Goal: Task Accomplishment & Management: Complete application form

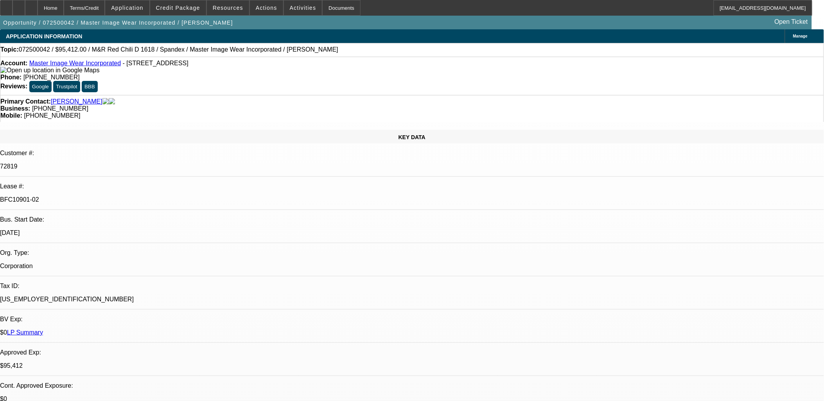
select select "0"
select select "0.1"
select select "0"
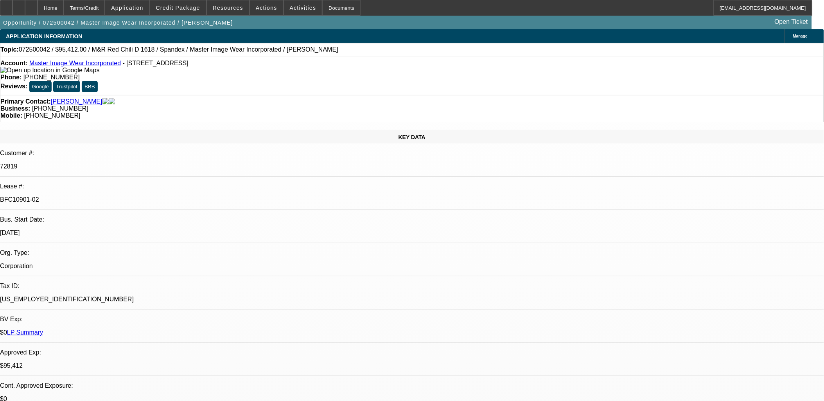
select select "0.1"
select select "0"
select select "0.1"
select select "0"
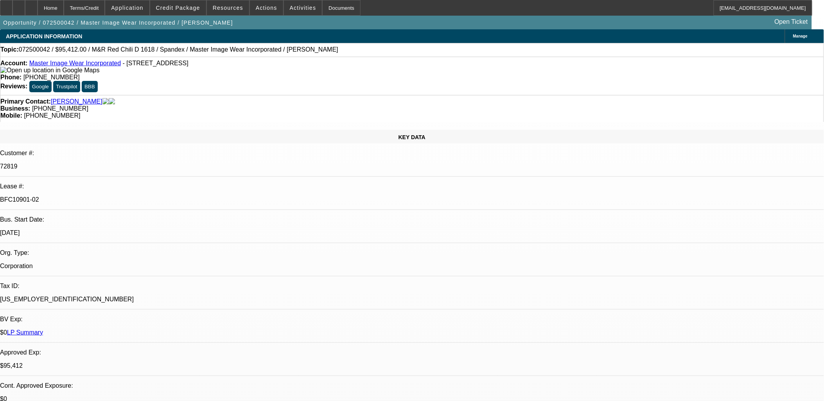
select select "0"
select select "0.1"
select select "1"
select select "4"
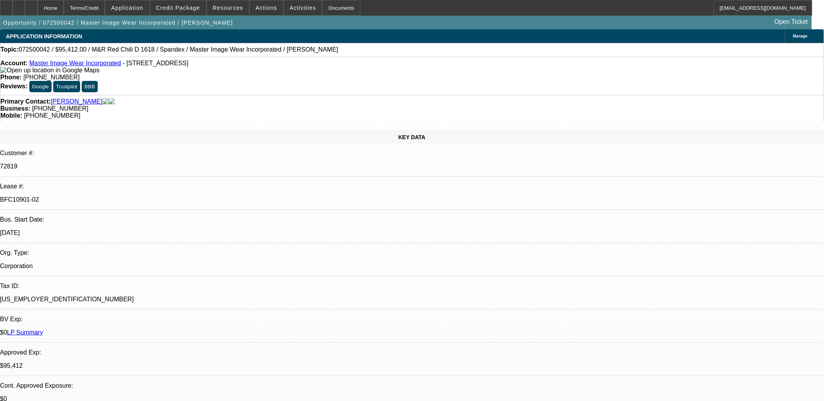
select select "1"
select select "4"
select select "1"
select select "3"
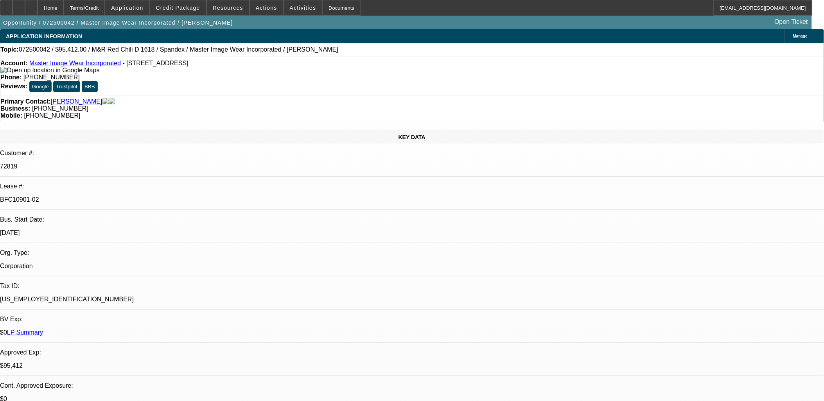
select select "4"
select select "1"
select select "3"
select select "4"
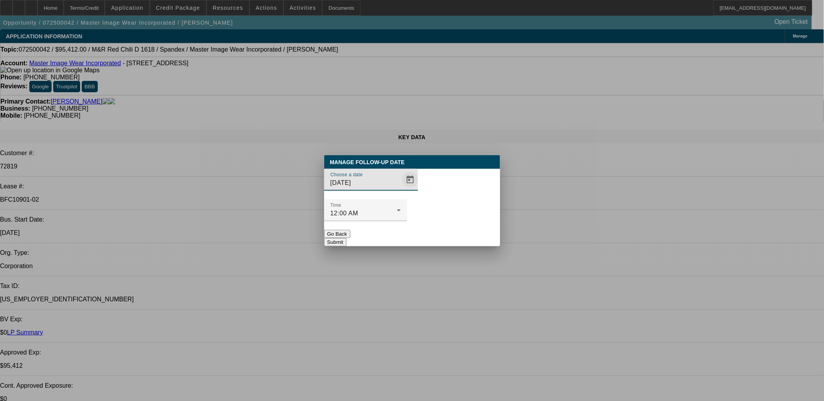
click at [401, 189] on span "Open calendar" at bounding box center [410, 179] width 19 height 19
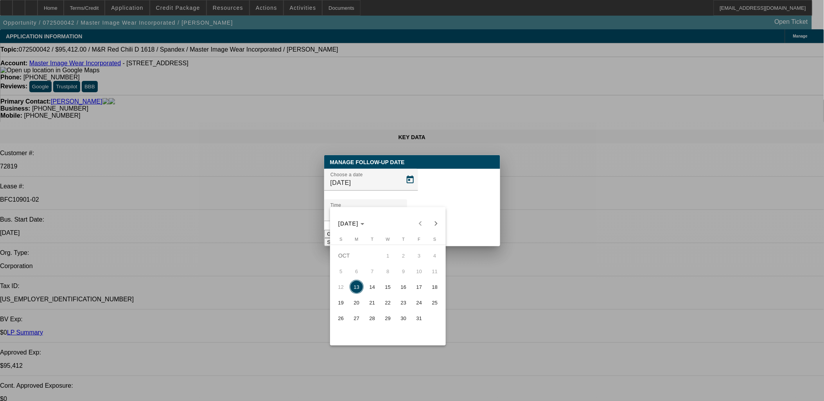
click at [379, 291] on span "14" at bounding box center [372, 287] width 14 height 14
type input "10/14/2025"
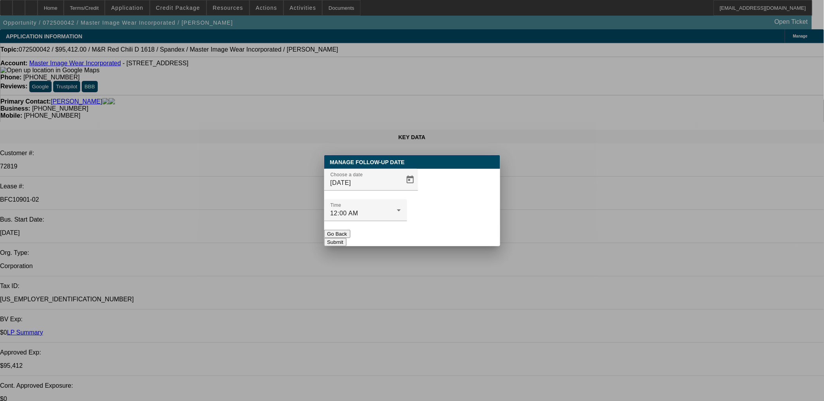
click at [346, 238] on button "Submit" at bounding box center [335, 242] width 22 height 8
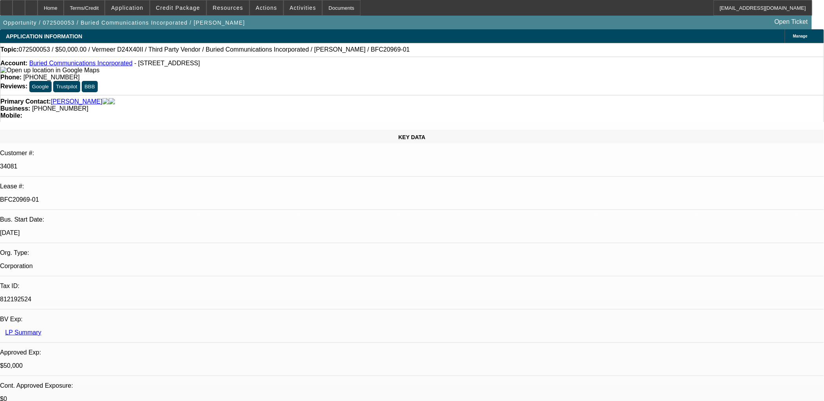
select select "0"
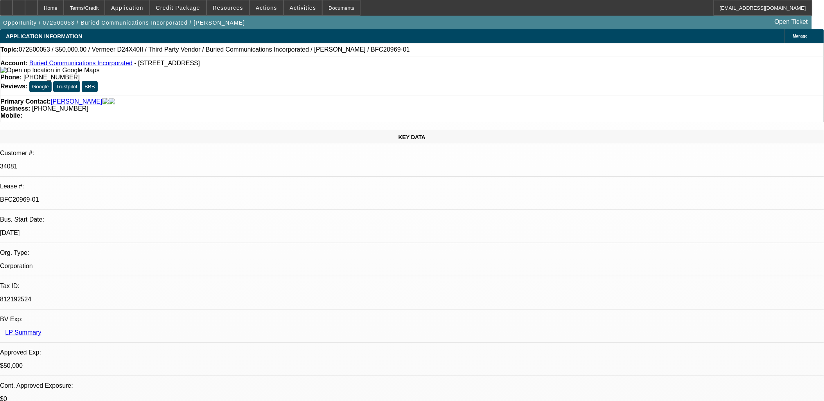
select select "0"
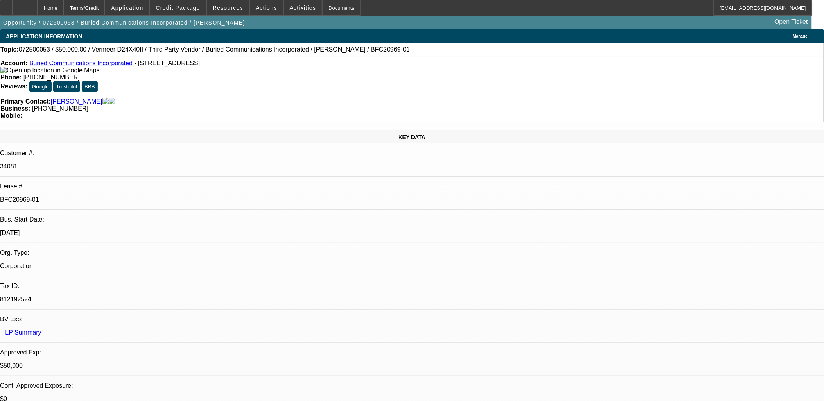
select select "0"
select select "1"
select select "3"
select select "6"
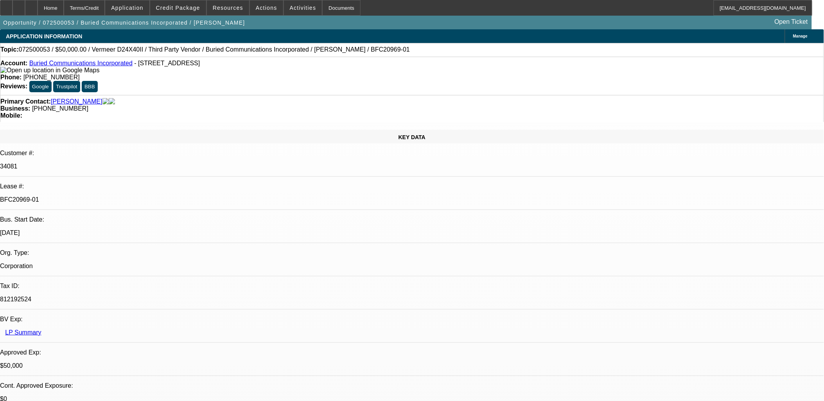
select select "1"
select select "3"
select select "6"
select select "1"
select select "3"
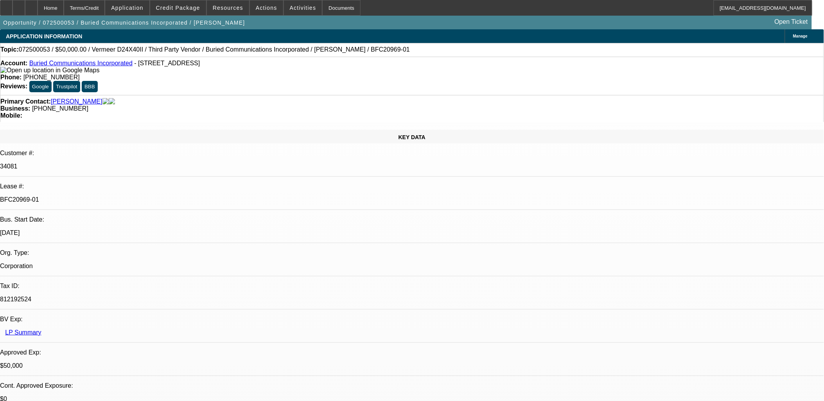
select select "6"
select select "1"
select select "3"
select select "6"
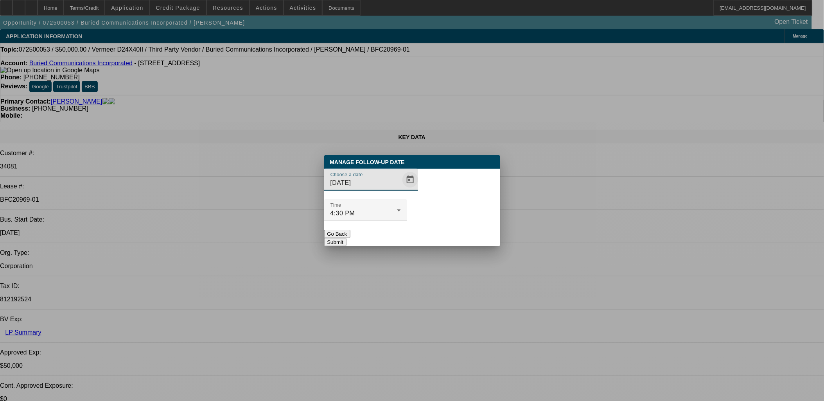
click at [401, 189] on span "Open calendar" at bounding box center [410, 179] width 19 height 19
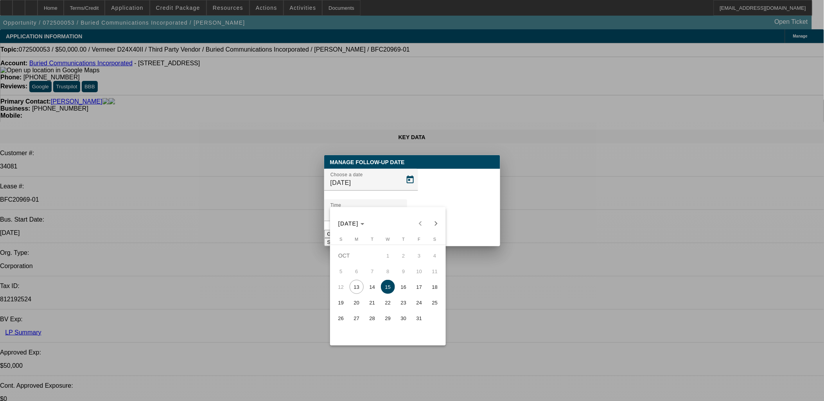
click at [437, 223] on span "Next month" at bounding box center [436, 224] width 16 height 16
click at [382, 287] on span "12" at bounding box center [388, 287] width 14 height 14
type input "11/12/2025"
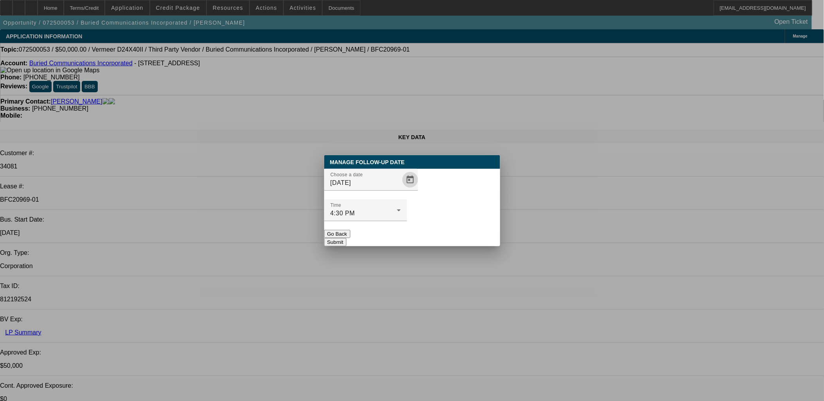
click at [346, 238] on button "Submit" at bounding box center [335, 242] width 22 height 8
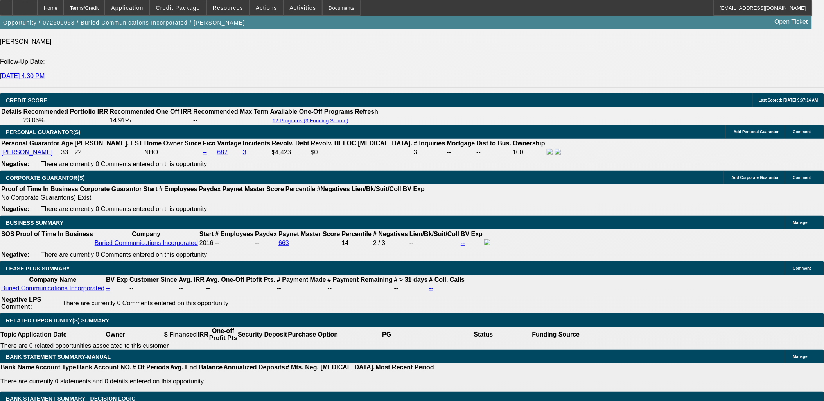
scroll to position [1173, 0]
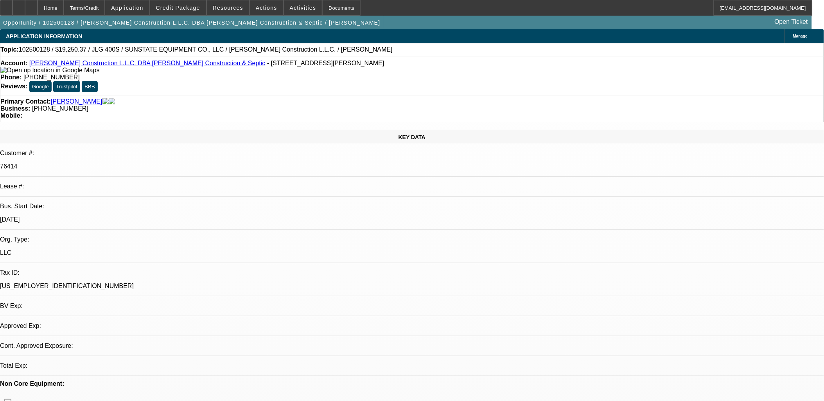
select select "0"
select select "2"
select select "0.1"
select select "4"
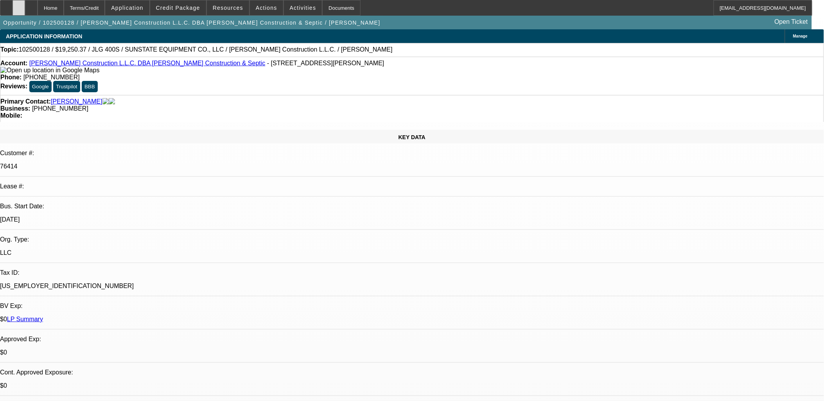
click at [19, 5] on icon at bounding box center [19, 5] width 0 height 0
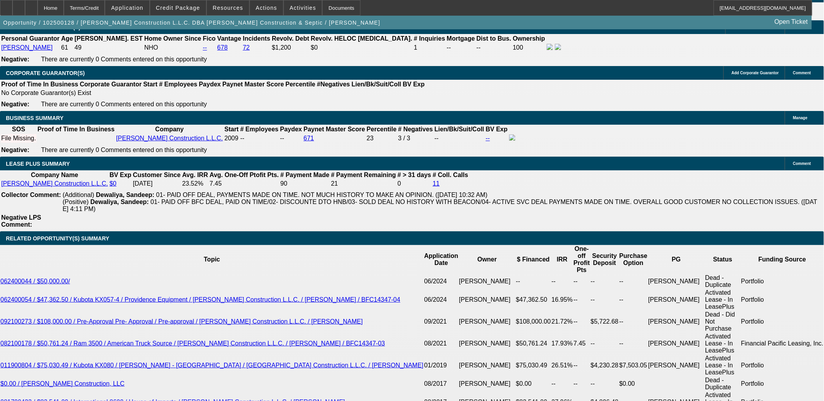
scroll to position [1303, 0]
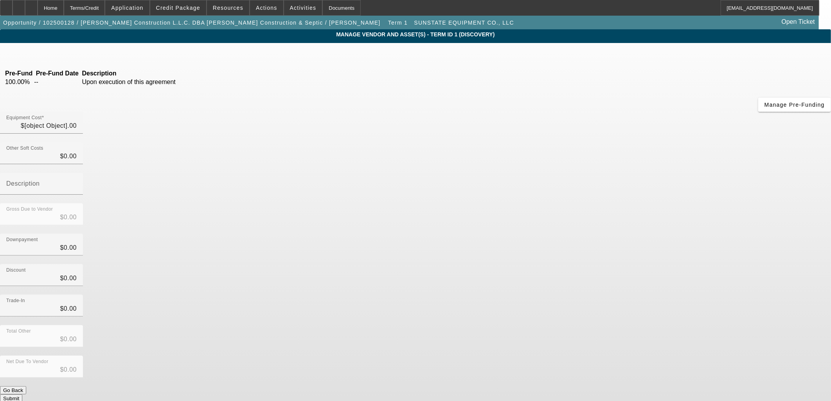
type input "$17,803.83"
type input "$1,446.54"
type input "$19,250.37"
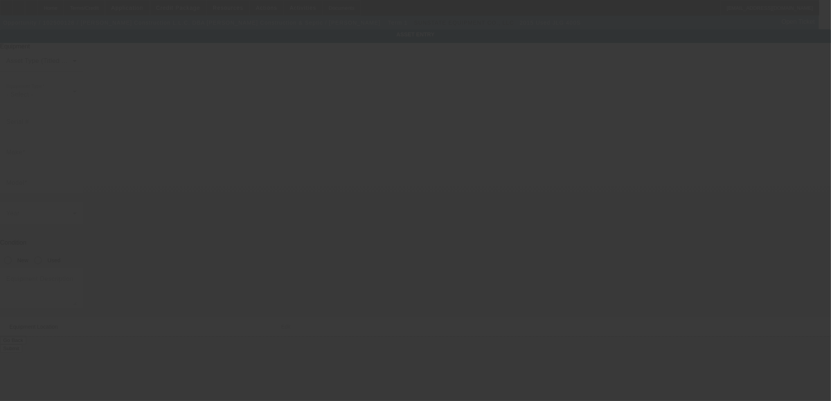
type input "0300204336"
type input "JLG"
type input "400S"
radio input "true"
type textarea "Other"
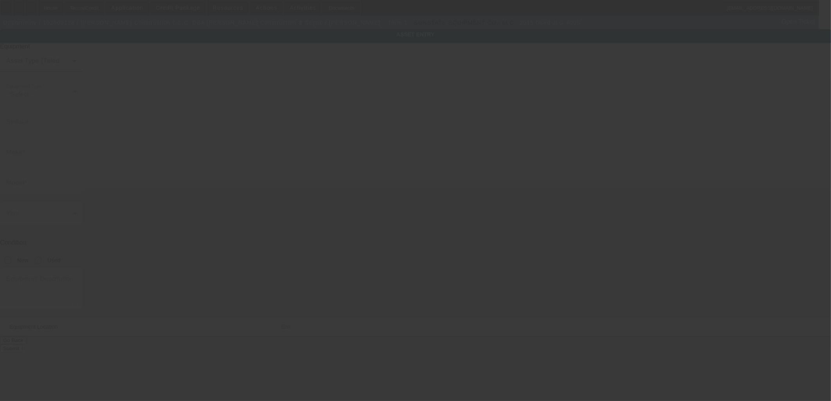
type input "5200 Highway 138"
type input "[GEOGRAPHIC_DATA]"
type input "76527"
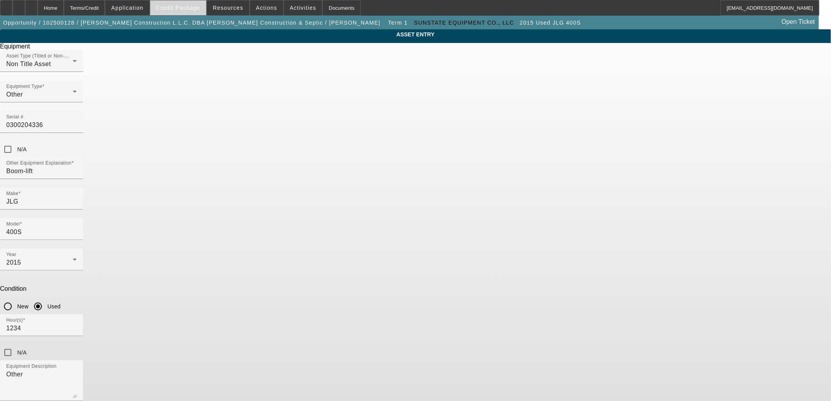
click at [181, 9] on span "Credit Package" at bounding box center [178, 8] width 44 height 6
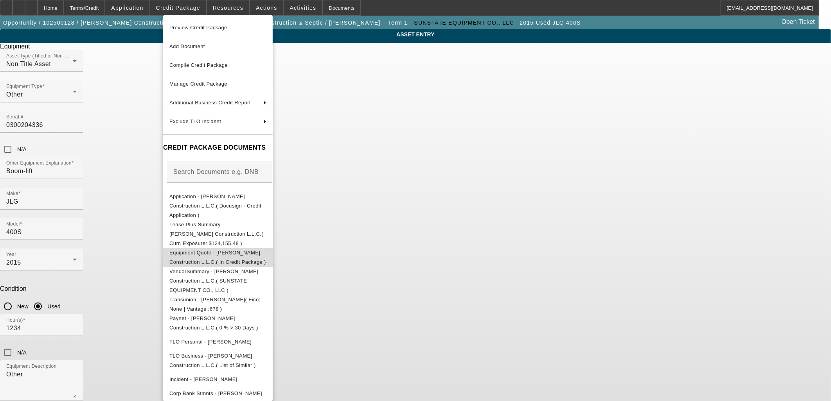
click at [198, 248] on span "Equipment Quote - [PERSON_NAME] Construction L.L.C.( In Credit Package )" at bounding box center [217, 257] width 97 height 19
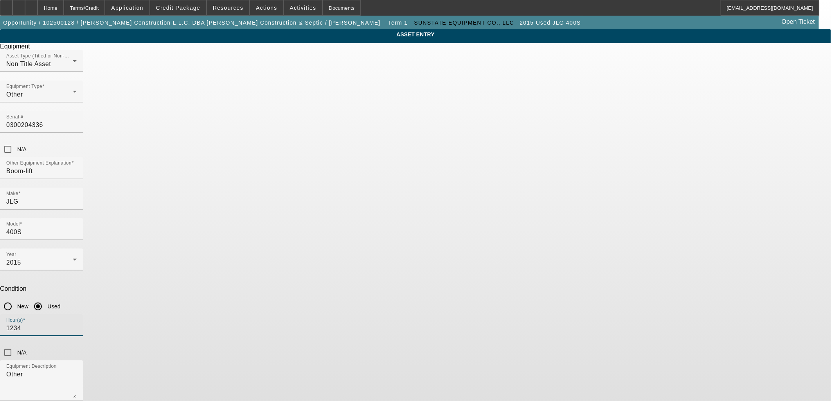
drag, startPoint x: 327, startPoint y: 231, endPoint x: 261, endPoint y: 233, distance: 65.7
click at [262, 233] on div "ASSET ENTRY Delete asset Equipment Asset Type (Titled or Non-Titled) Non Title …" at bounding box center [415, 237] width 831 height 416
type input "4513"
click at [581, 251] on div "ASSET ENTRY Delete asset Equipment Asset Type (Titled or Non-Titled) Non Title …" at bounding box center [415, 237] width 831 height 416
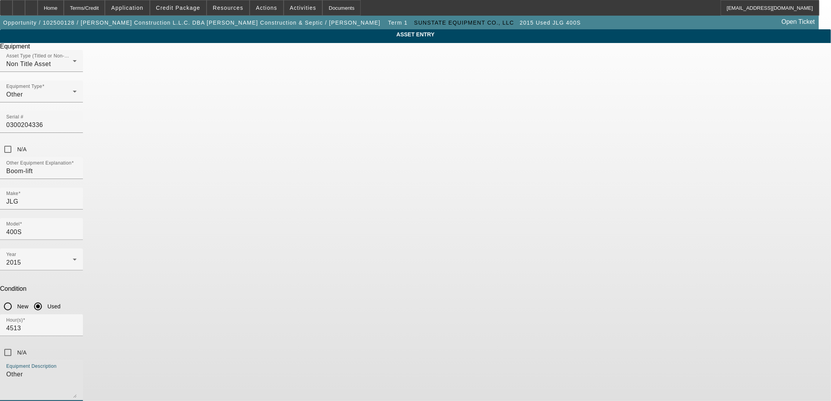
drag, startPoint x: 405, startPoint y: 271, endPoint x: 135, endPoint y: 265, distance: 270.3
click at [135, 265] on app-asset-collateral-manage "ASSET ENTRY Delete asset Equipment Asset Type (Titled or Non-Titled) Non Title …" at bounding box center [415, 237] width 831 height 416
drag, startPoint x: 339, startPoint y: 264, endPoint x: 195, endPoint y: 260, distance: 144.7
click at [197, 262] on div "ASSET ENTRY Delete asset Equipment Asset Type (Titled or Non-Titled) Non Title …" at bounding box center [415, 237] width 831 height 416
type textarea "Boom Lift-40'"
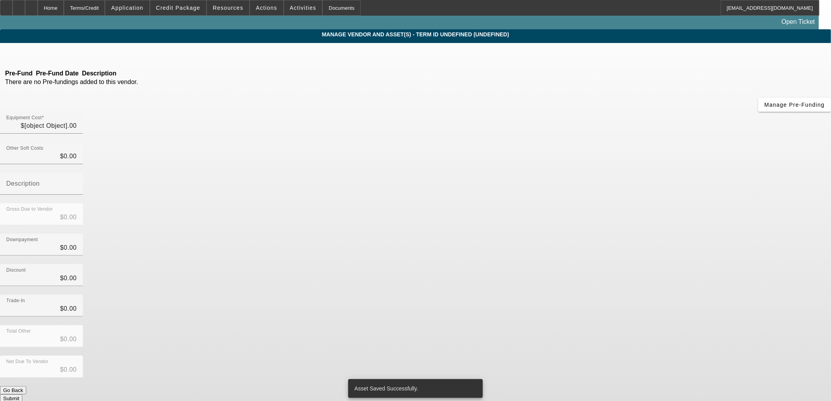
type input "$17,803.83"
type input "$1,446.54"
type input "$19,250.37"
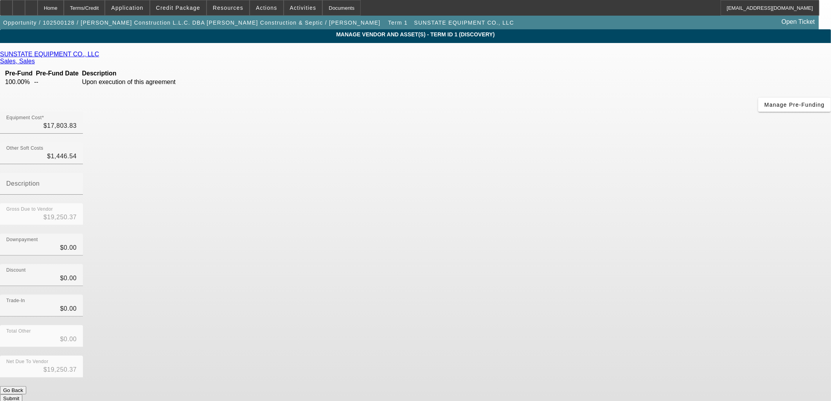
click at [22, 395] on button "Submit" at bounding box center [11, 399] width 22 height 8
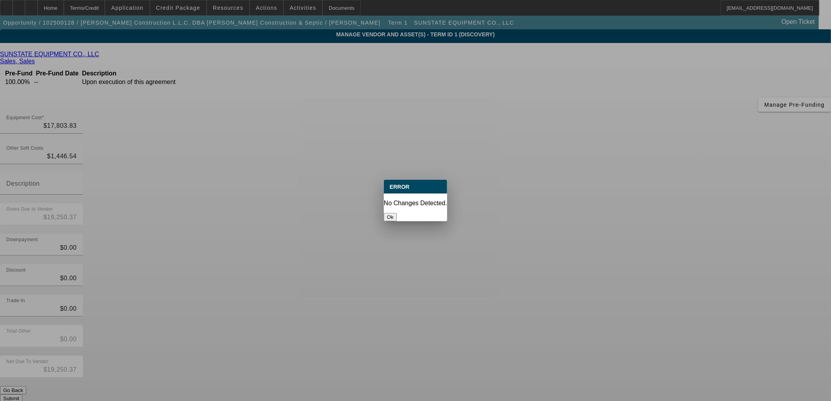
click at [396, 213] on button "Ok" at bounding box center [390, 217] width 13 height 8
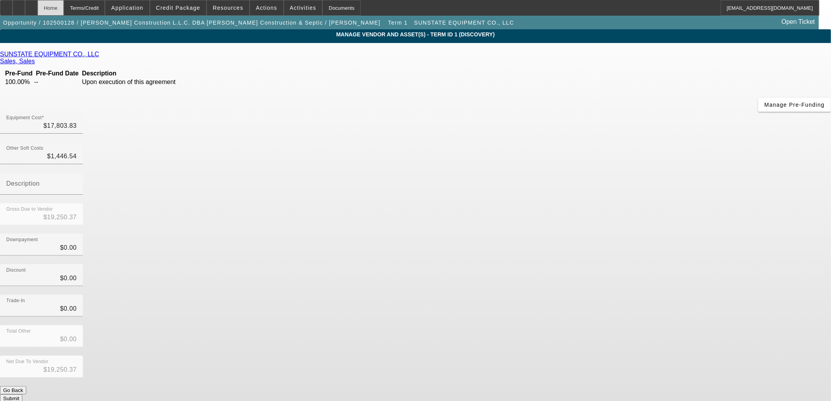
click at [64, 9] on div "Home" at bounding box center [51, 8] width 26 height 16
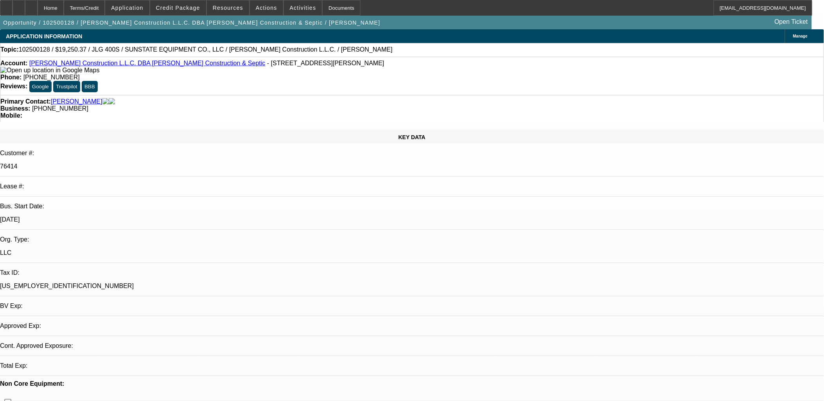
select select "0"
select select "2"
select select "0.1"
select select "4"
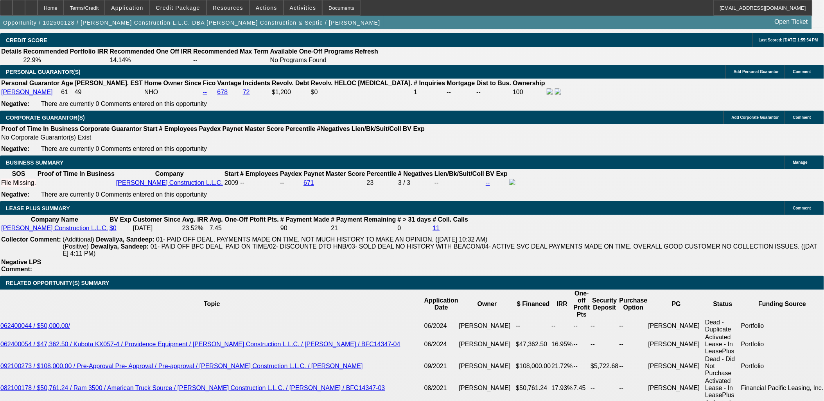
scroll to position [1216, 0]
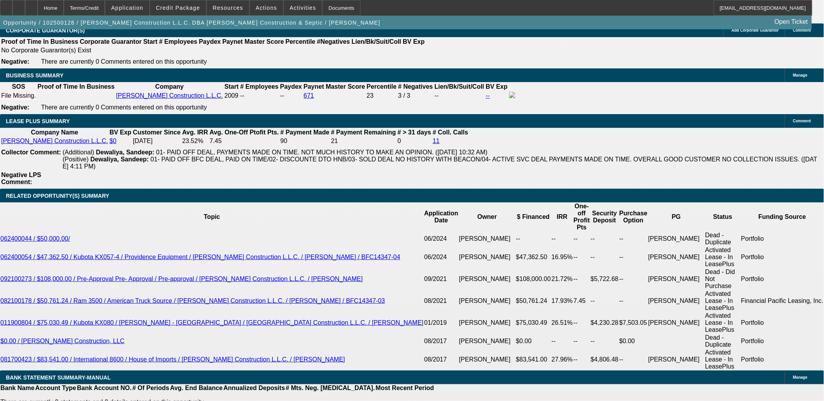
type input "$0.00"
type input "UNKNOWN"
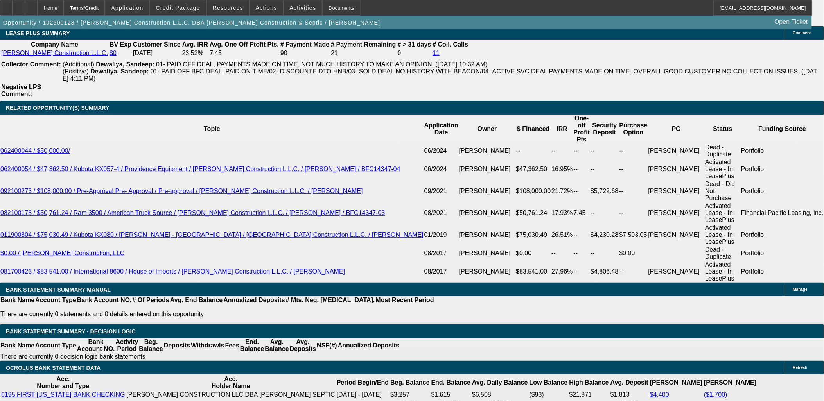
scroll to position [1390, 0]
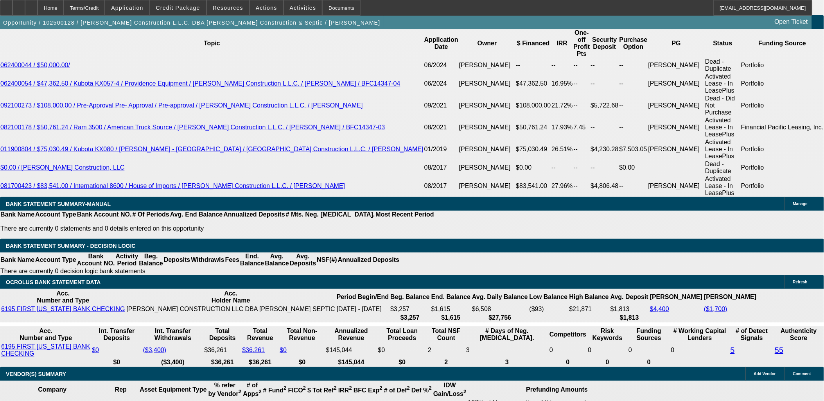
drag, startPoint x: 165, startPoint y: 131, endPoint x: 195, endPoint y: 132, distance: 29.4
type input "24"
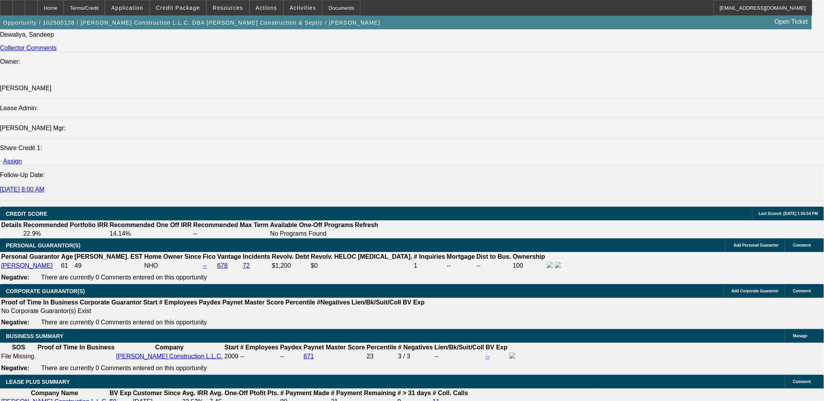
scroll to position [1347, 0]
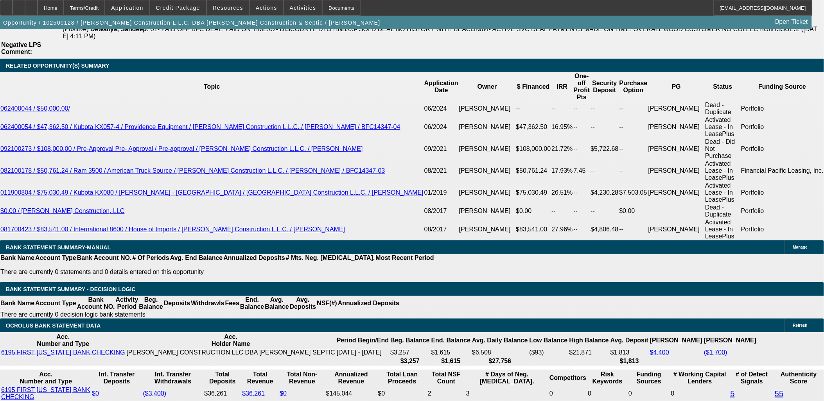
type input "15"
type input "$1,620.96"
type input "$810.48"
type input "$1,866.78"
type input "$933.39"
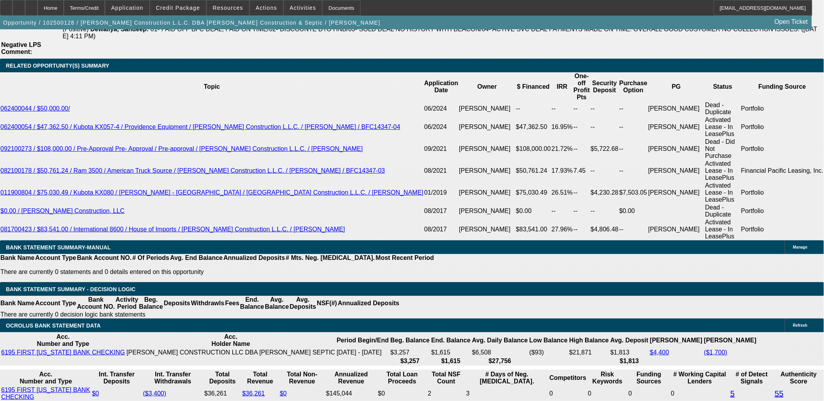
type input "15"
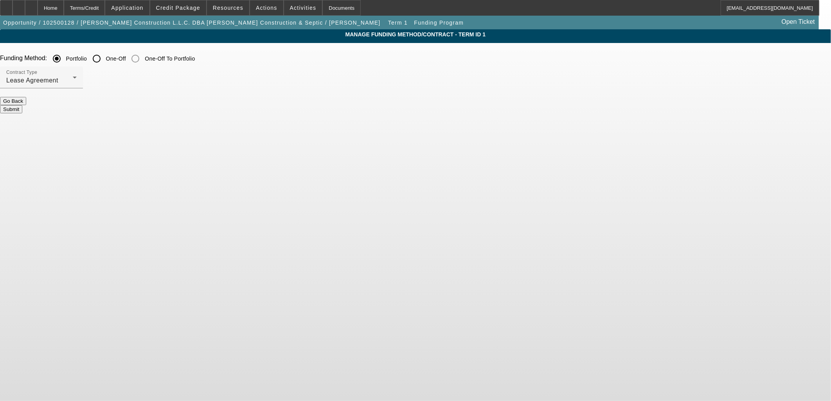
click at [104, 59] on input "One-Off" at bounding box center [97, 59] width 16 height 16
radio input "true"
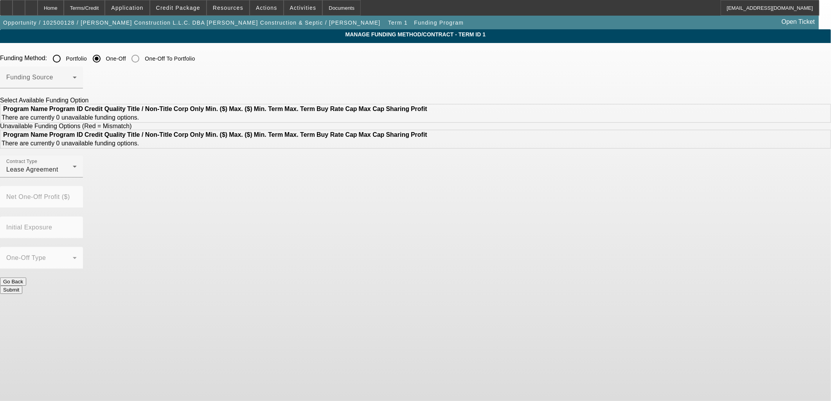
click at [65, 57] on input "Portfolio" at bounding box center [57, 59] width 16 height 16
radio input "true"
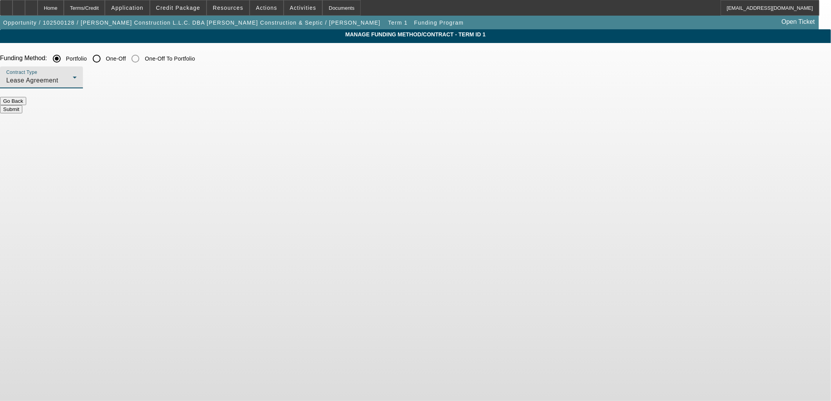
click at [73, 77] on div "Lease Agreement" at bounding box center [39, 80] width 66 height 9
click at [244, 120] on span "Equipment Finance Agreement" at bounding box center [244, 120] width 90 height 19
click at [22, 106] on button "Submit" at bounding box center [11, 109] width 22 height 8
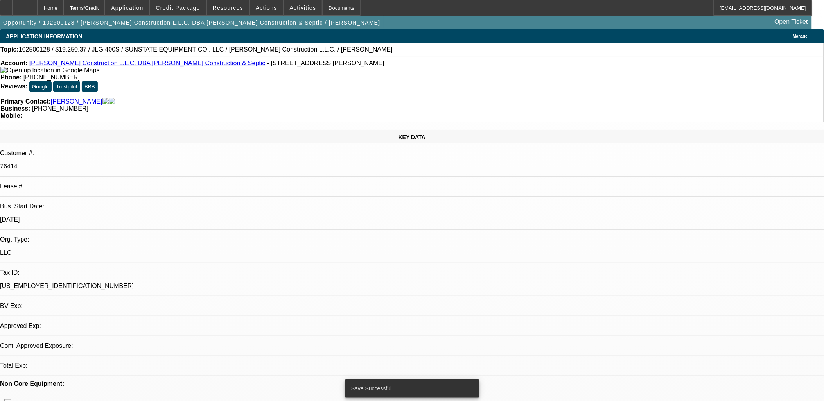
select select "0"
select select "2"
select select "0"
select select "6"
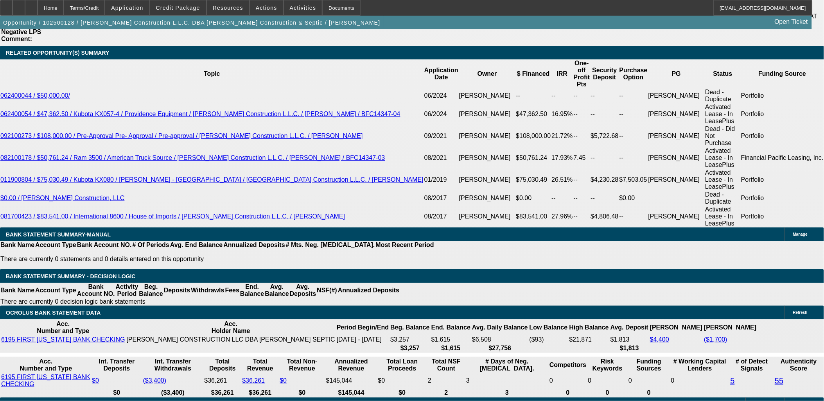
scroll to position [1292, 0]
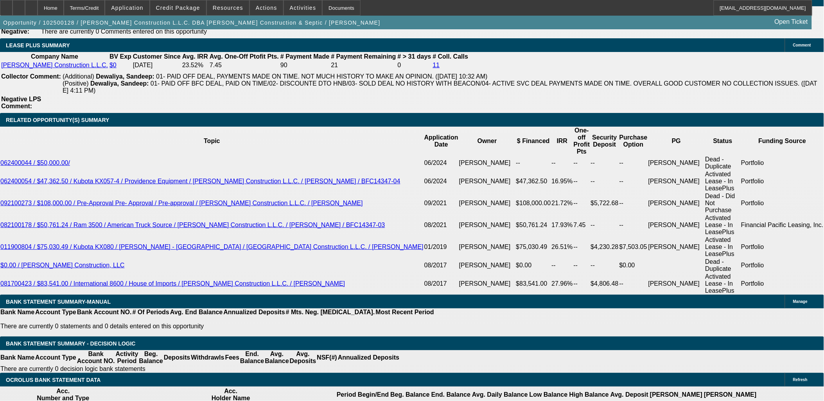
type input "950"
type input "$1,900.00"
type input "UNKNOWN"
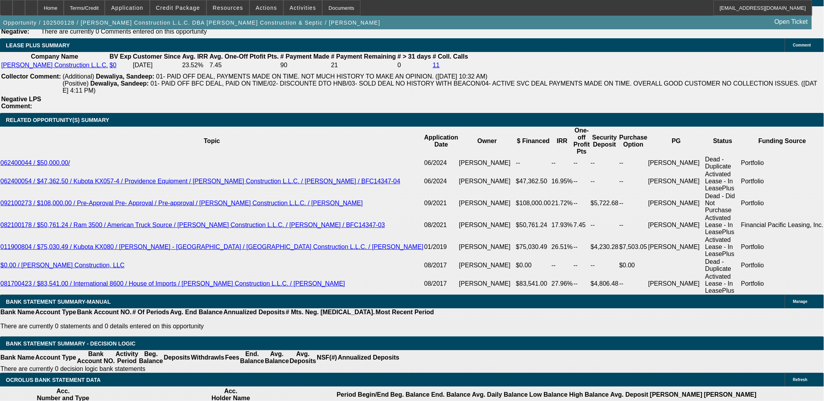
type input "16.8"
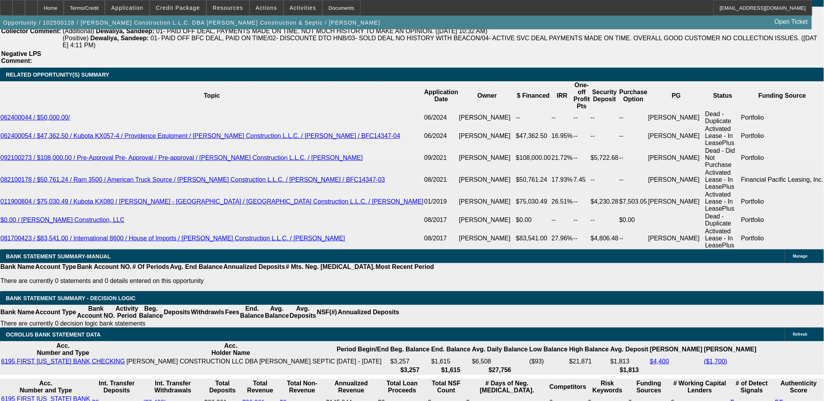
type input "97"
type input "$1,950.00"
type input "975"
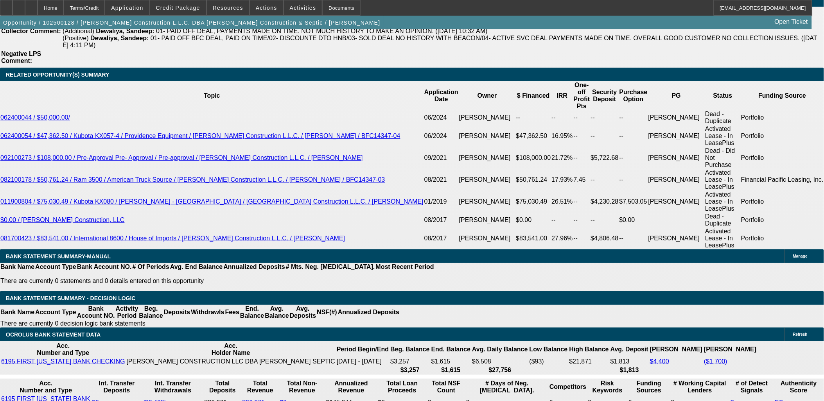
type input "19.5"
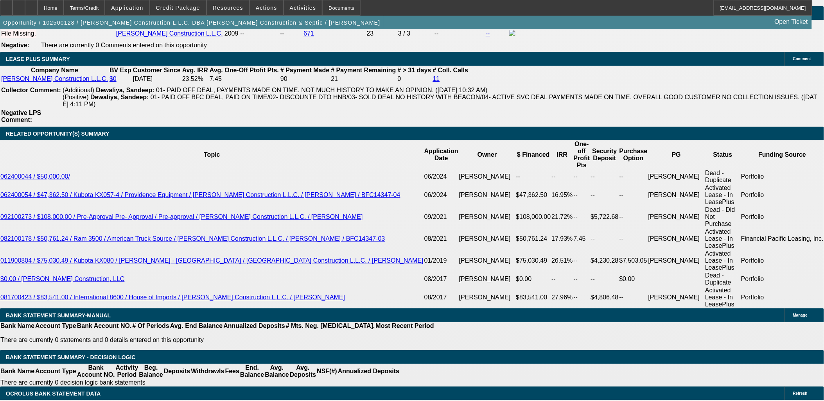
scroll to position [1164, 0]
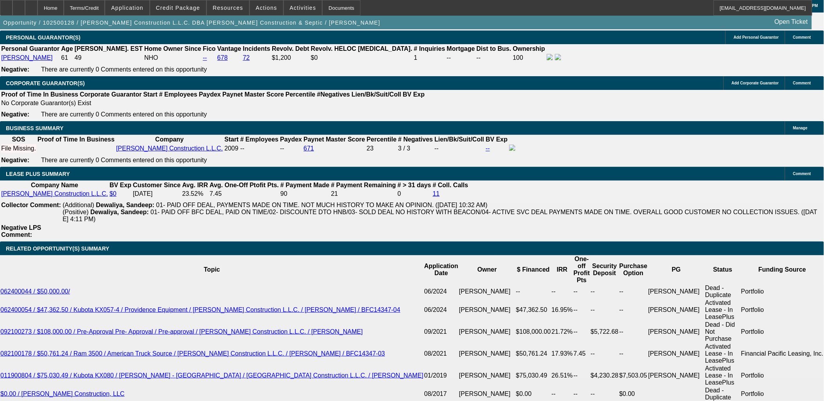
type input "$975.00"
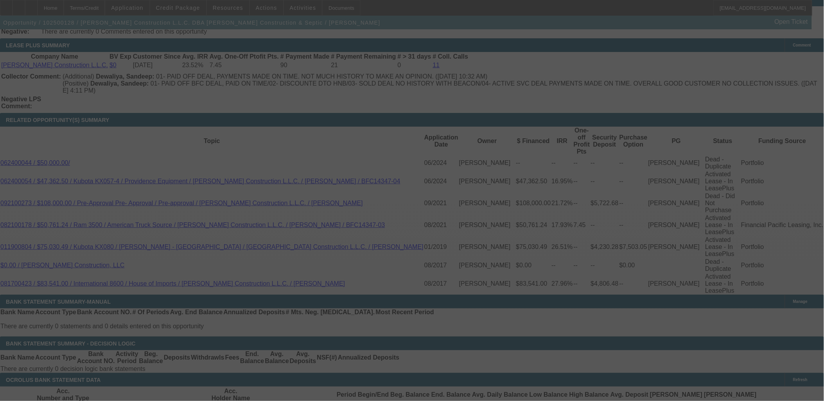
scroll to position [1294, 0]
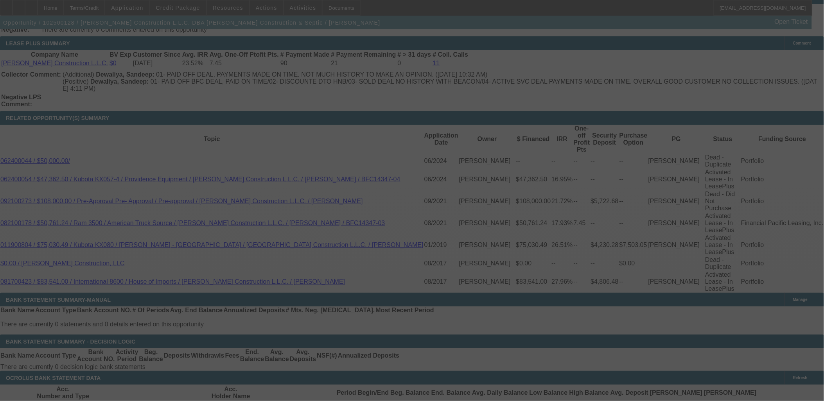
select select "0"
select select "2"
select select "0"
select select "6"
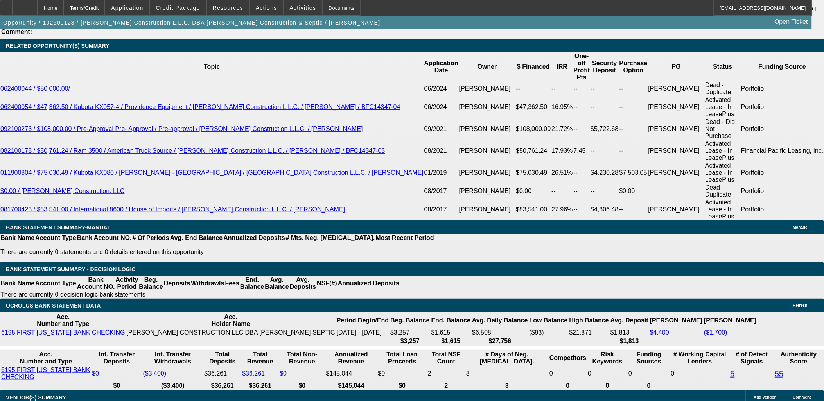
scroll to position [1424, 0]
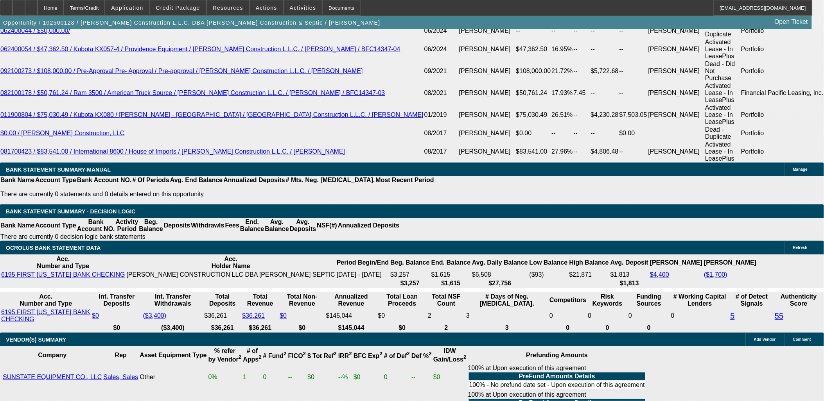
type input "9"
type input "$18.00"
type input "UNKNOWN"
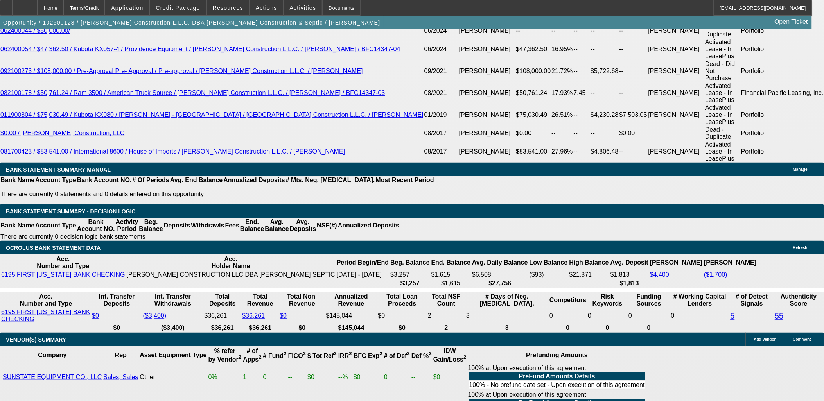
type input "959"
type input "$1,918.00"
type input "17.8"
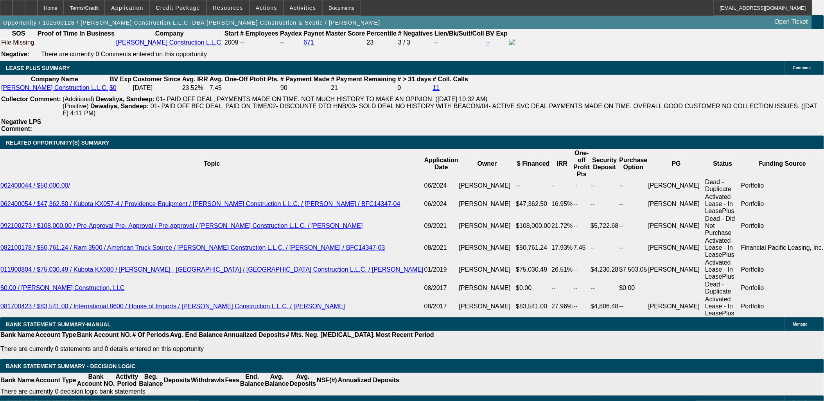
scroll to position [1207, 0]
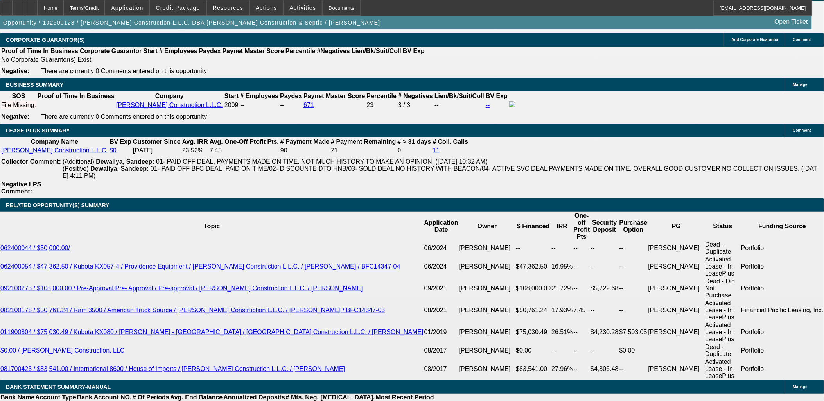
type input "$959.00"
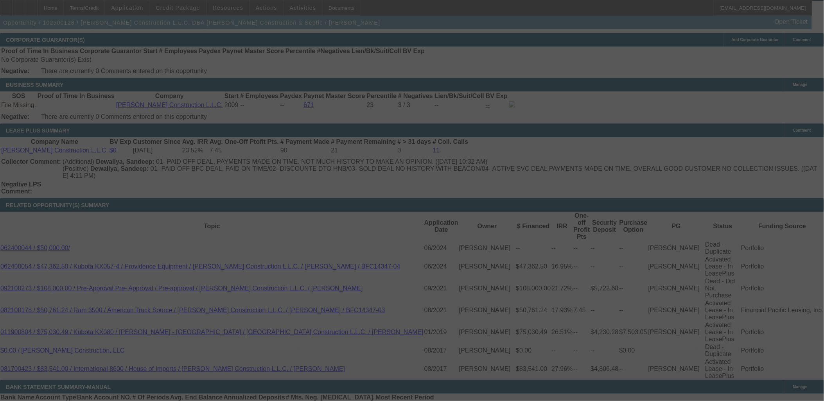
select select "0"
select select "2"
select select "0"
select select "6"
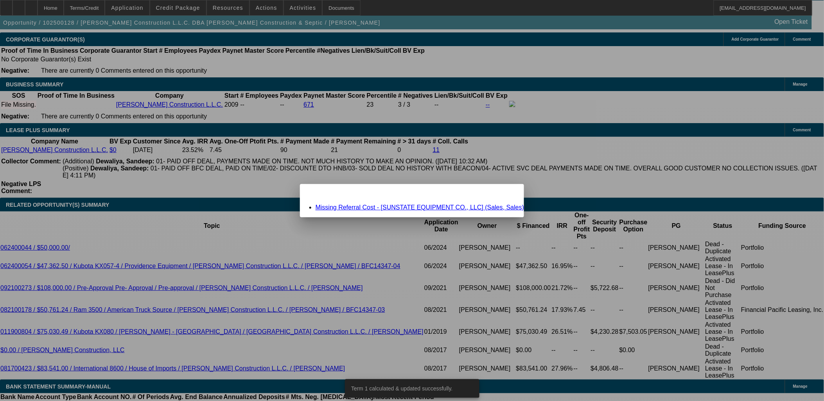
click at [377, 206] on link "Missing Referral Cost - [SUNSTATE EQUIPMENT CO., LLC] (Sales, Sales)" at bounding box center [420, 207] width 208 height 7
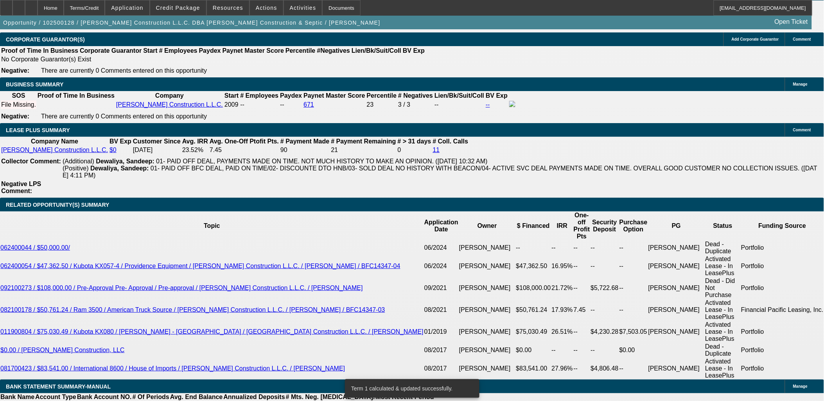
scroll to position [1207, 0]
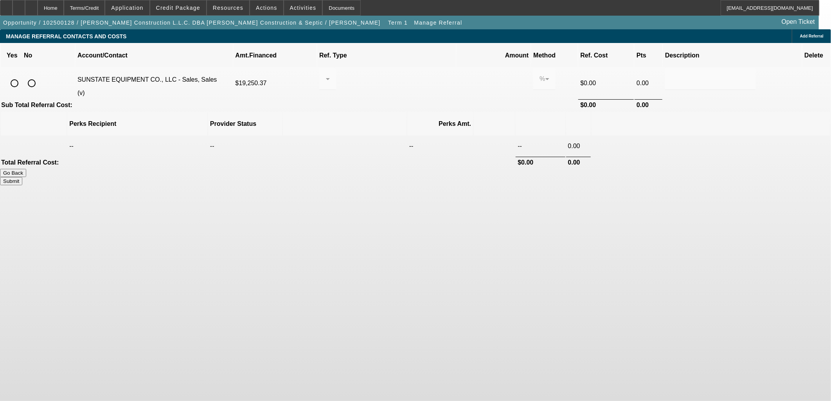
click at [39, 75] on input "radio" at bounding box center [32, 83] width 16 height 16
radio input "true"
click at [22, 177] on button "Submit" at bounding box center [11, 181] width 22 height 8
type input "0.000"
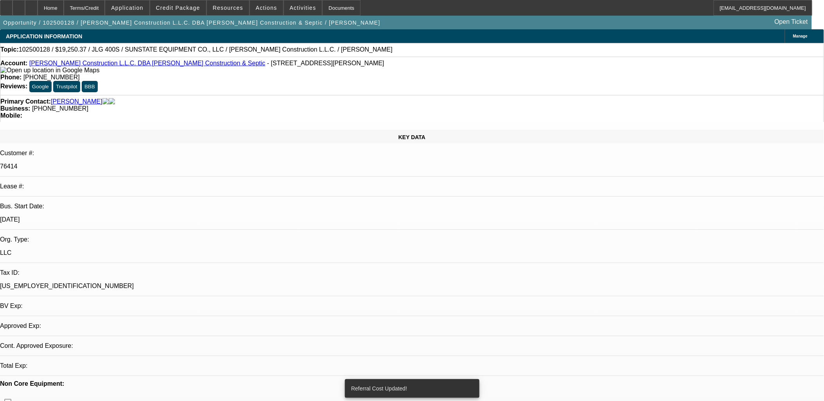
select select "0"
select select "2"
select select "0"
select select "6"
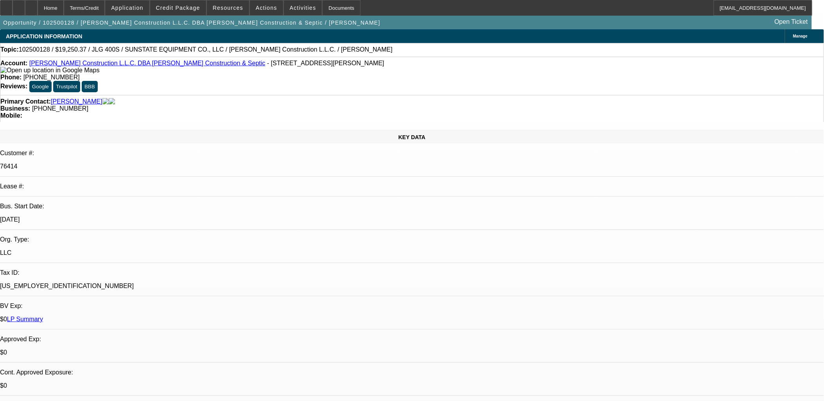
drag, startPoint x: 533, startPoint y: 164, endPoint x: 420, endPoint y: 228, distance: 130.3
radio input "true"
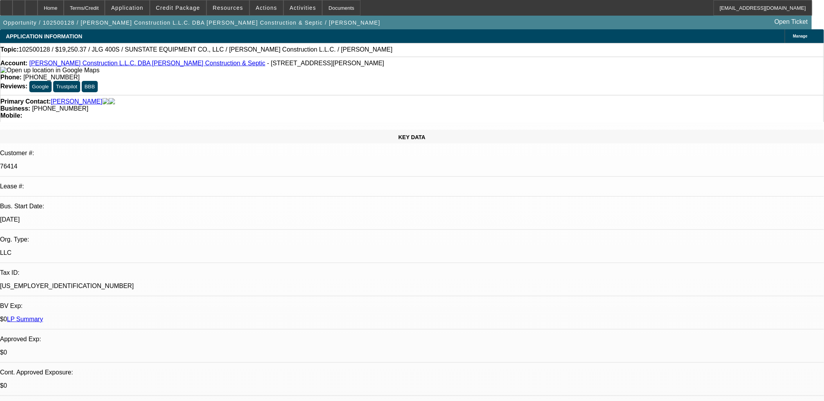
drag, startPoint x: 726, startPoint y: 161, endPoint x: 642, endPoint y: 159, distance: 84.1
paste textarea "https://www.sunstateequip.com/"
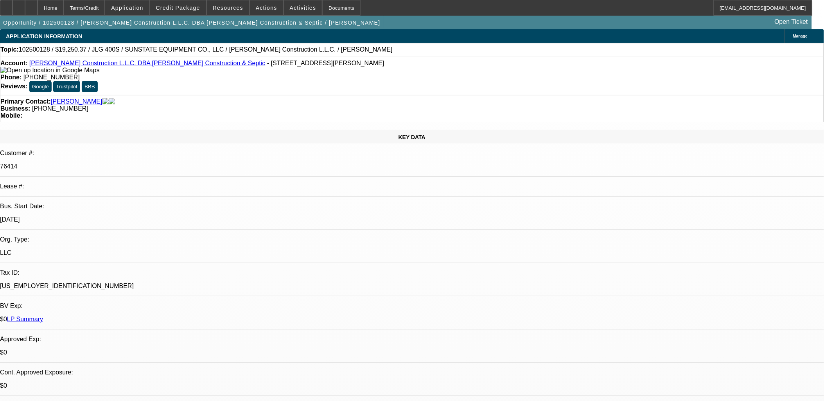
drag, startPoint x: 583, startPoint y: 161, endPoint x: 566, endPoint y: 160, distance: 17.2
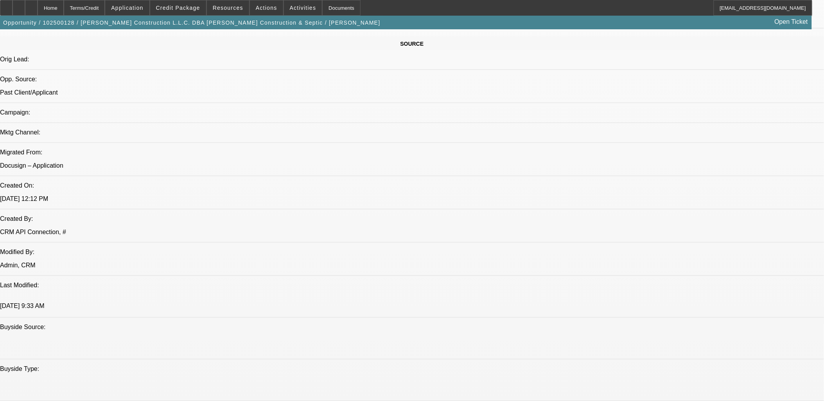
scroll to position [608, 0]
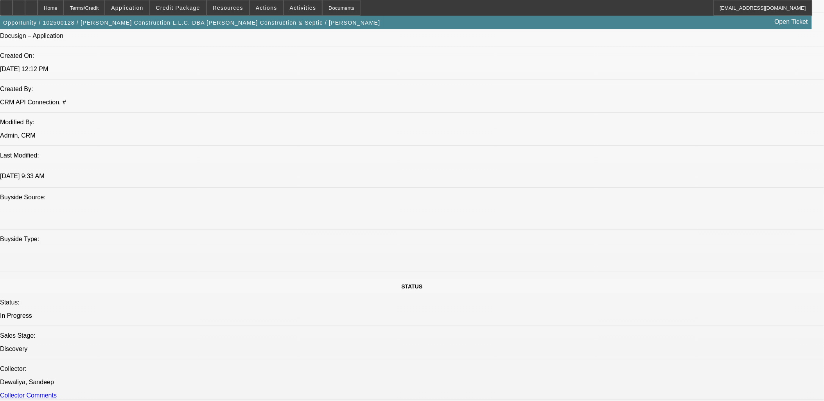
type textarea "4x good paying repeater wants a 2015 JLG 40' Boom Lift for local construction p…"
radio input "true"
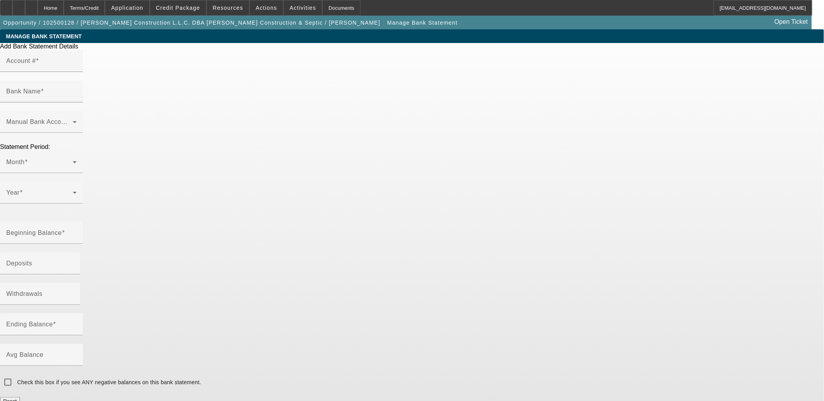
click at [77, 69] on input "Account #" at bounding box center [41, 63] width 70 height 9
type input "6195"
type input "First Texas Bank"
click at [73, 120] on span at bounding box center [39, 124] width 66 height 9
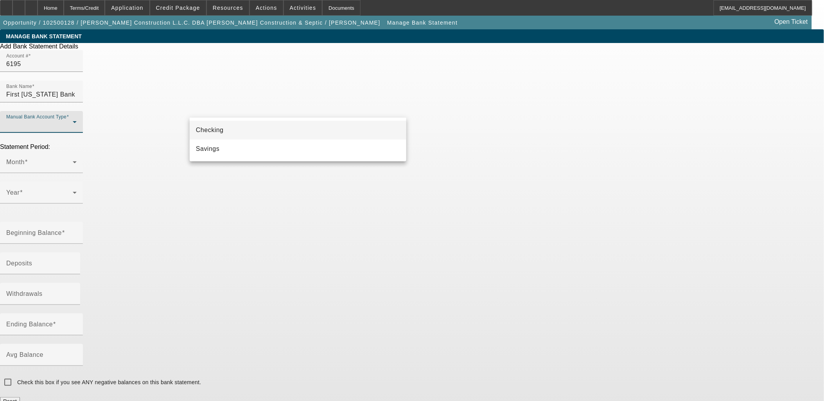
click at [223, 131] on mat-option "Checking" at bounding box center [298, 130] width 217 height 19
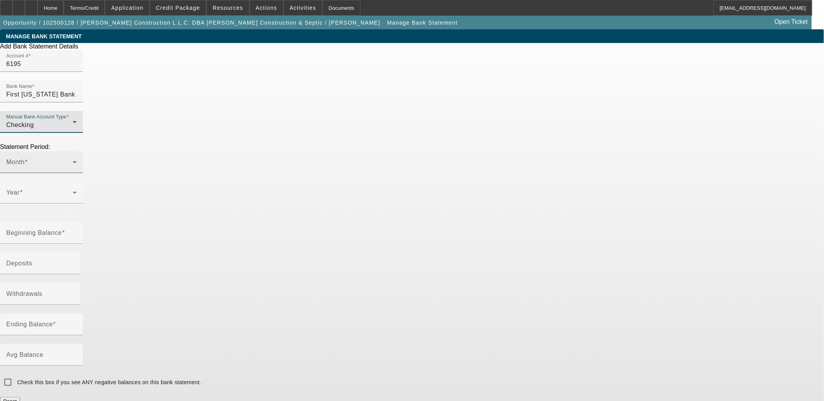
click at [73, 161] on span at bounding box center [39, 165] width 66 height 9
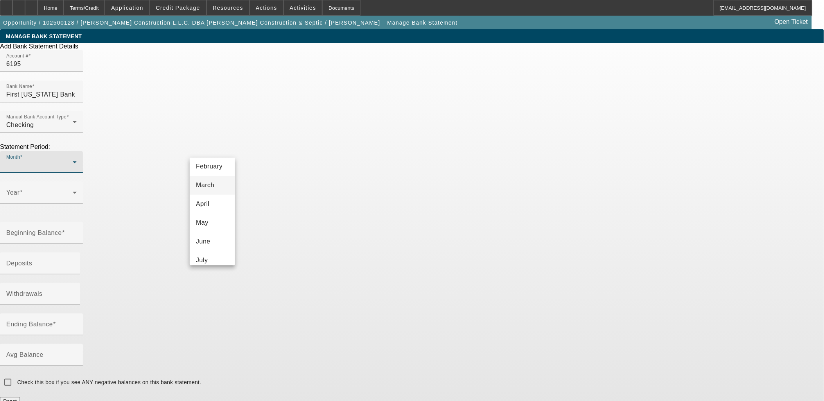
scroll to position [87, 0]
click at [206, 216] on span "July" at bounding box center [202, 214] width 12 height 9
click at [73, 191] on span at bounding box center [39, 195] width 66 height 9
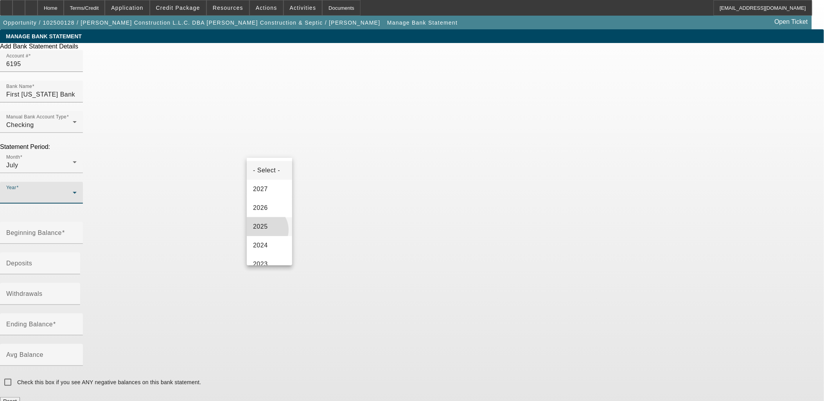
drag, startPoint x: 262, startPoint y: 230, endPoint x: 272, endPoint y: 220, distance: 13.6
click at [262, 230] on span "2025" at bounding box center [260, 226] width 15 height 9
click at [62, 230] on mat-label "Beginning Balance" at bounding box center [34, 233] width 56 height 7
click at [77, 231] on input "Beginning Balance" at bounding box center [41, 235] width 70 height 9
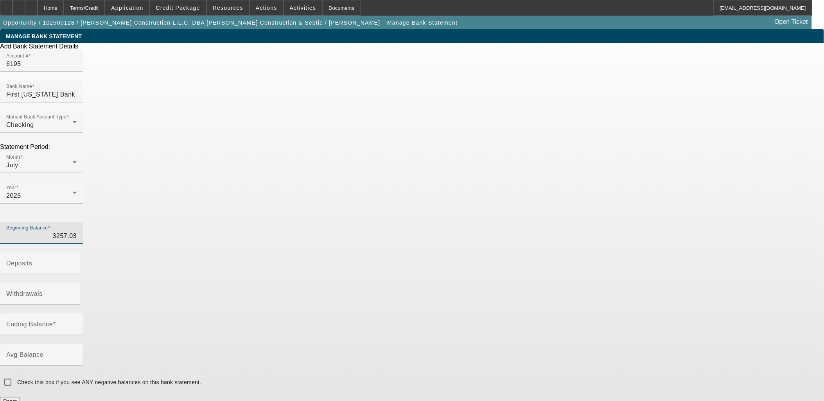
type input "$3,257.03"
type input "$8,282.50"
type input "$3,723.52"
type input "7816.01"
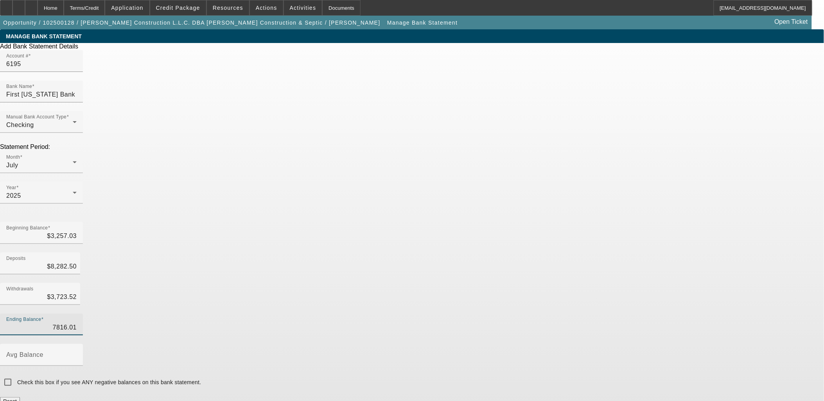
click at [77, 323] on input "7816.01" at bounding box center [41, 327] width 70 height 9
type input "3723.52"
type input "$7,816.01"
click at [77, 292] on input "3723.52" at bounding box center [41, 296] width 70 height 9
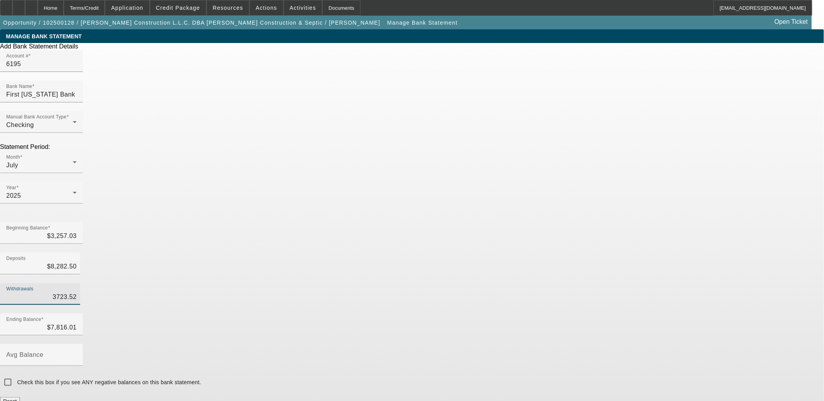
click at [77, 292] on input "3723.52" at bounding box center [41, 296] width 70 height 9
click at [80, 291] on icon at bounding box center [79, 294] width 2 height 7
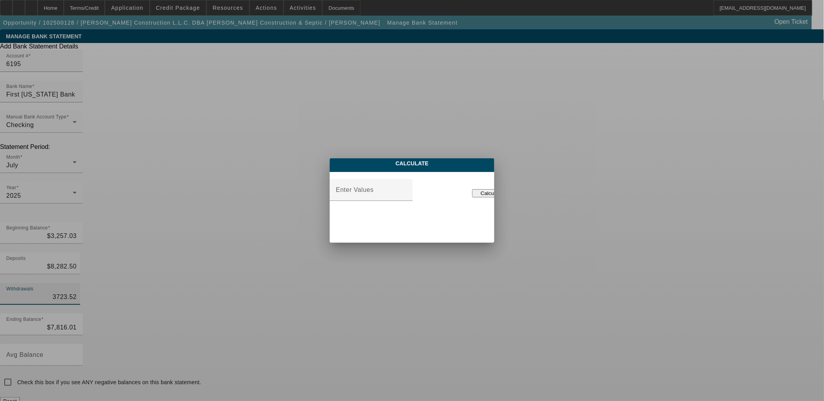
type input "$3,723.52"
click at [472, 197] on button "Calculate" at bounding box center [491, 193] width 39 height 8
type input "8810.68"
type input "$8,810.68"
type input "$2,728.85"
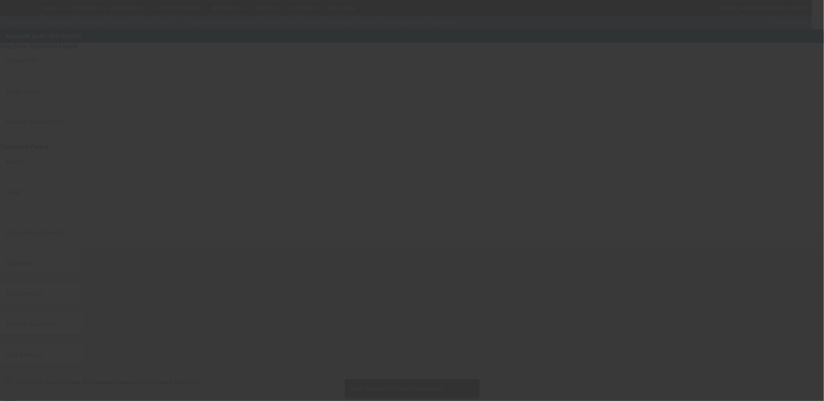
type input "6195"
type input "First Texas Bank"
type input "$2,728.85"
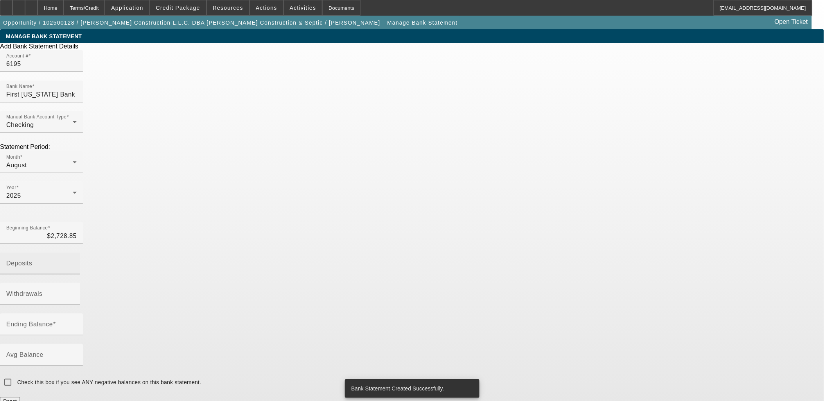
click at [77, 262] on input "Deposits" at bounding box center [41, 266] width 70 height 9
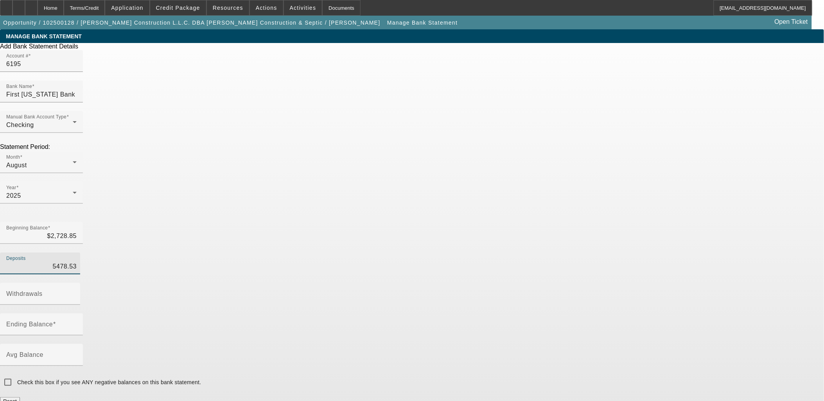
type input "$5,478.53"
type input "-93.09"
type input "$8,300.47"
type input "($93.09)"
checkbox input "true"
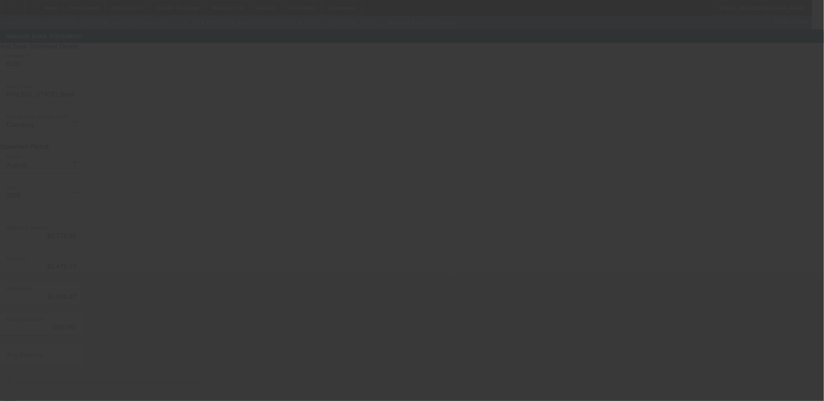
checkbox input "false"
type input "6195"
type input "First Texas Bank"
type input "($93.09)"
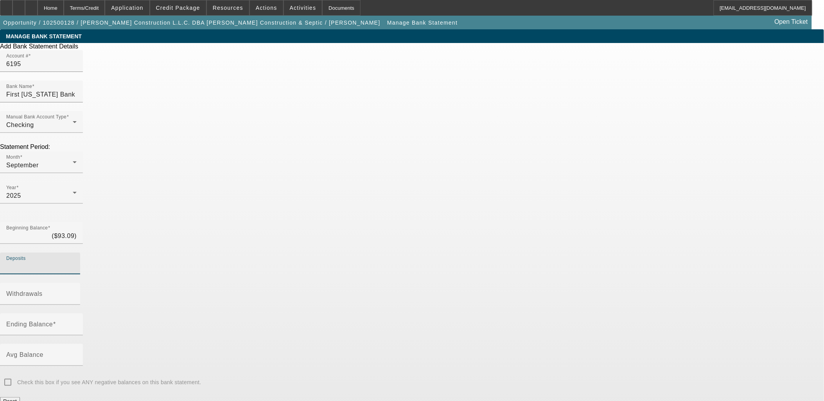
click at [77, 262] on input "Deposits" at bounding box center [41, 266] width 70 height 9
type input "$22,500.00"
type input "1615.50"
type input "$20,791.41"
type input "$1,615.50"
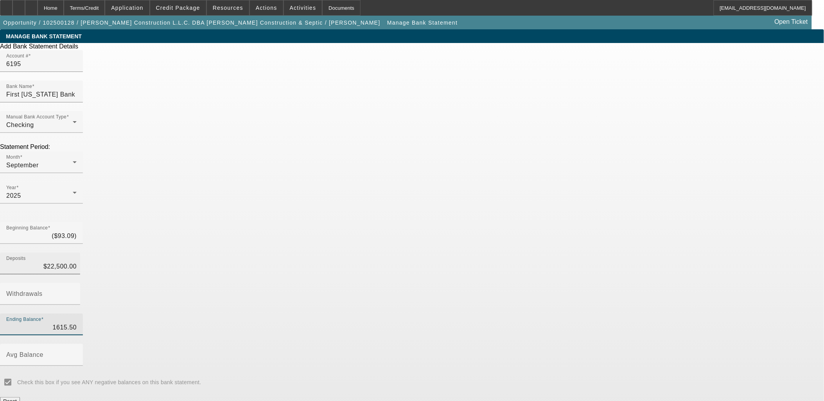
checkbox input "true"
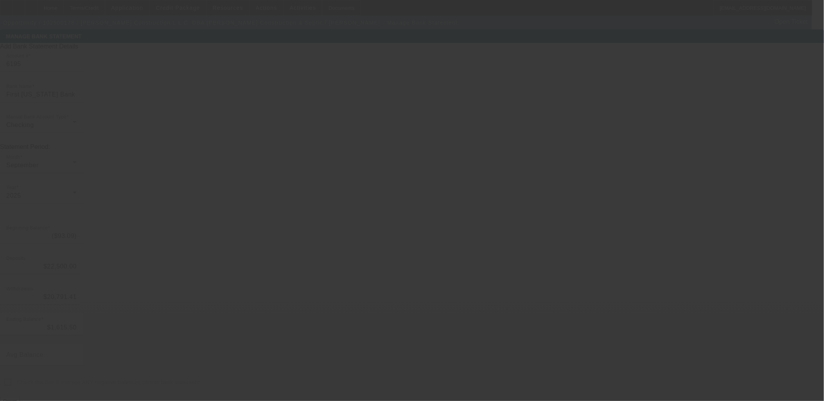
checkbox input "false"
type input "6195"
type input "First Texas Bank"
type input "$1,615.50"
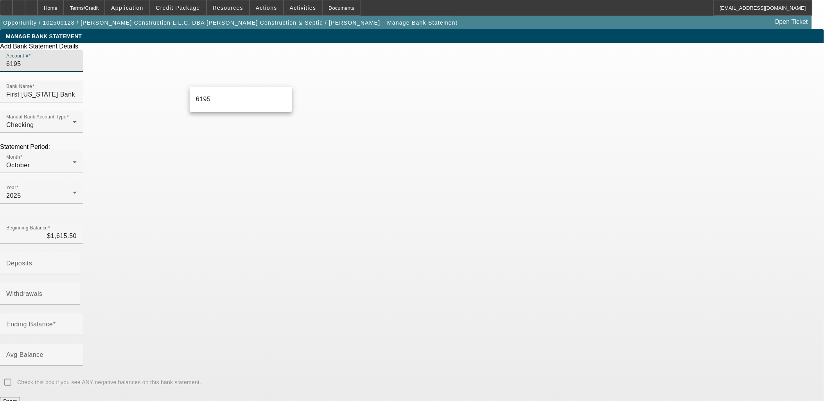
drag, startPoint x: 206, startPoint y: 77, endPoint x: 104, endPoint y: 69, distance: 102.0
click at [104, 69] on app-bank-statement "MANAGE BANK STATEMENT Add Bank Statement Details Account # 6195 Bank Name First…" at bounding box center [412, 371] width 824 height 684
type input "7227"
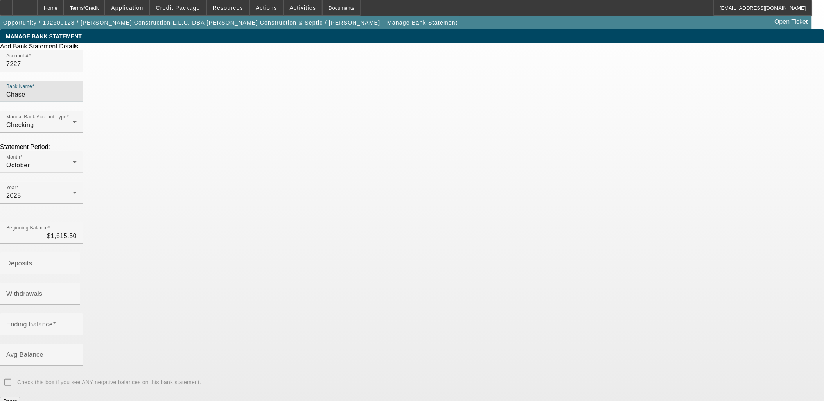
type input "Chase"
click at [83, 133] on div at bounding box center [41, 137] width 83 height 9
click at [73, 120] on div "Checking" at bounding box center [39, 124] width 66 height 9
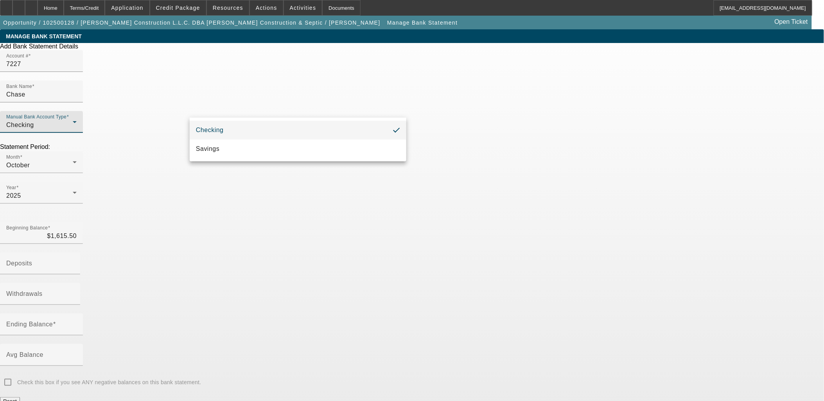
click at [235, 130] on mat-option "Checking" at bounding box center [298, 130] width 217 height 19
click at [73, 161] on div "October" at bounding box center [39, 165] width 66 height 9
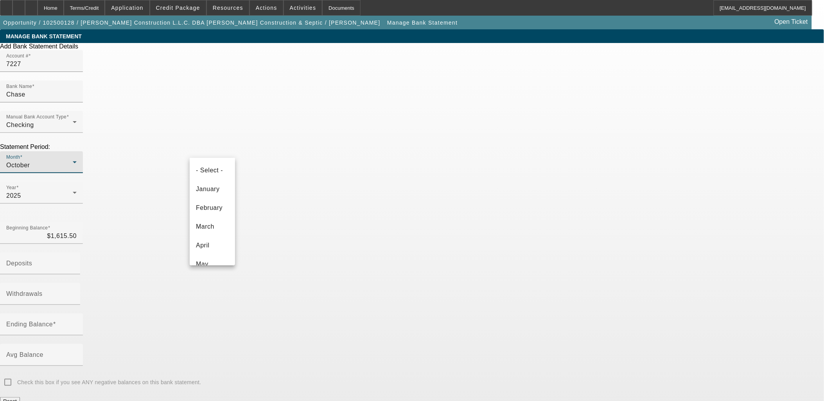
scroll to position [102, 0]
click at [211, 197] on mat-option "July" at bounding box center [212, 199] width 45 height 19
click at [77, 231] on input "1615.50" at bounding box center [41, 235] width 70 height 9
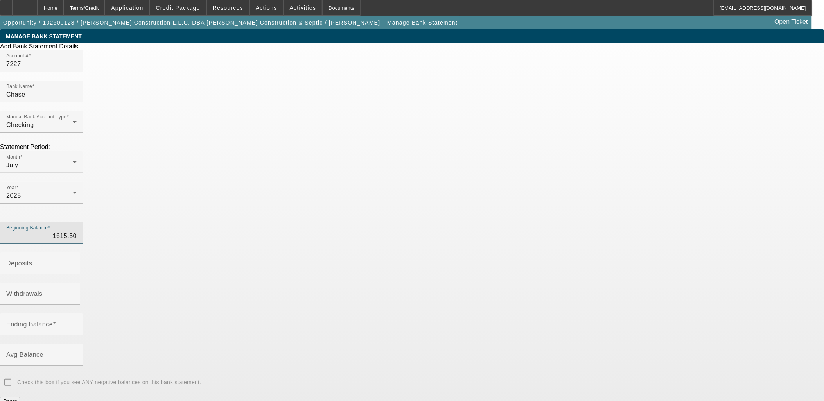
click at [77, 231] on input "1615.50" at bounding box center [41, 235] width 70 height 9
type input "$21,811.47"
type input "$106,624.00"
type input "36"
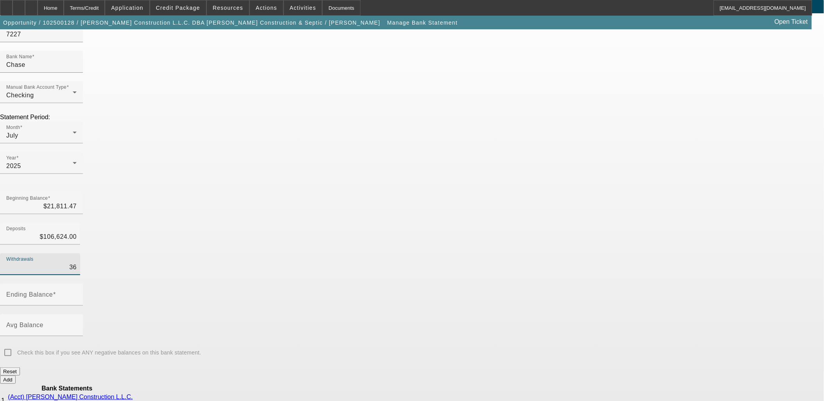
scroll to position [76, 0]
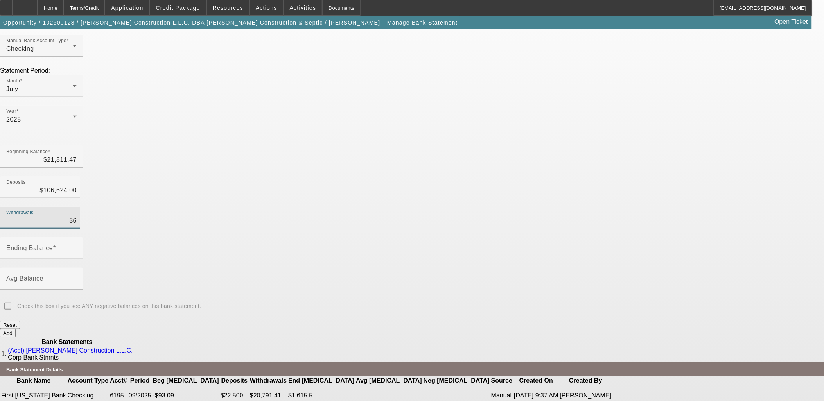
drag, startPoint x: 378, startPoint y: 105, endPoint x: 444, endPoint y: 102, distance: 65.8
click at [430, 104] on div "Add Bank Statement Details Account # 7227 Bank Name Chase Manual Bank Account T…" at bounding box center [412, 165] width 824 height 396
click at [77, 247] on input "Ending Balance" at bounding box center [41, 251] width 70 height 9
type input "44090.67"
type input "$84,344.80"
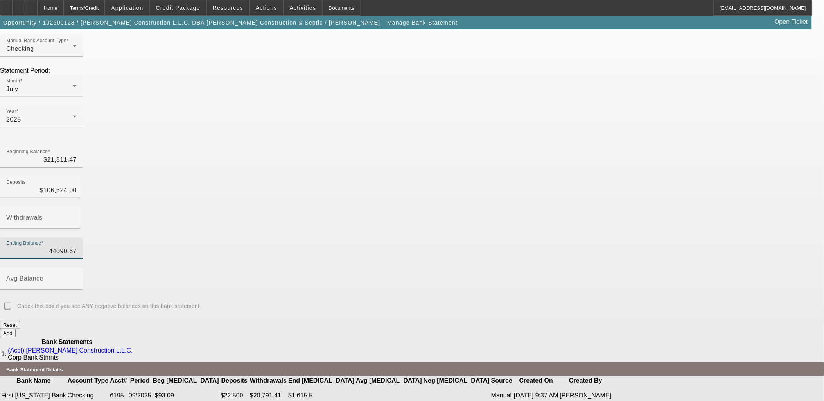
type input "$44,090.67"
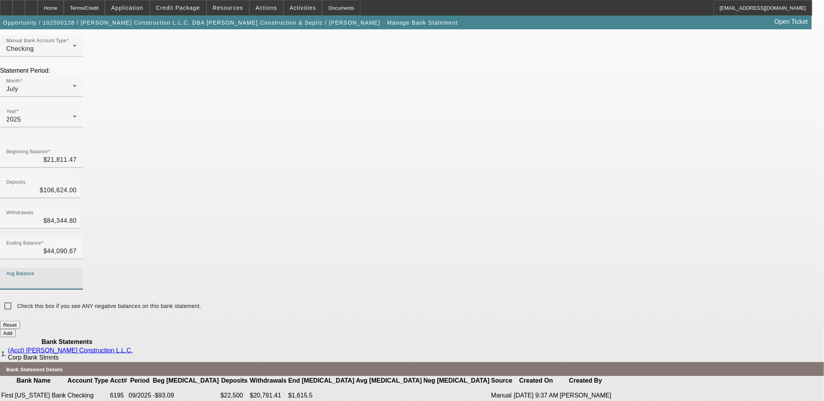
click at [348, 329] on div "Add" at bounding box center [412, 333] width 824 height 8
click at [16, 329] on button "Add" at bounding box center [8, 333] width 16 height 8
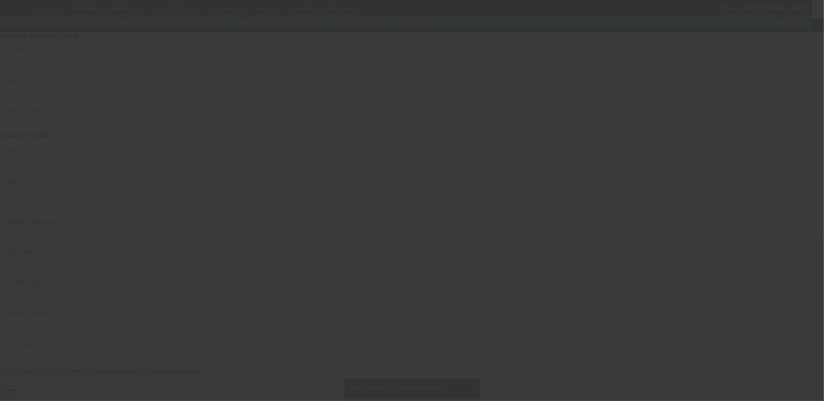
type input "7227"
type input "Chase"
type input "$44,090.67"
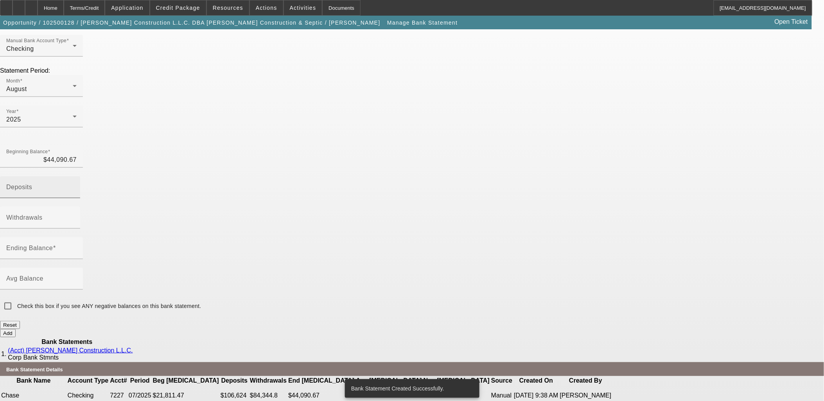
click at [77, 176] on div "Deposits" at bounding box center [41, 187] width 70 height 22
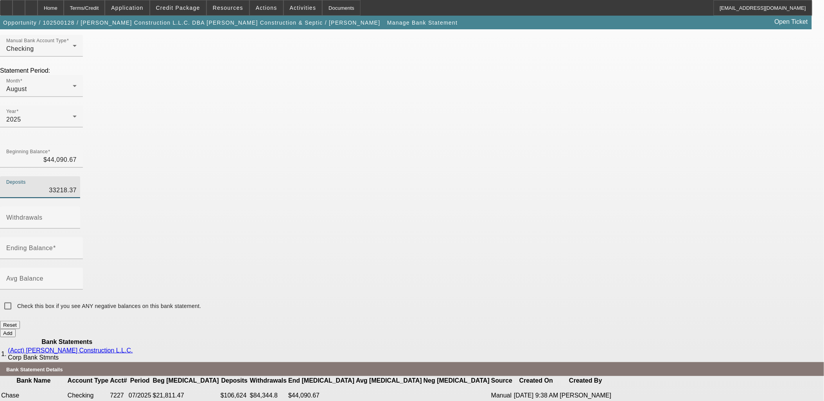
type input "$33,218.37"
type input "14281.97"
type input "$63,027.07"
type input "$14,281.97"
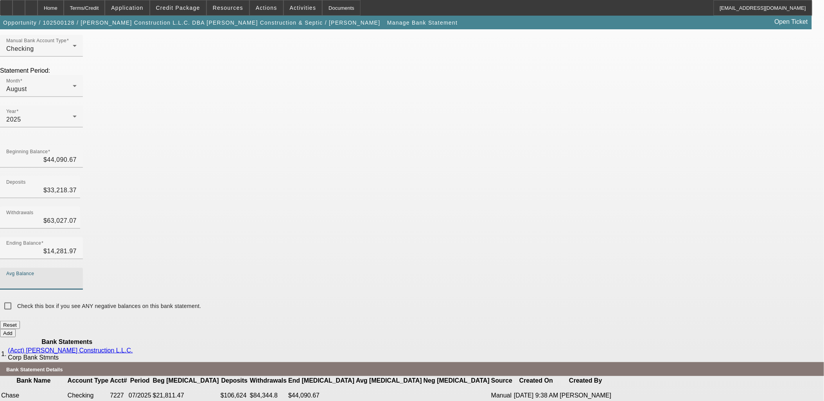
click at [16, 329] on button "Add" at bounding box center [8, 333] width 16 height 8
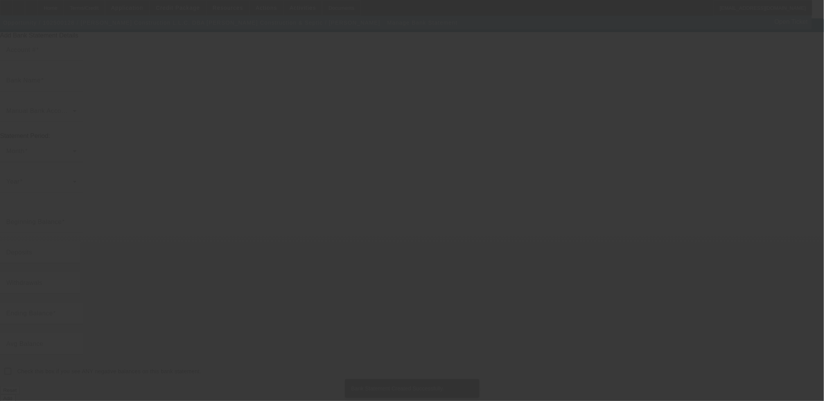
type input "7227"
type input "Chase"
type input "$14,281.97"
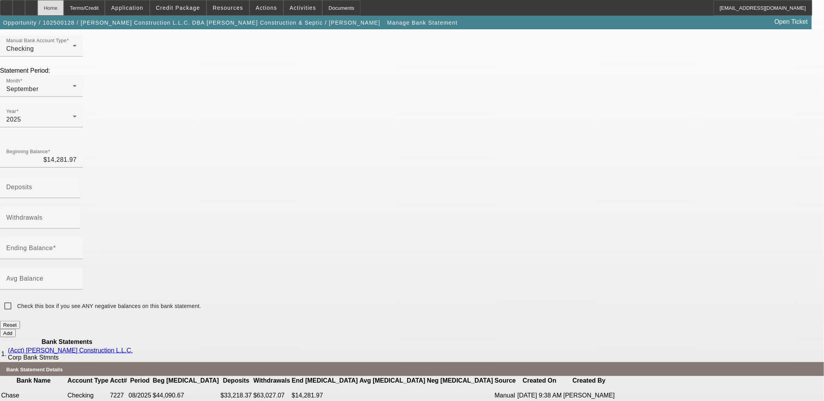
click at [64, 5] on div "Home" at bounding box center [51, 8] width 26 height 16
click at [100, 7] on div "Terms/Credit" at bounding box center [84, 8] width 41 height 16
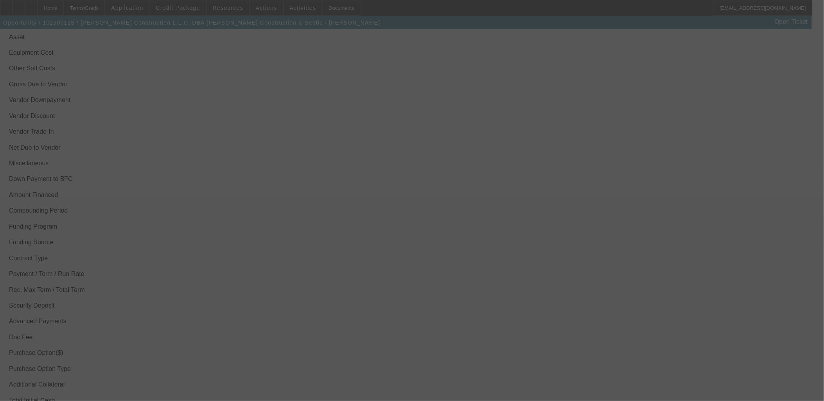
scroll to position [1182, 0]
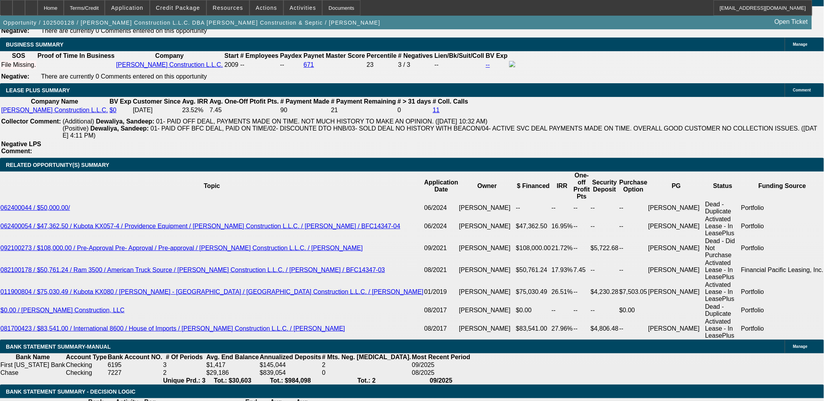
select select "0"
select select "2"
select select "0"
select select "6"
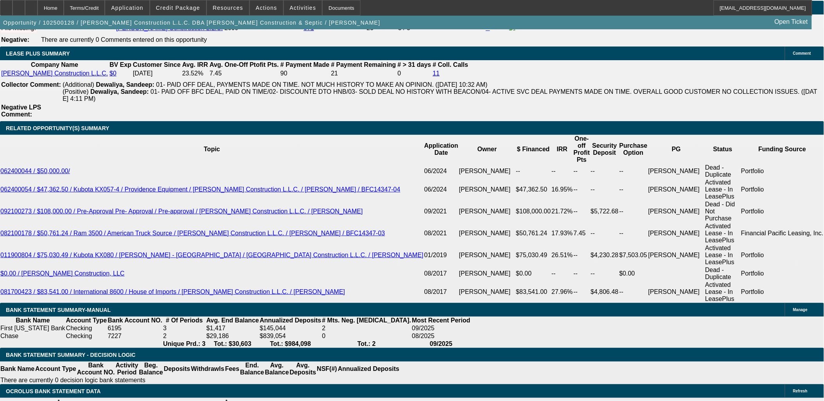
scroll to position [1366, 0]
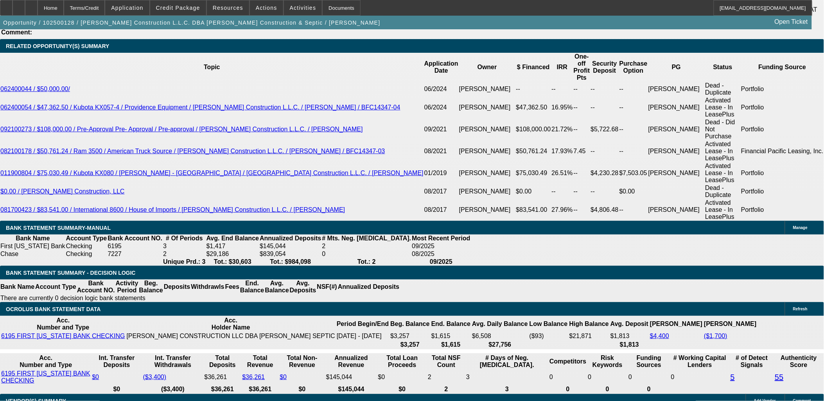
type input "963"
type input "$1,926.00"
type input "UNKNOWN"
type input "18.2"
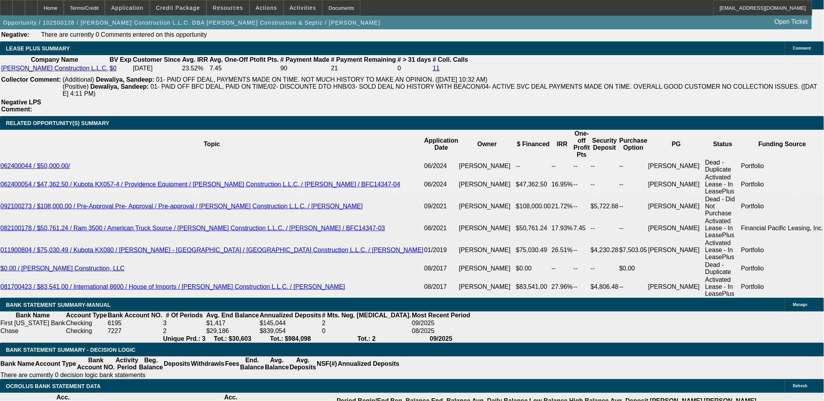
scroll to position [1236, 0]
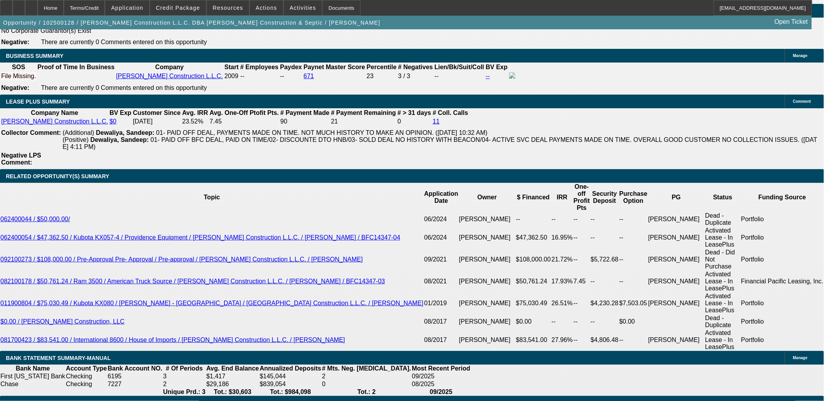
type input "$963.00"
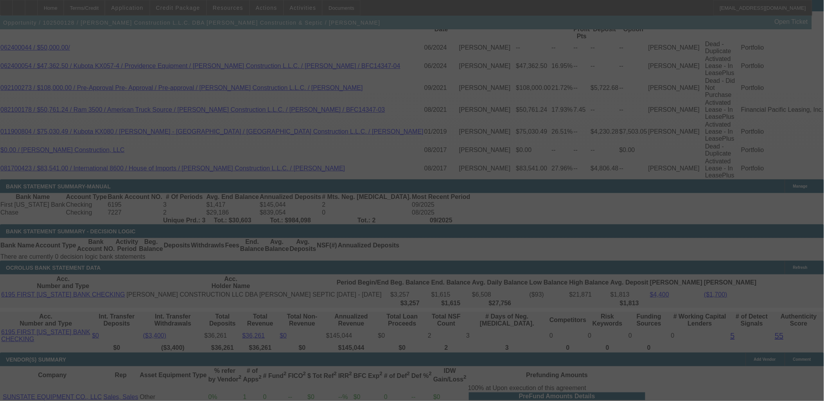
scroll to position [1410, 0]
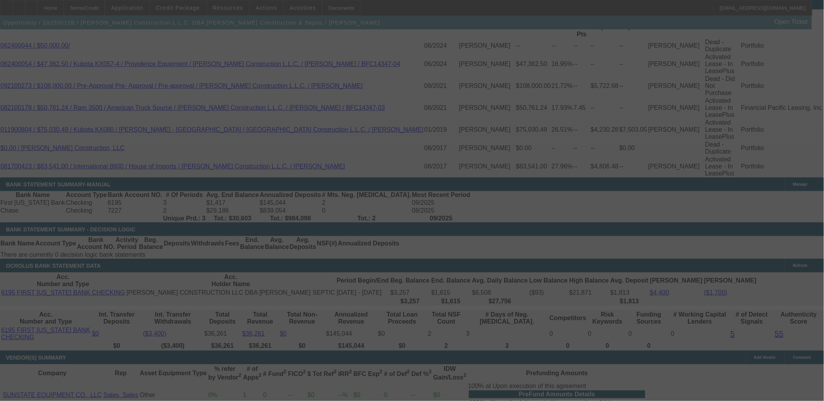
select select "0"
select select "2"
select select "0"
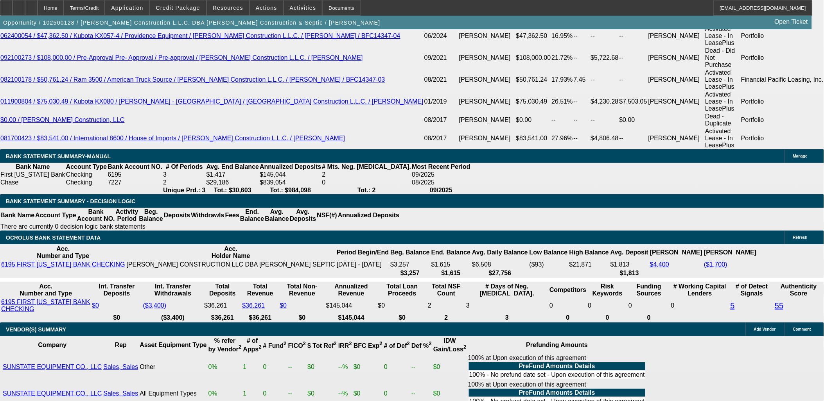
scroll to position [1291, 0]
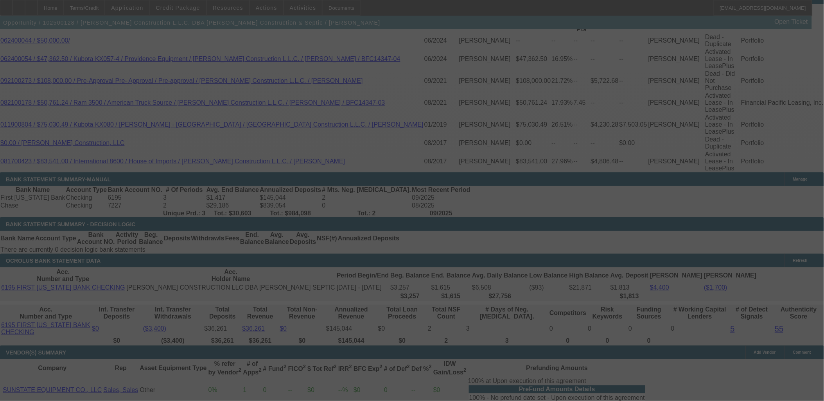
scroll to position [1464, 0]
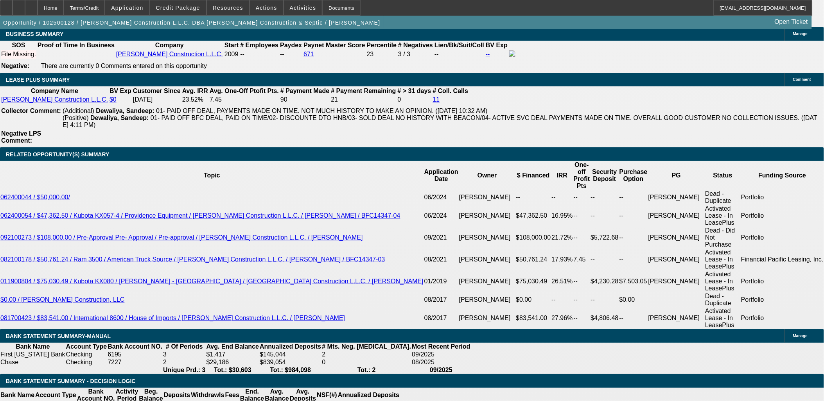
scroll to position [1204, 0]
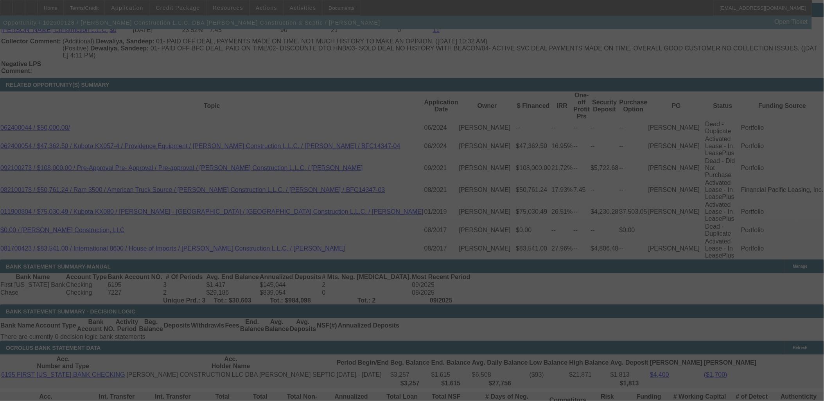
scroll to position [1334, 0]
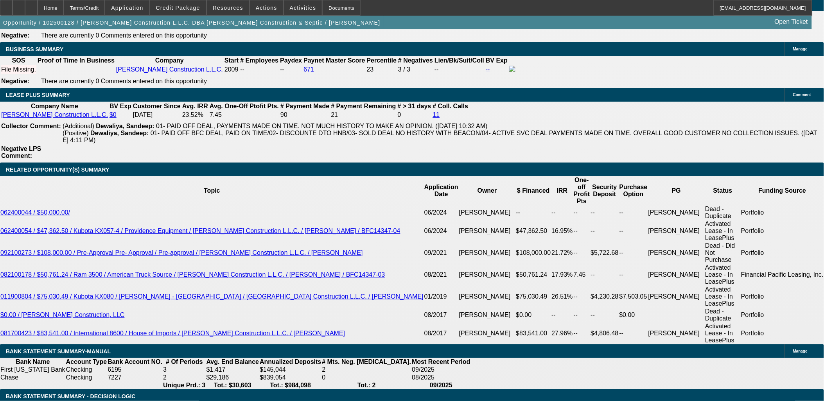
scroll to position [1204, 0]
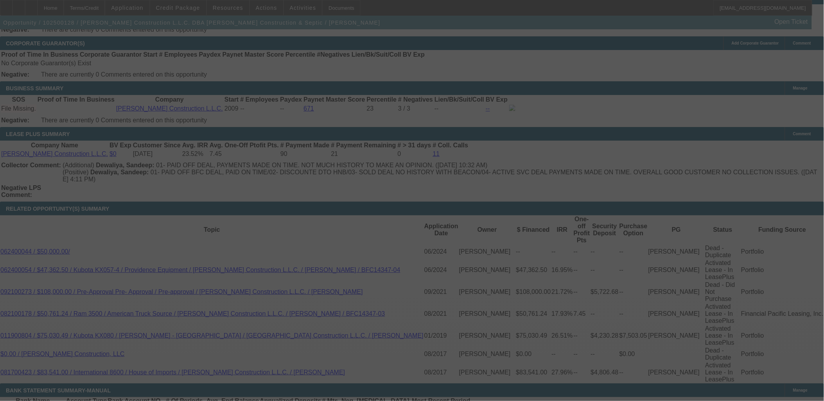
scroll to position [1334, 0]
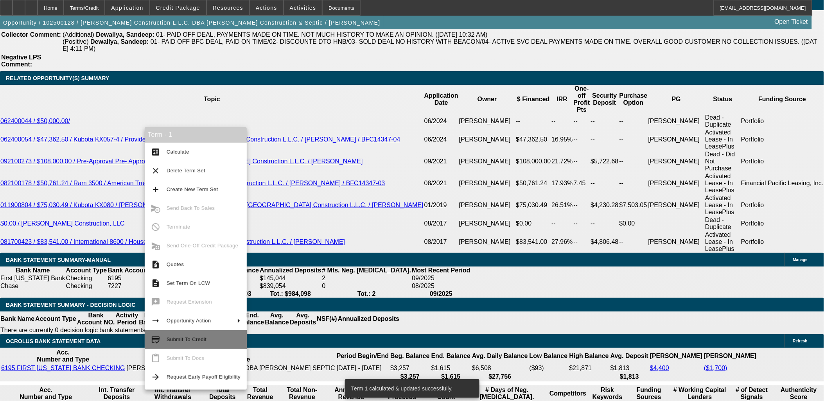
click at [186, 341] on span "Submit To Credit" at bounding box center [187, 340] width 40 height 6
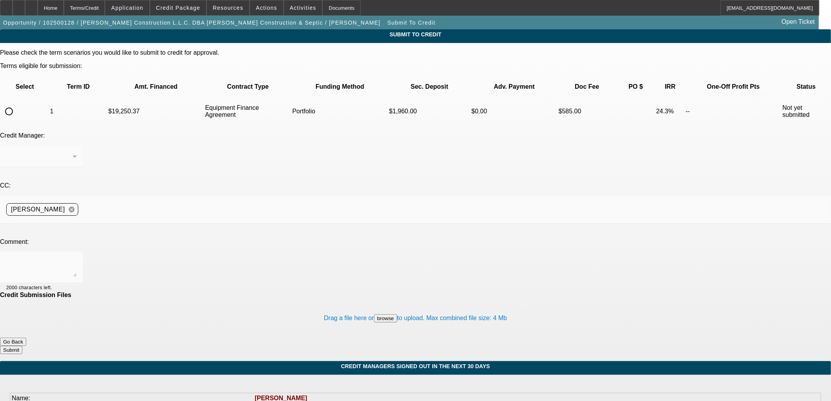
click at [17, 104] on input "radio" at bounding box center [9, 112] width 16 height 16
click at [73, 152] on div "Arida, George" at bounding box center [39, 156] width 66 height 9
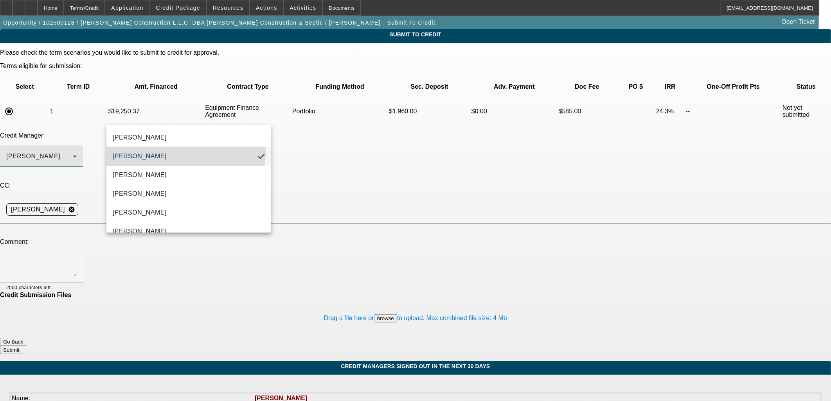
click at [168, 152] on mat-option "Arida, George" at bounding box center [188, 156] width 165 height 19
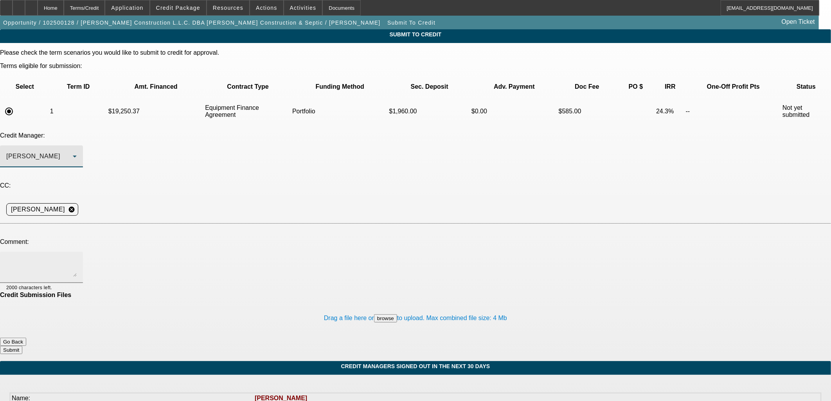
click at [77, 258] on textarea at bounding box center [41, 267] width 70 height 19
click at [77, 145] on div "Arida, George" at bounding box center [41, 156] width 70 height 22
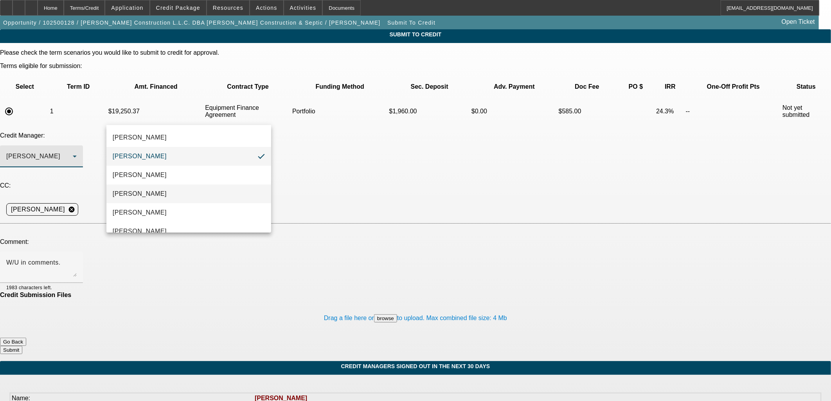
click at [186, 193] on mat-option "Arida, Michael" at bounding box center [188, 194] width 165 height 19
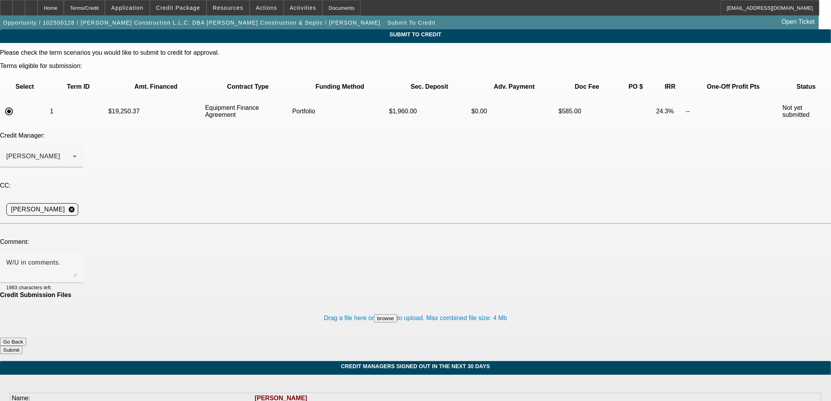
click at [22, 346] on button "Submit" at bounding box center [11, 350] width 22 height 8
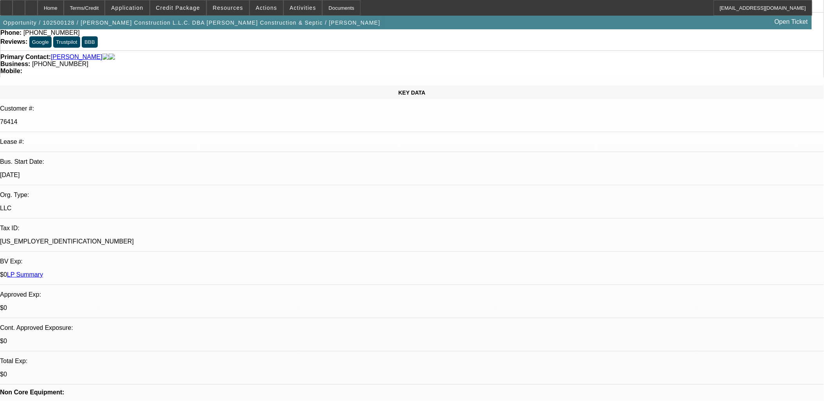
scroll to position [87, 0]
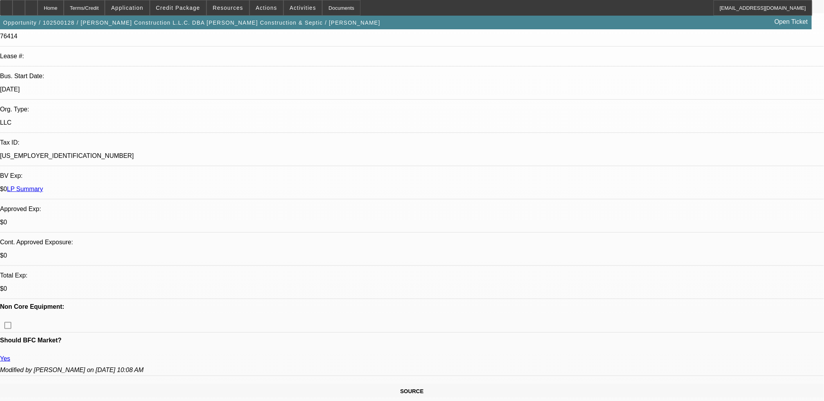
scroll to position [0, 0]
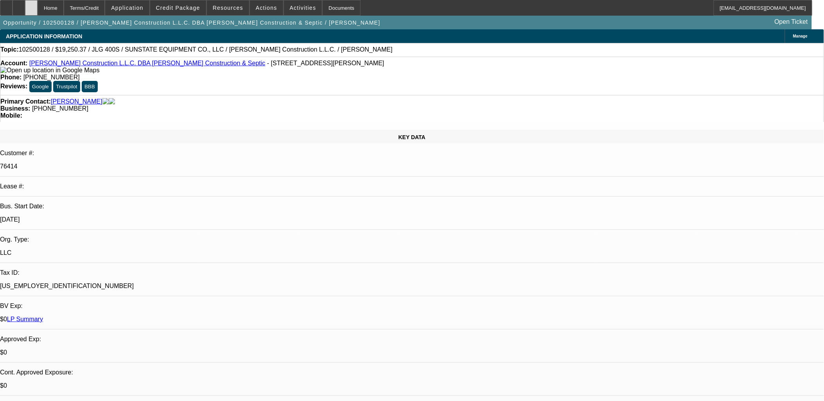
click at [38, 11] on div at bounding box center [31, 8] width 13 height 16
select select "0"
select select "2"
select select "0"
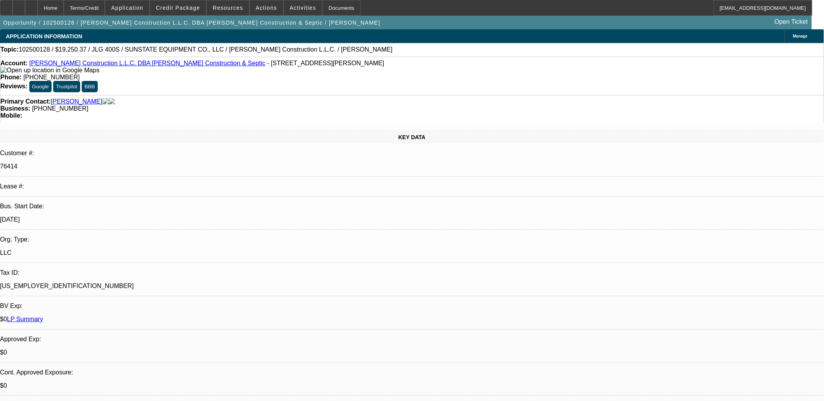
select select "6"
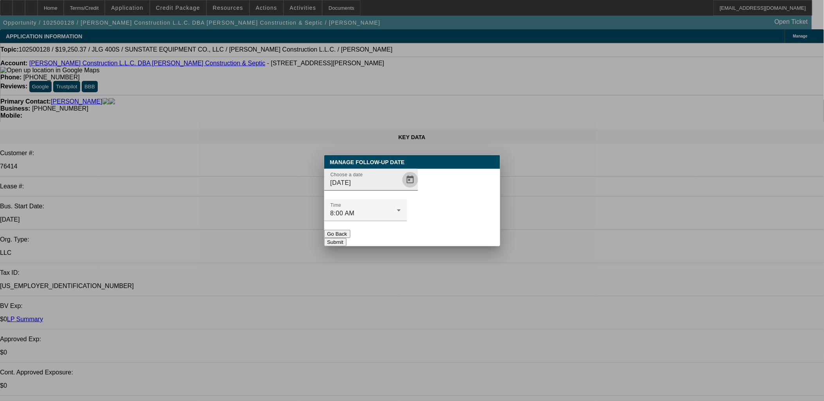
click at [401, 189] on span "Open calendar" at bounding box center [410, 179] width 19 height 19
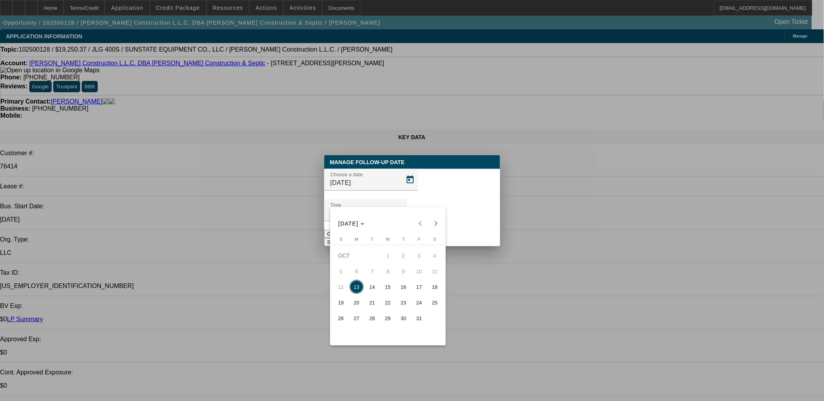
click at [375, 287] on span "14" at bounding box center [372, 287] width 14 height 14
type input "10/14/2025"
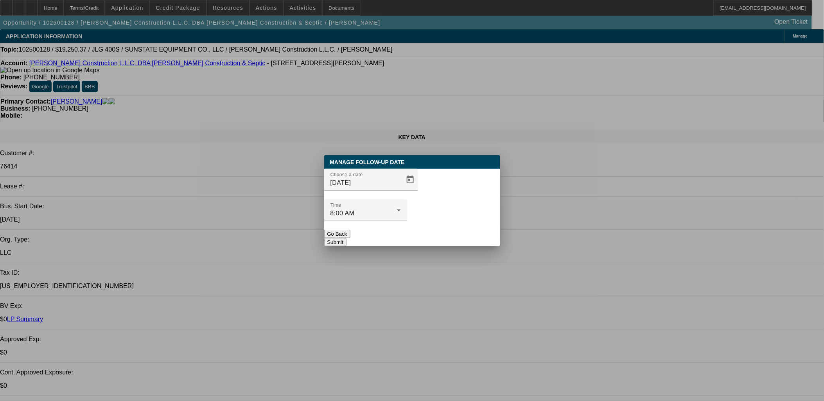
click at [346, 238] on button "Submit" at bounding box center [335, 242] width 22 height 8
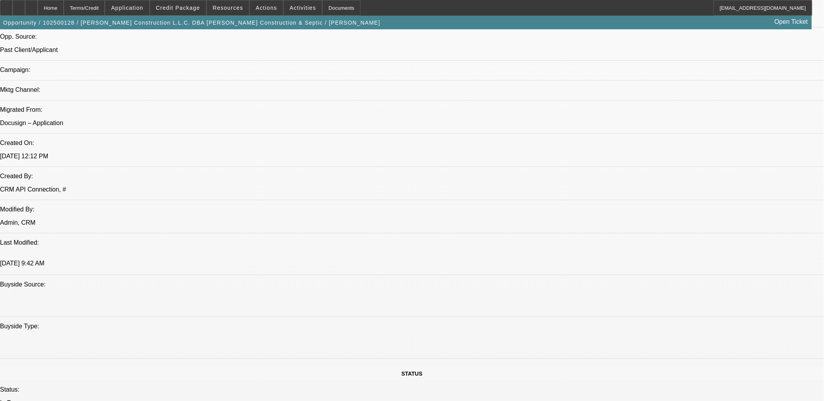
scroll to position [521, 0]
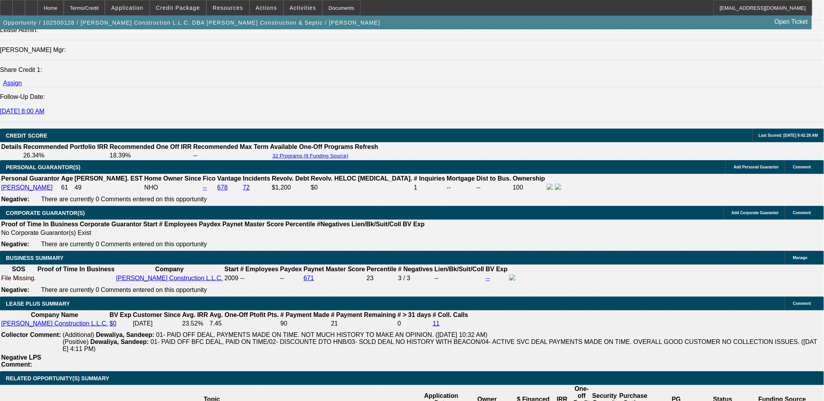
scroll to position [1216, 0]
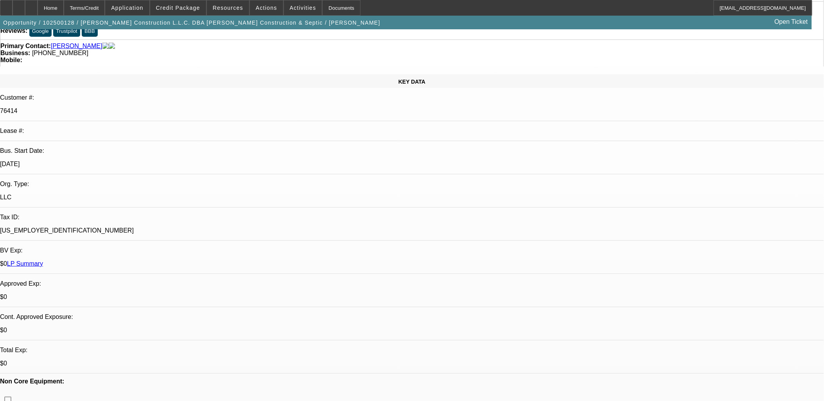
scroll to position [0, 0]
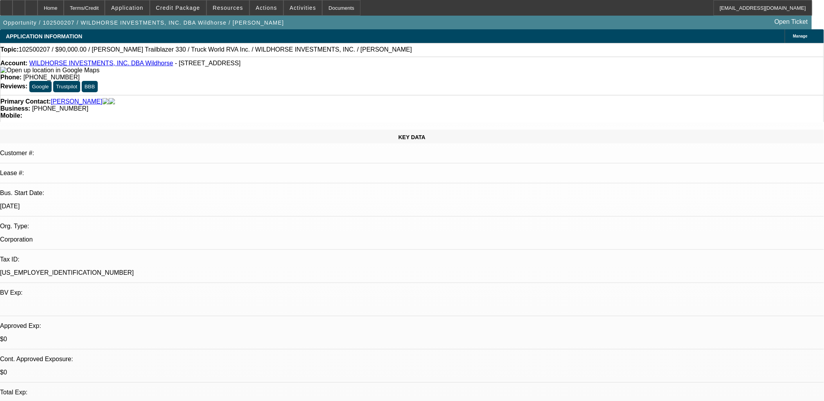
select select "0"
select select "2"
select select "0.1"
select select "0"
select select "2"
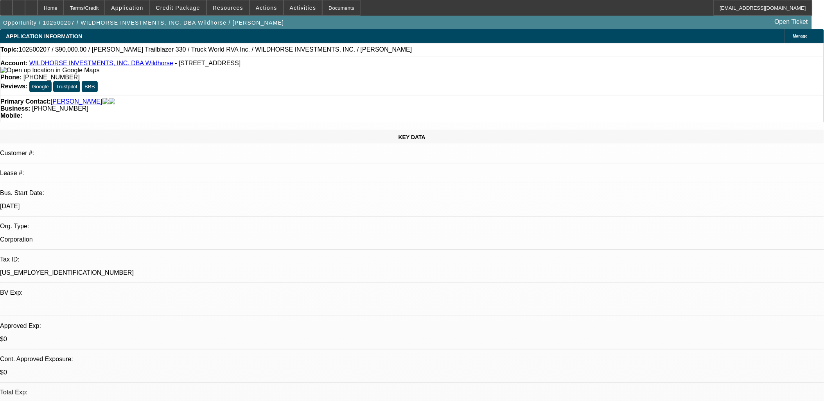
select select "0.1"
select select "0"
select select "2"
select select "0.1"
select select "0"
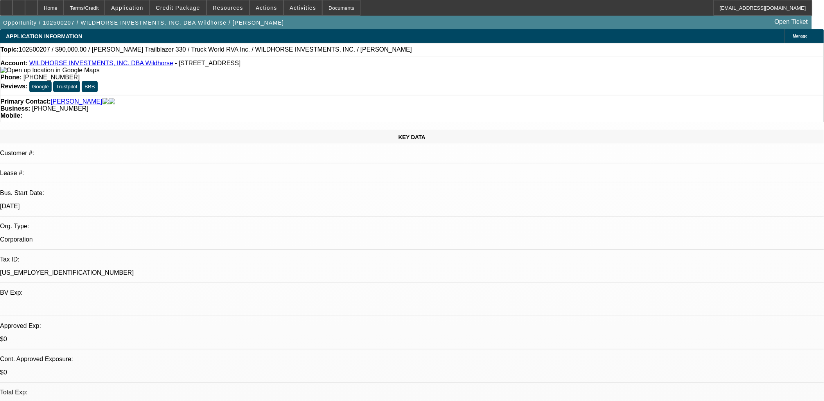
select select "2"
select select "0.1"
select select "1"
select select "2"
select select "4"
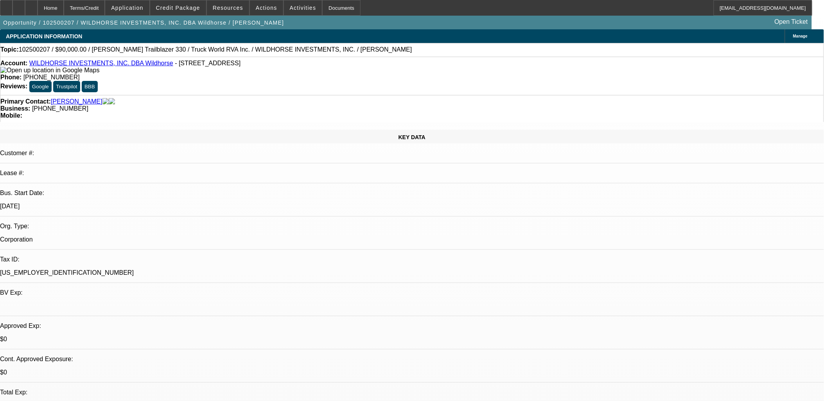
select select "1"
select select "2"
select select "4"
select select "1"
select select "2"
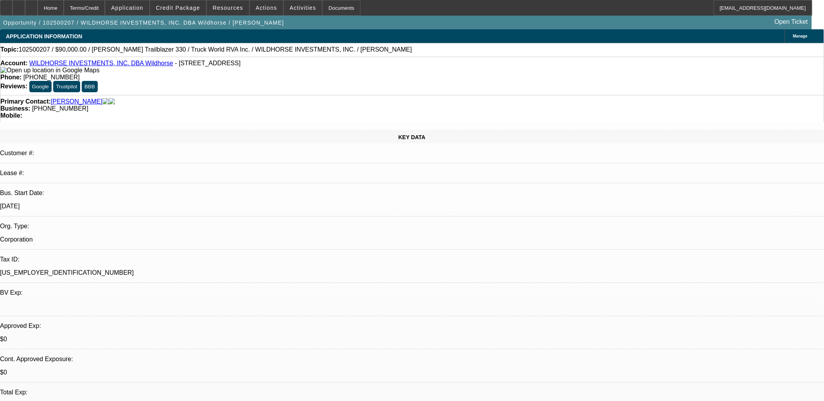
select select "4"
select select "1"
select select "2"
select select "4"
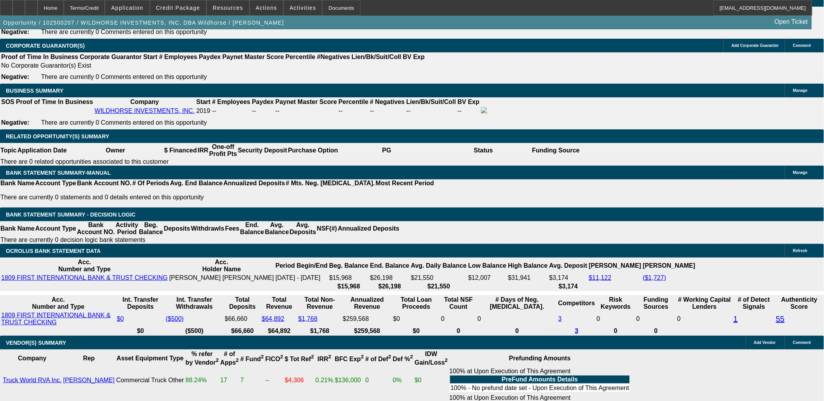
scroll to position [1216, 0]
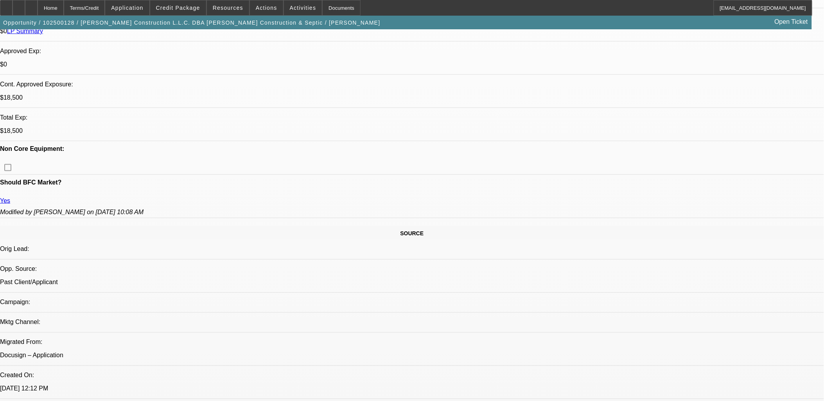
select select "0"
select select "2"
select select "0"
select select "2"
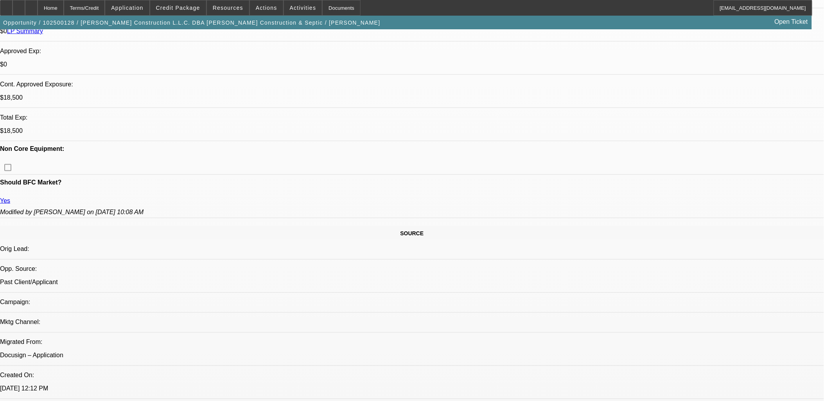
select select "0"
select select "2"
select select "0"
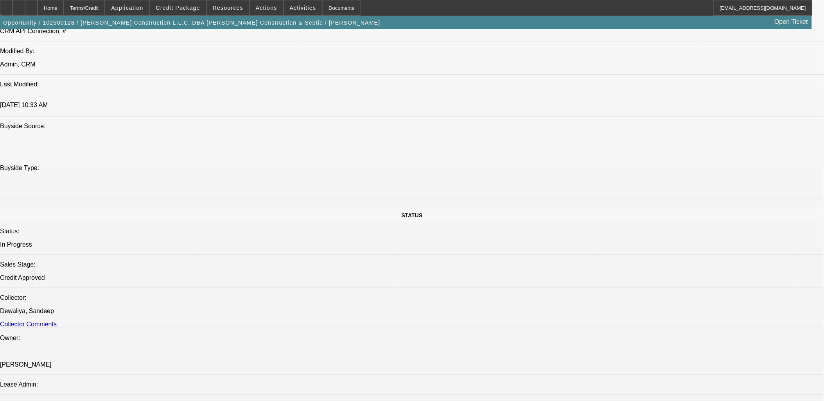
select select "1"
select select "2"
select select "6"
select select "1"
select select "2"
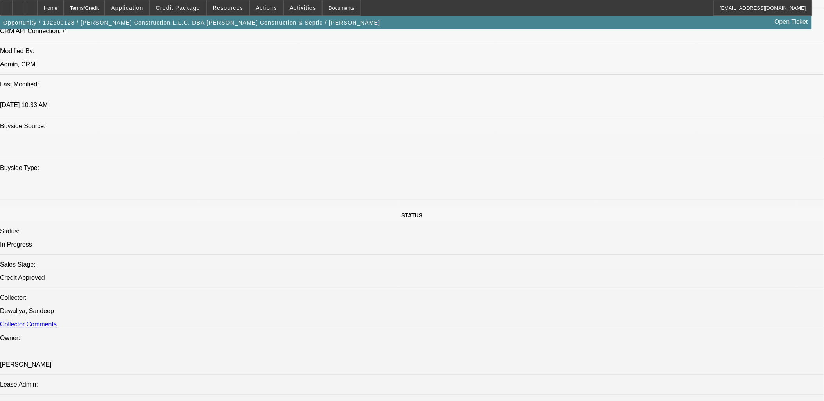
select select "6"
select select "1"
select select "2"
select select "6"
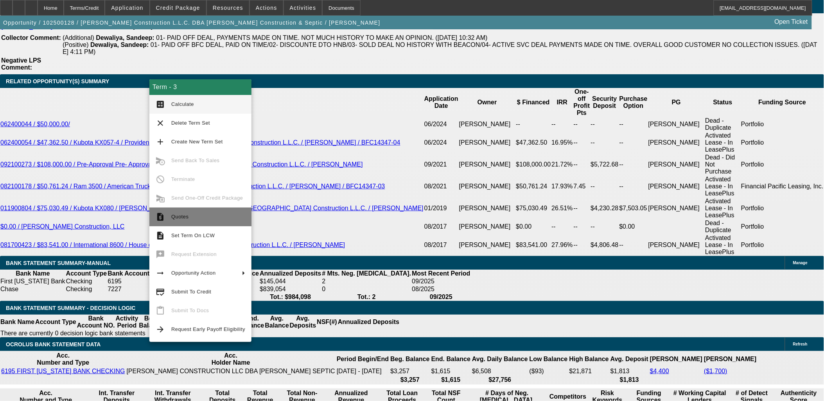
scroll to position [1376, 0]
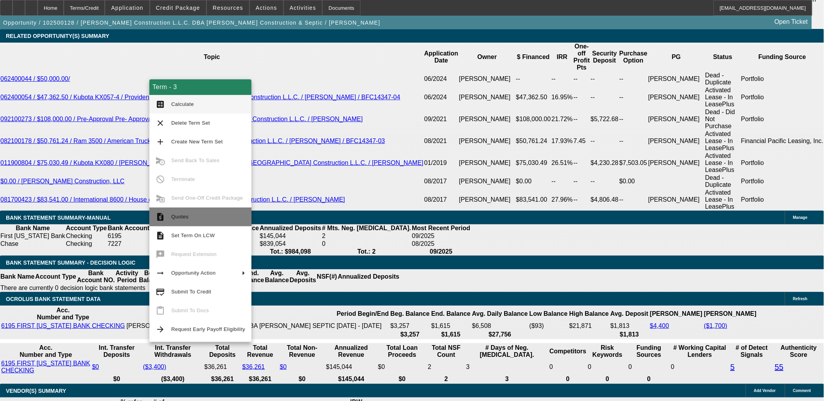
click at [185, 213] on span "Quotes" at bounding box center [208, 216] width 74 height 9
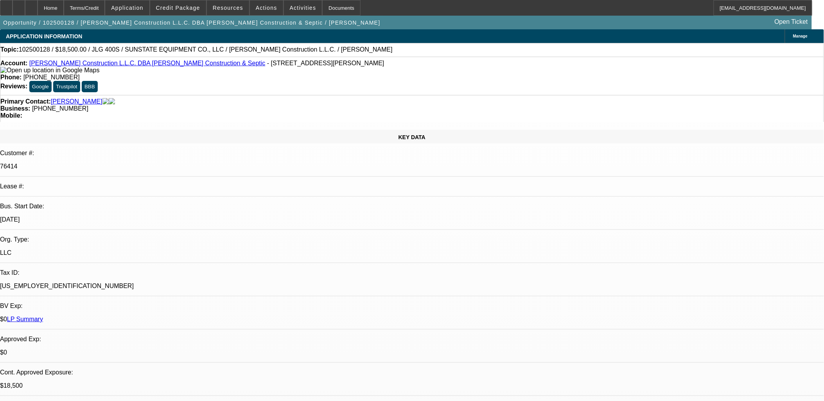
scroll to position [130, 0]
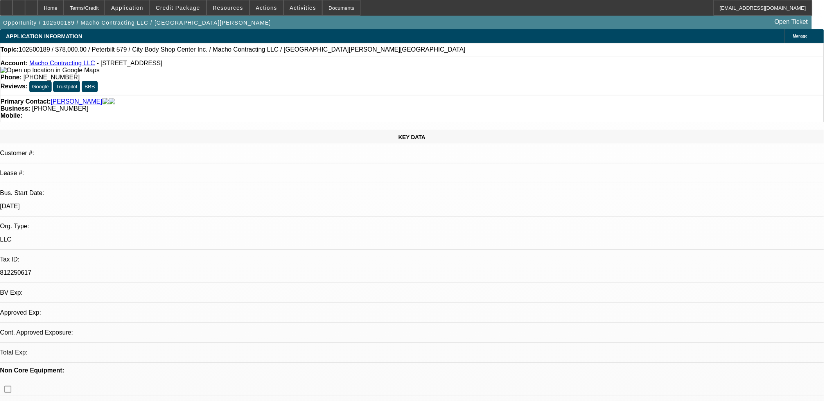
select select "0"
select select "2"
select select "0"
select select "6"
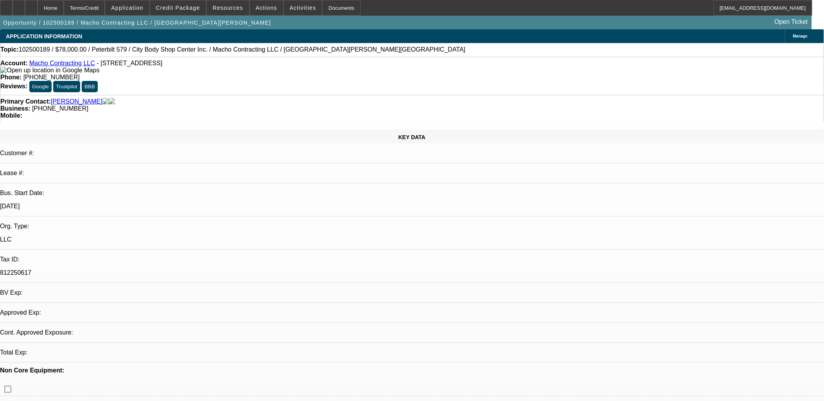
select select "0"
select select "2"
select select "0"
select select "6"
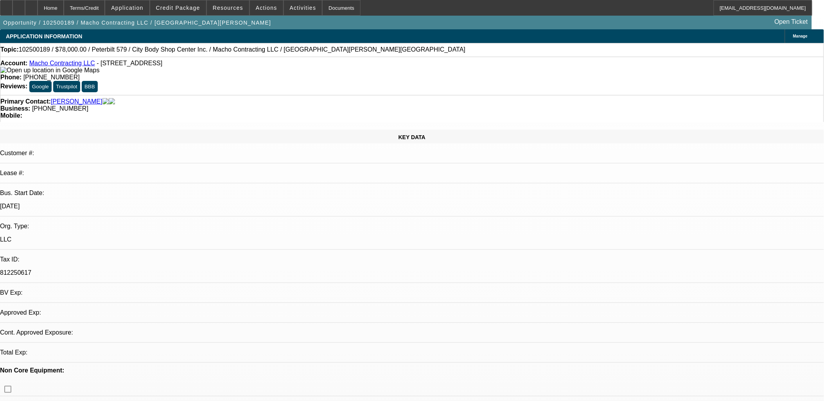
select select "0"
select select "2"
select select "0"
select select "6"
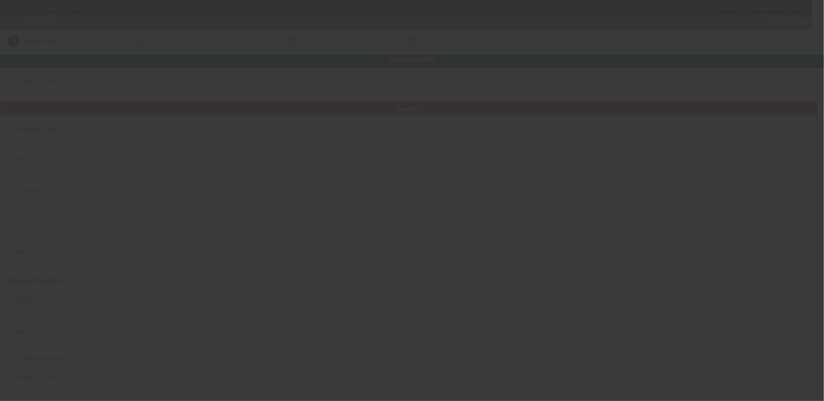
type input "Blink Tees"
type input "60169"
type input "[PERSON_NAME] Estates"
type input "[PHONE_NUMBER]"
type input "[EMAIL_ADDRESS][DOMAIN_NAME]"
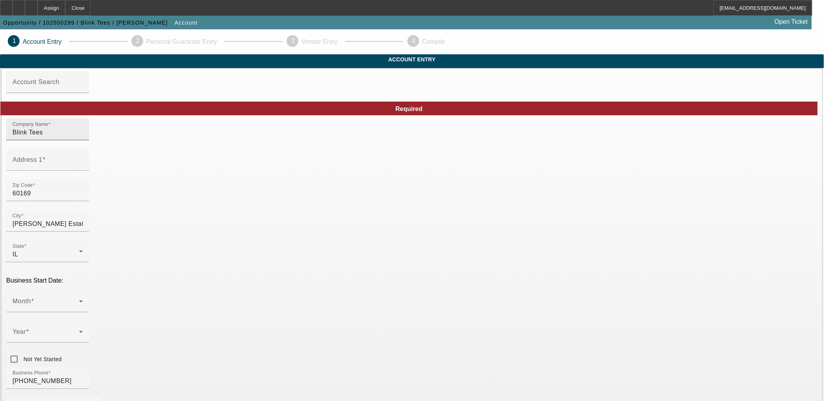
click at [83, 139] on div "Company Name Blink Tees" at bounding box center [48, 129] width 70 height 22
type input "Blink Tees LLC"
click at [89, 179] on div at bounding box center [47, 175] width 83 height 9
click at [83, 168] on input "Address 1" at bounding box center [48, 162] width 70 height 9
type input "[STREET_ADDRESS]"
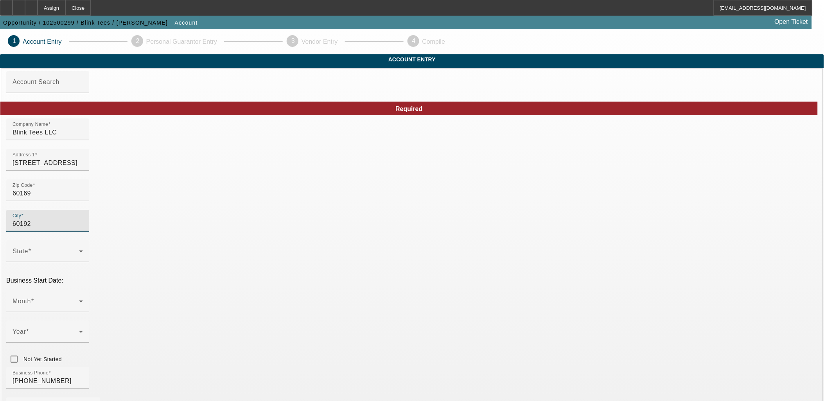
type input "60192"
drag, startPoint x: 169, startPoint y: 209, endPoint x: 109, endPoint y: 208, distance: 60.6
type input "60"
type input "60192"
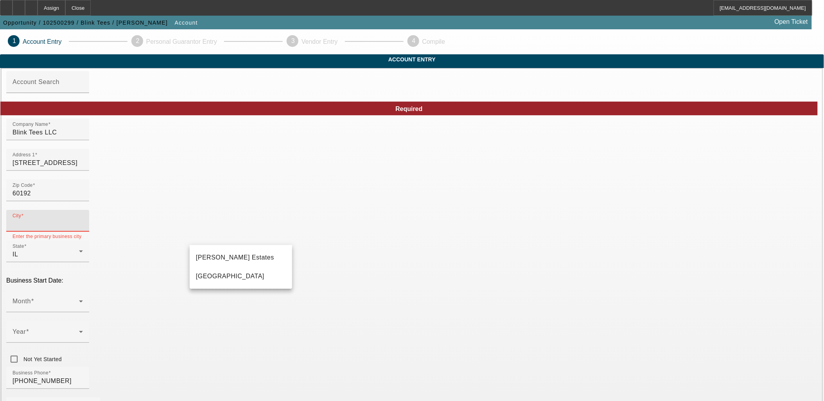
type input "Cook"
click at [206, 266] on mat-option "[PERSON_NAME] Estates" at bounding box center [241, 257] width 102 height 19
type input "[PERSON_NAME] Estates"
click at [79, 300] on span at bounding box center [46, 304] width 66 height 9
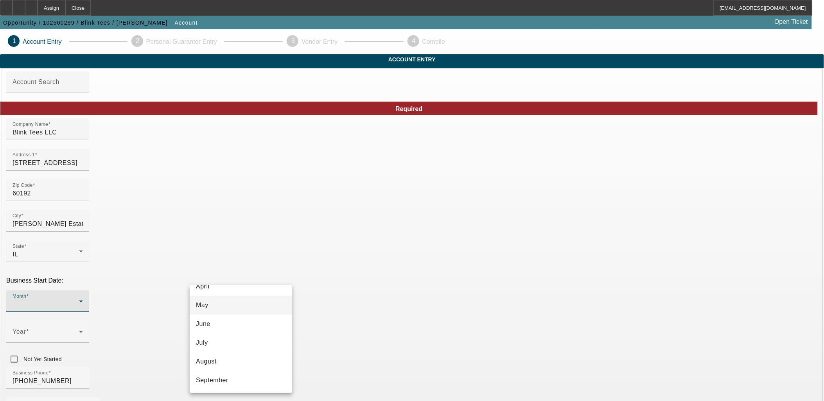
scroll to position [87, 0]
click at [221, 307] on mat-option "May" at bounding box center [241, 305] width 102 height 19
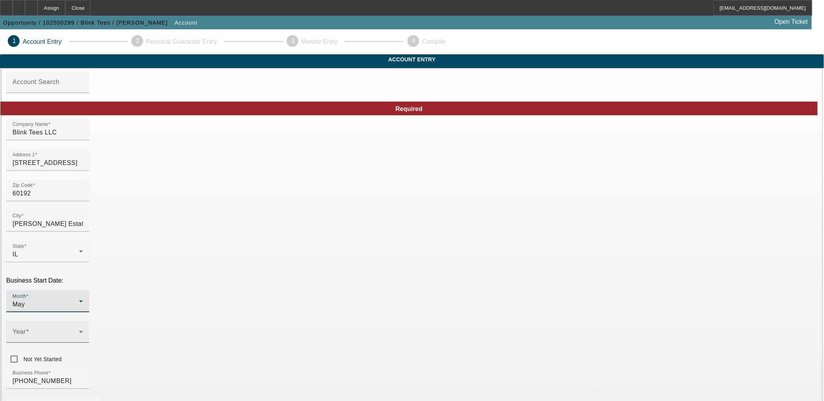
click at [79, 330] on span at bounding box center [46, 334] width 66 height 9
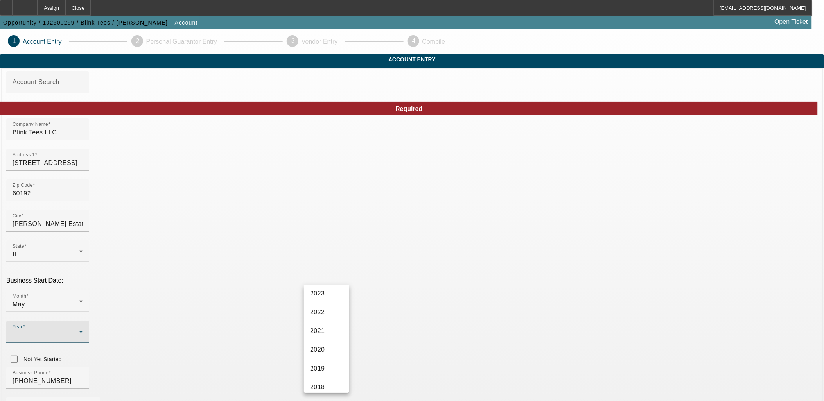
scroll to position [174, 0]
click at [323, 330] on span "2017" at bounding box center [317, 330] width 15 height 9
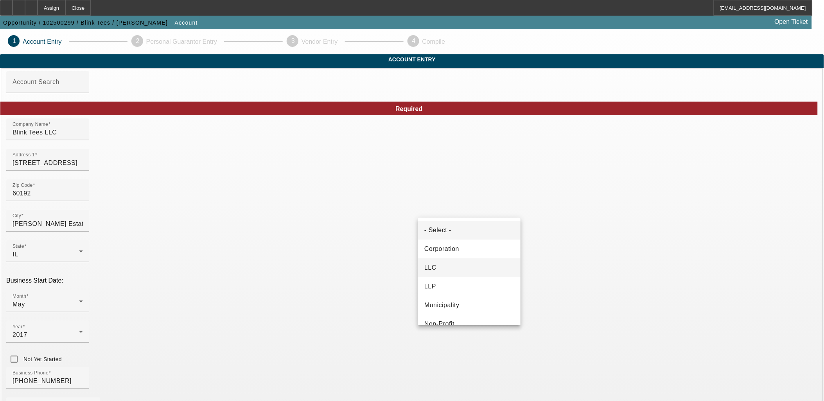
click at [444, 264] on mat-option "LLC" at bounding box center [469, 267] width 102 height 19
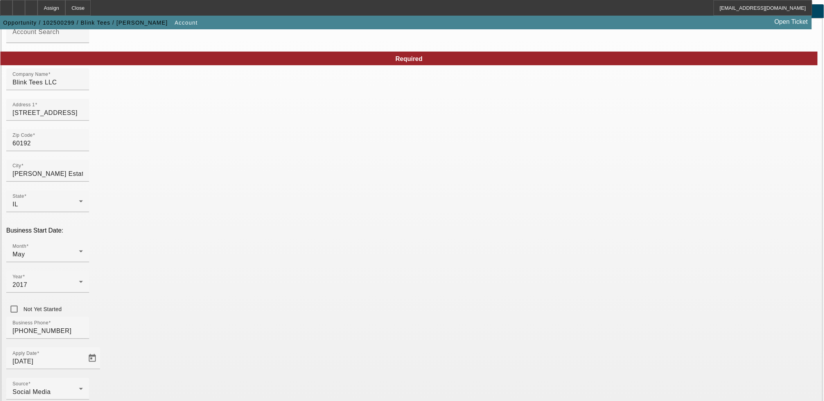
scroll to position [87, 0]
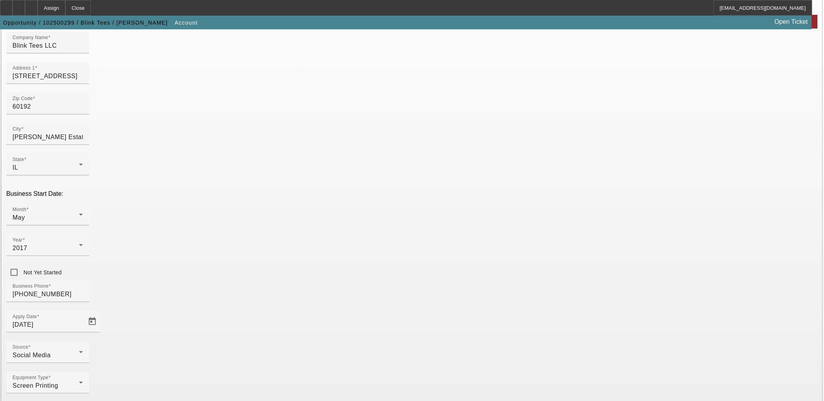
type input "821457474"
type input "[DOMAIN_NAME]"
type input "Custom screen printing & embroidery"
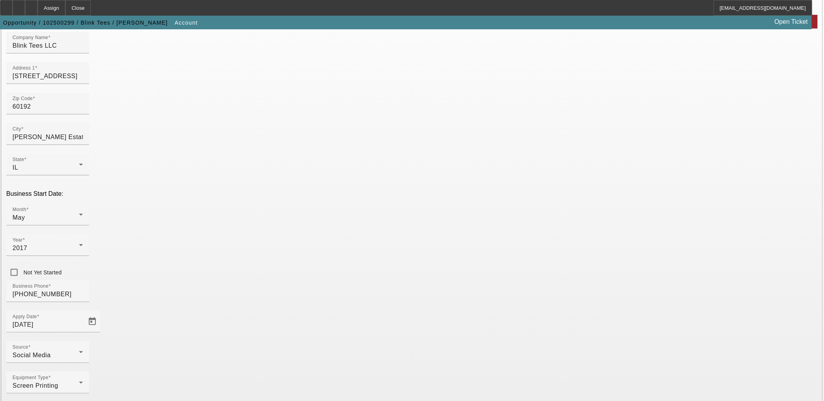
click at [79, 381] on div "Screen Printing" at bounding box center [46, 385] width 66 height 9
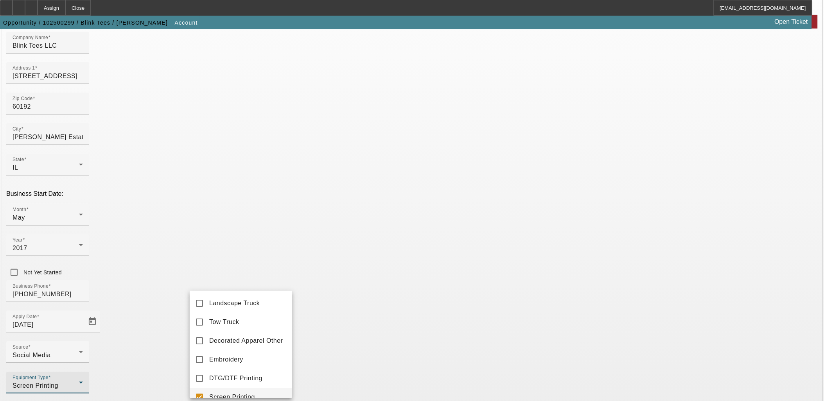
scroll to position [12, 0]
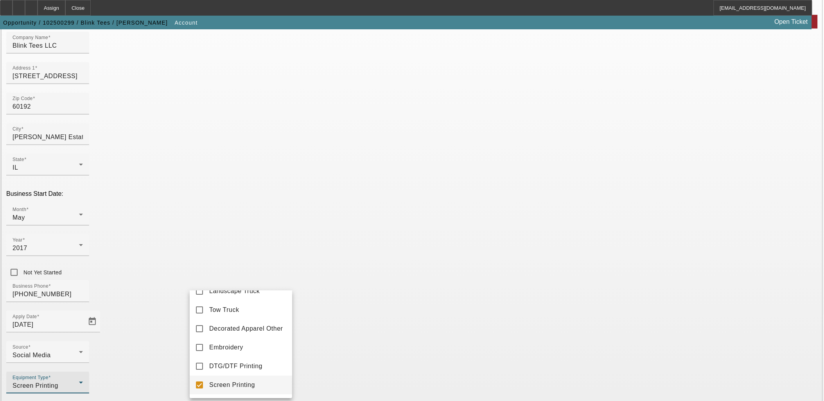
click at [276, 285] on div at bounding box center [412, 200] width 824 height 401
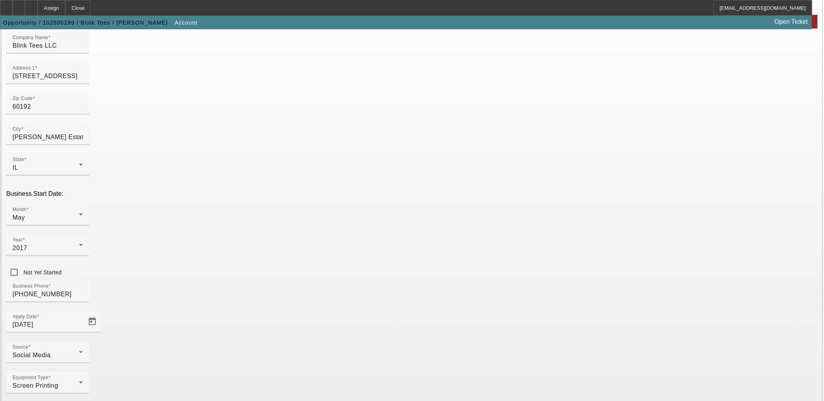
click at [350, 372] on div "Equipment Type Screen Printing" at bounding box center [411, 387] width 811 height 30
drag, startPoint x: 241, startPoint y: 214, endPoint x: 111, endPoint y: 217, distance: 129.5
type input "[PHONE_NUMBER]"
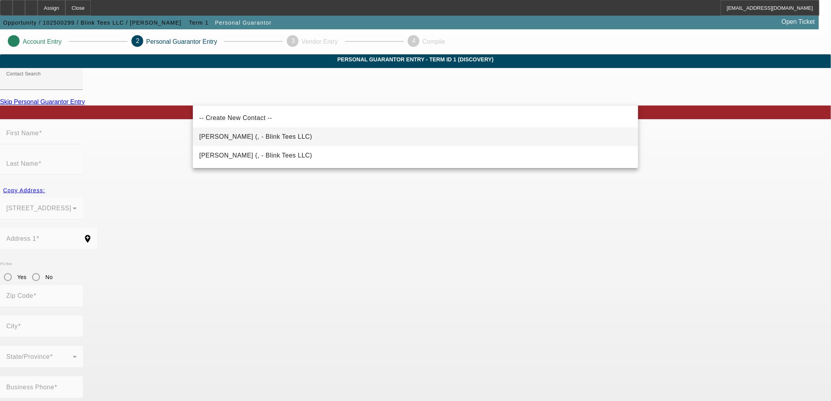
click at [389, 134] on mat-option "Staten, Jeffrey (, - Blink Tees LLC)" at bounding box center [415, 136] width 445 height 19
type input "Staten, Jeffrey (, - Blink Tees LLC)"
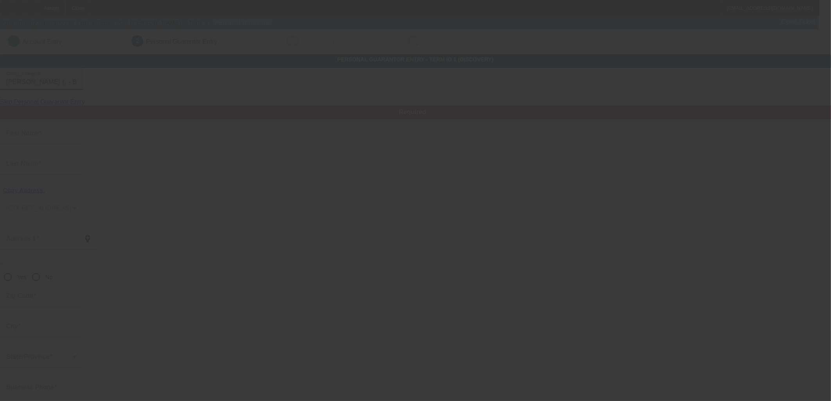
type input "Jeffrey"
type input "Staten"
radio input "true"
type input "[PHONE_NUMBER]"
type input "jeff@blinktees.com"
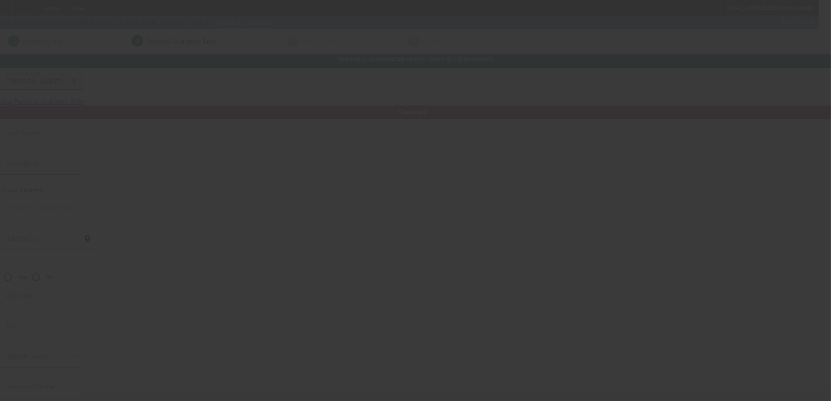
type input "(727) 945-8770"
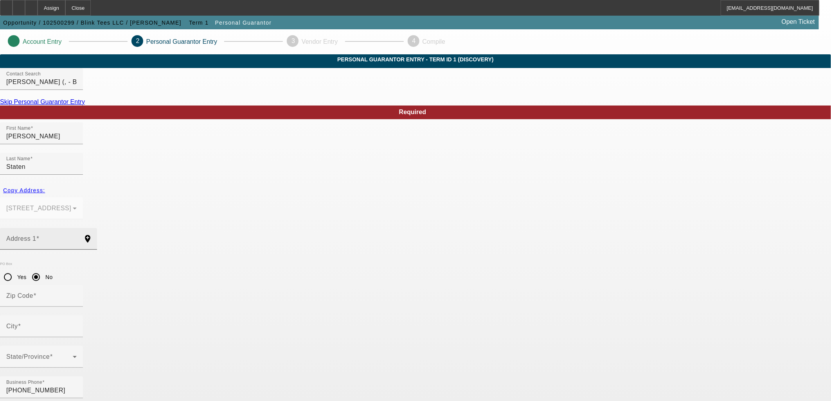
click at [39, 235] on span at bounding box center [37, 238] width 3 height 7
click at [77, 237] on input "Address 1" at bounding box center [41, 241] width 70 height 9
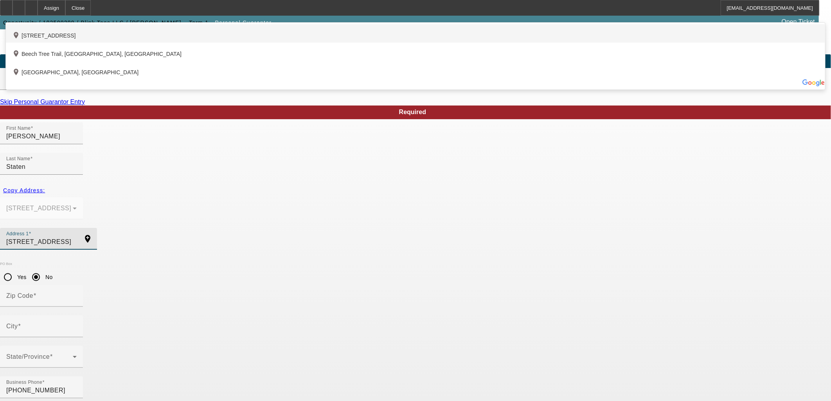
click at [289, 43] on div "add_location 9803 Beech Avenue, Crystal Lake, IL 60014, US" at bounding box center [415, 33] width 819 height 18
type input "9803 Beech Avenue"
type input "60014"
type input "Crystal Lake"
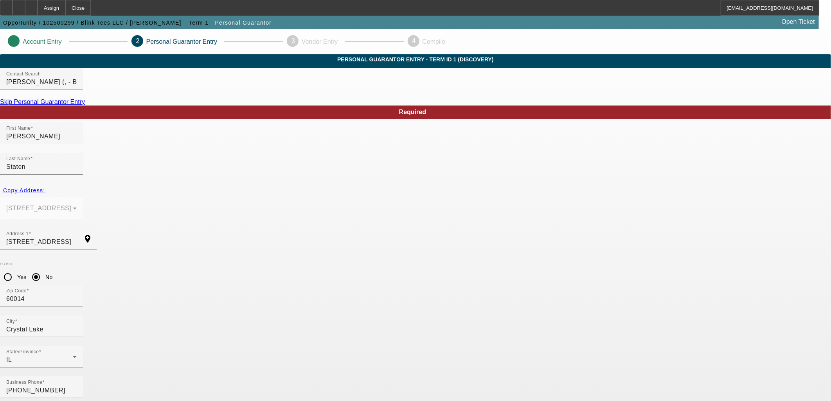
type input "50"
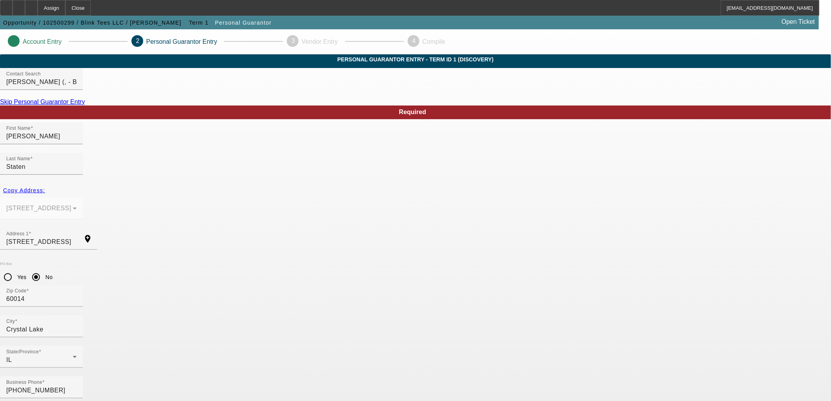
type input "284-98-1854"
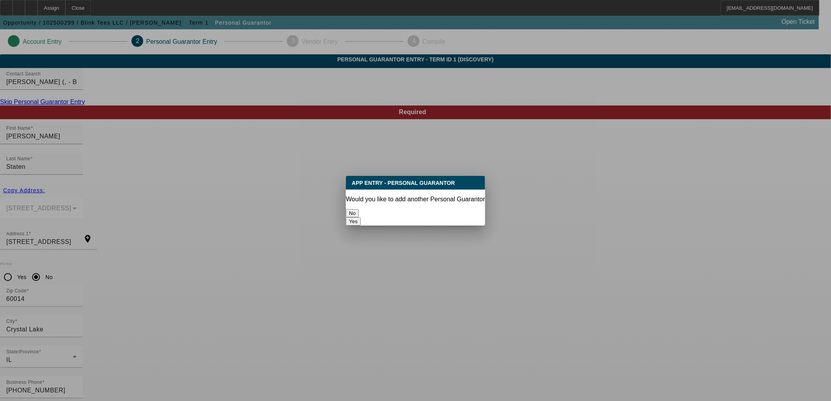
click at [361, 217] on button "Yes" at bounding box center [353, 221] width 15 height 8
radio input "false"
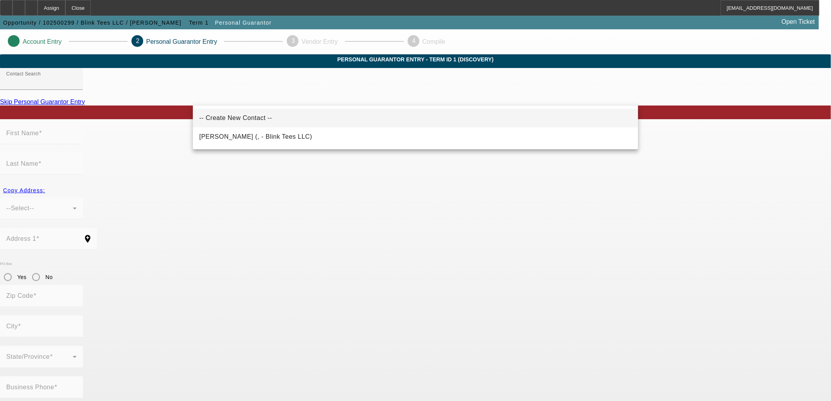
drag, startPoint x: 261, startPoint y: 129, endPoint x: 240, endPoint y: 115, distance: 24.5
click at [240, 115] on div "-- Create New Contact -- Krueger, Nate (, - Blink Tees LLC)" at bounding box center [415, 128] width 445 height 44
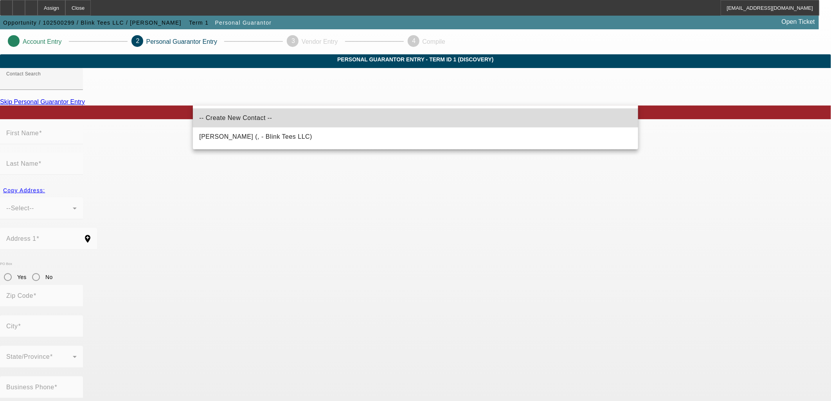
click at [233, 115] on span "-- Create New Contact --" at bounding box center [235, 118] width 73 height 7
type input "-- Create New Contact --"
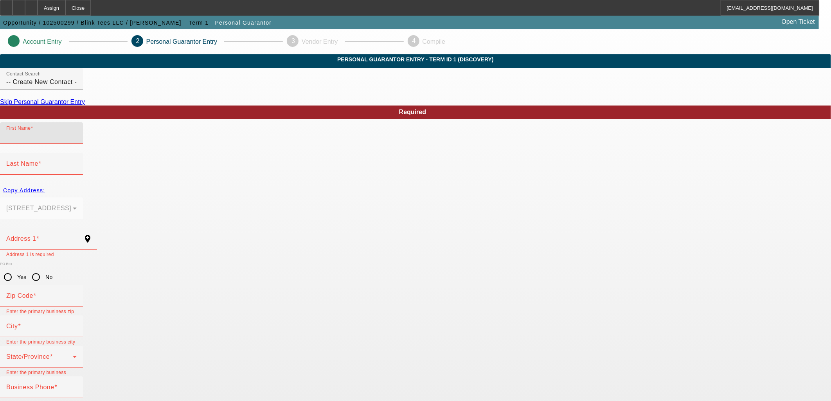
click at [77, 141] on input "First Name" at bounding box center [41, 136] width 70 height 9
type input "Steven"
type input "l"
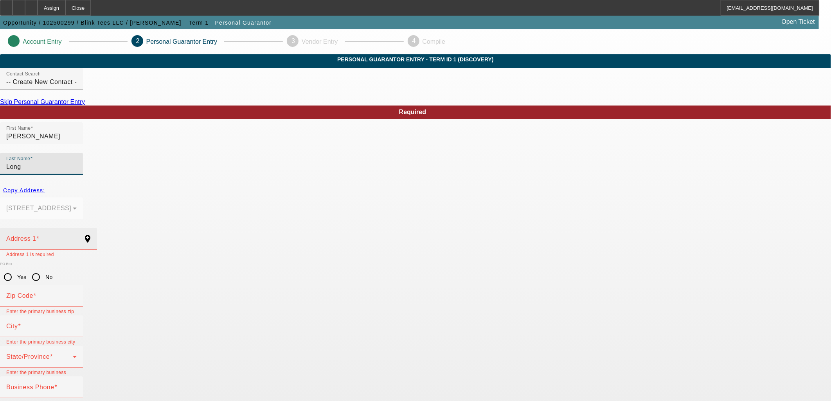
type input "Long"
click at [77, 237] on input "Address 1" at bounding box center [41, 241] width 70 height 9
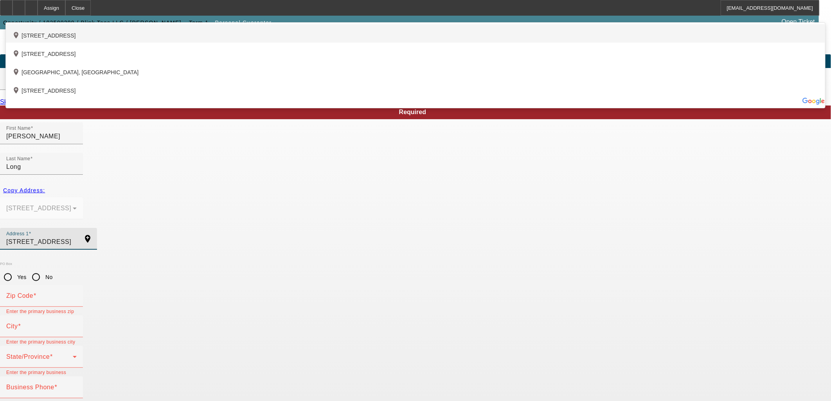
click at [248, 43] on div "add_location 1083 Hunting Drive, Palatine, IL 60067, US" at bounding box center [415, 33] width 819 height 18
type input "1083 Hunting Drive"
type input "60067"
type input "Palatine"
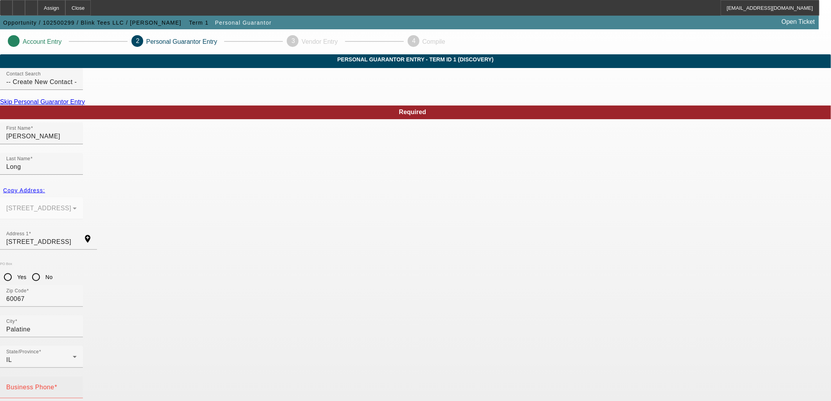
click at [77, 386] on input "Business Phone" at bounding box center [41, 390] width 70 height 9
type input "(847) 376-1976"
type input "50"
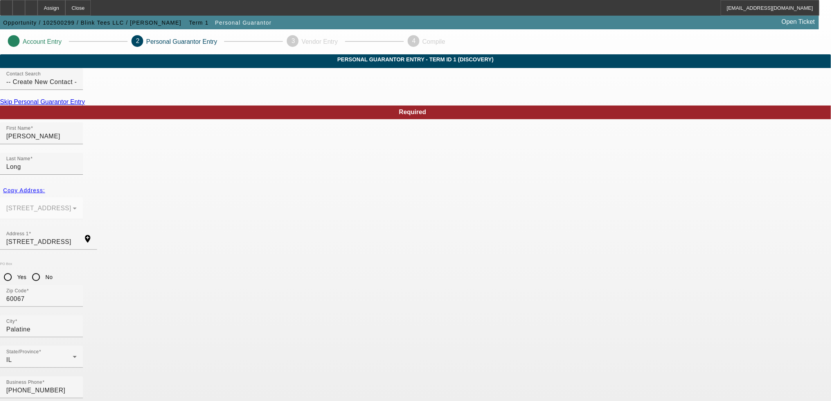
type input "384-90-0174"
type input "steve@blinktees.com"
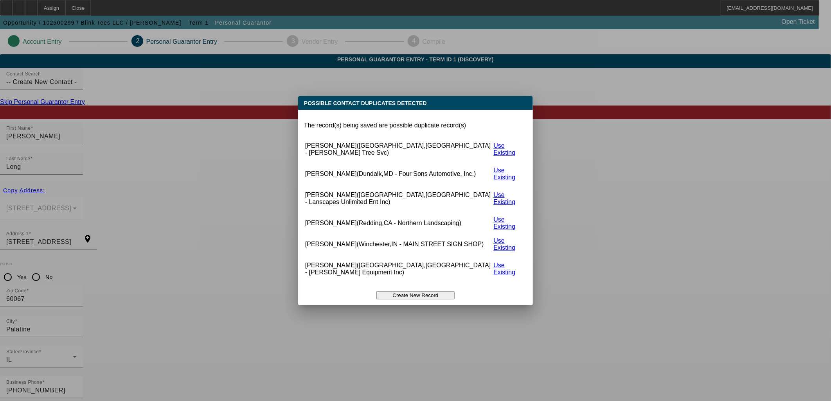
click at [397, 291] on button "Create New Record" at bounding box center [415, 295] width 78 height 8
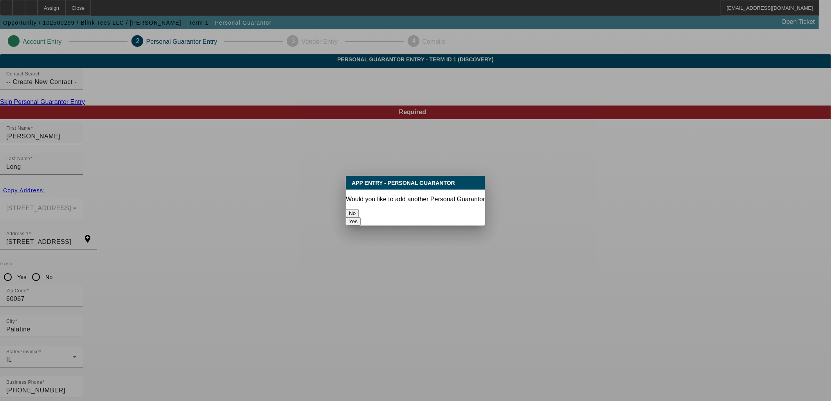
click at [396, 198] on p "Would you like to add another Personal Guarantor" at bounding box center [415, 199] width 139 height 7
click at [359, 209] on button "No" at bounding box center [352, 213] width 13 height 8
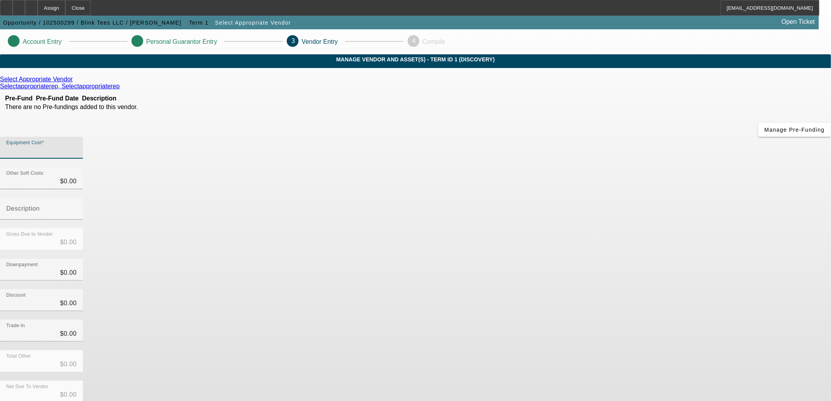
click at [77, 146] on input "Equipment Cost" at bounding box center [41, 150] width 70 height 9
type input "3"
type input "$3.00"
type input "30"
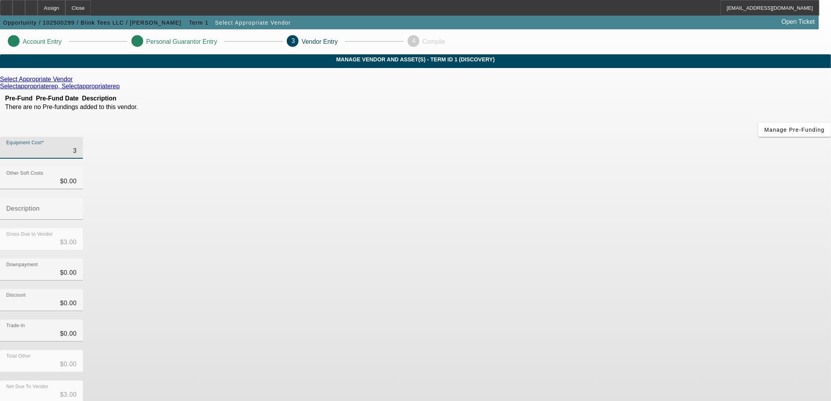
type input "$30.00"
type input "300"
type input "$300.00"
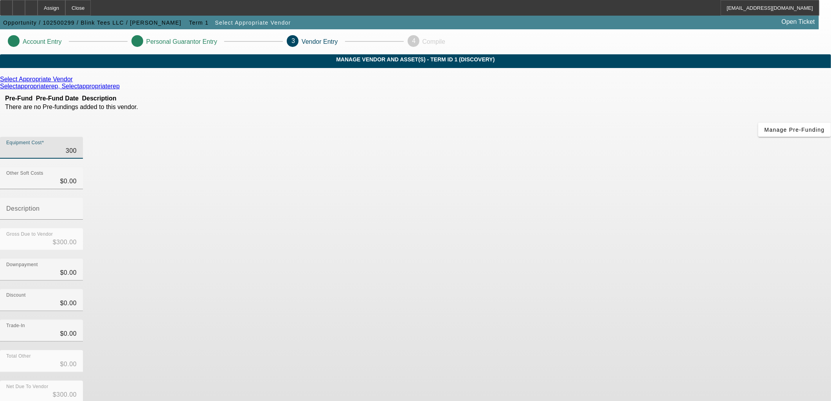
type input "3000"
type input "$3,000.00"
type input "30000"
type input "$30,000.00"
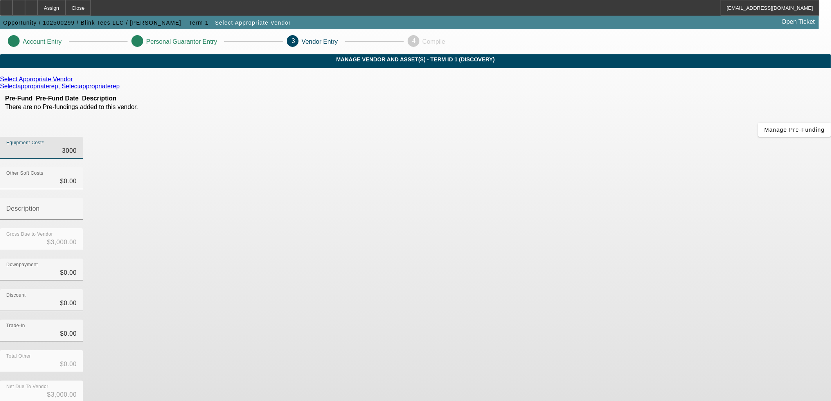
type input "$30,000.00"
click at [583, 259] on div "Downpayment $0.00" at bounding box center [415, 274] width 831 height 30
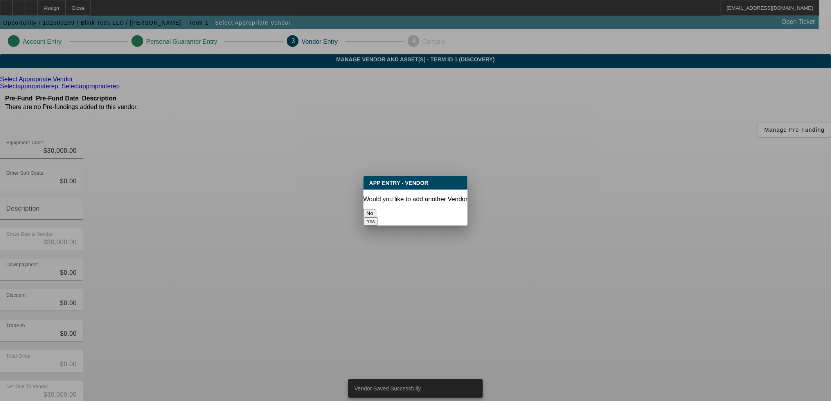
click at [376, 209] on button "No" at bounding box center [369, 213] width 13 height 8
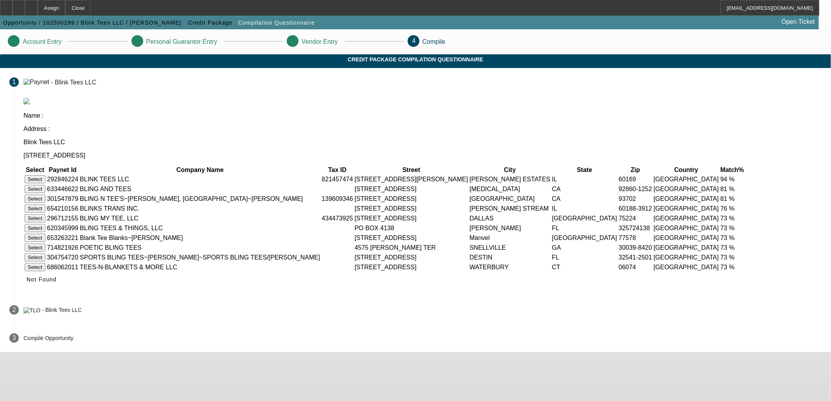
click at [45, 175] on button "Select" at bounding box center [35, 179] width 21 height 8
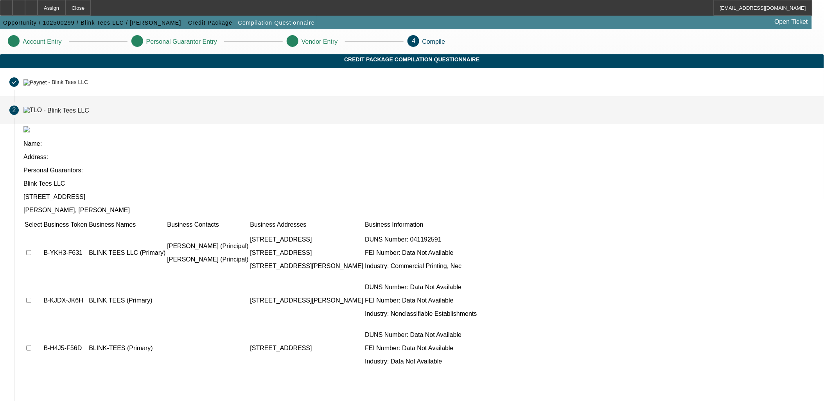
click at [31, 250] on input "checkbox" at bounding box center [28, 252] width 5 height 5
checkbox input "true"
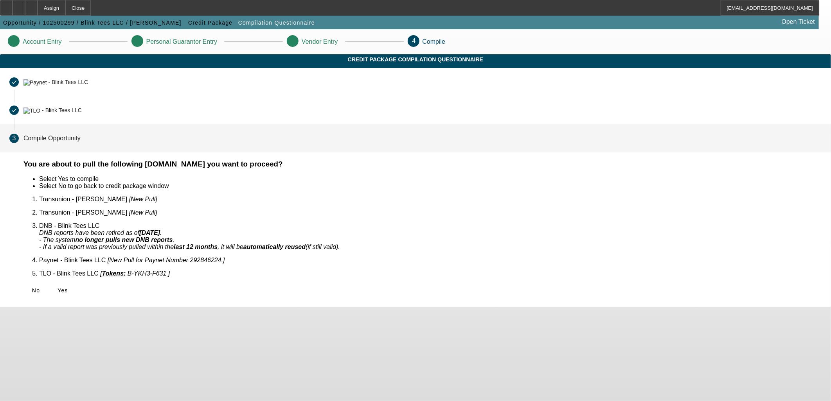
click at [75, 281] on span at bounding box center [62, 290] width 25 height 19
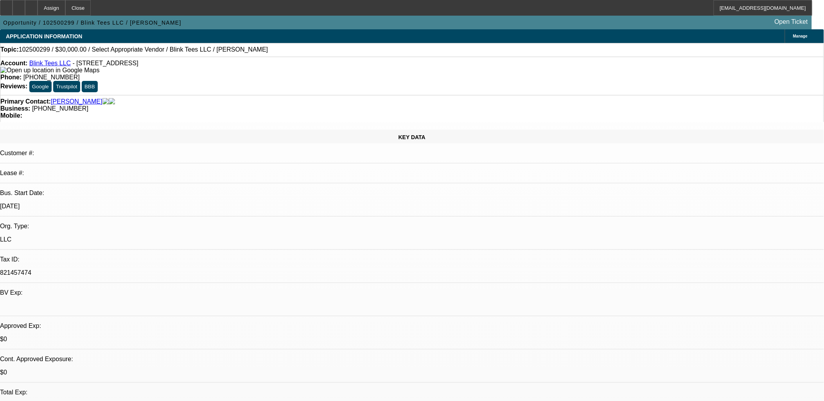
select select "0"
select select "2"
select select "0.1"
select select "4"
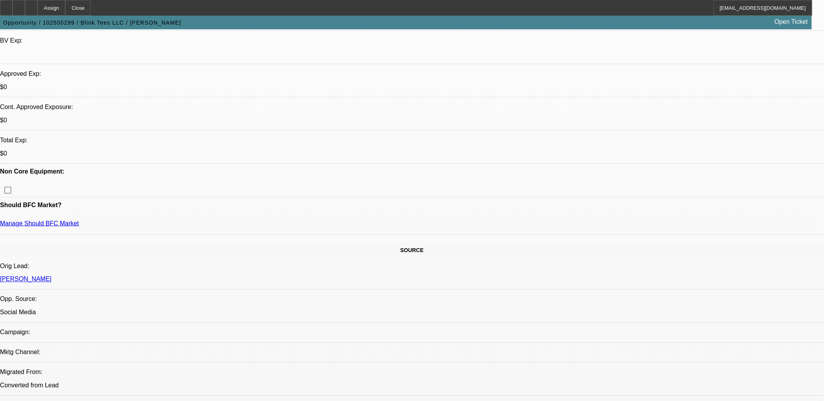
scroll to position [260, 0]
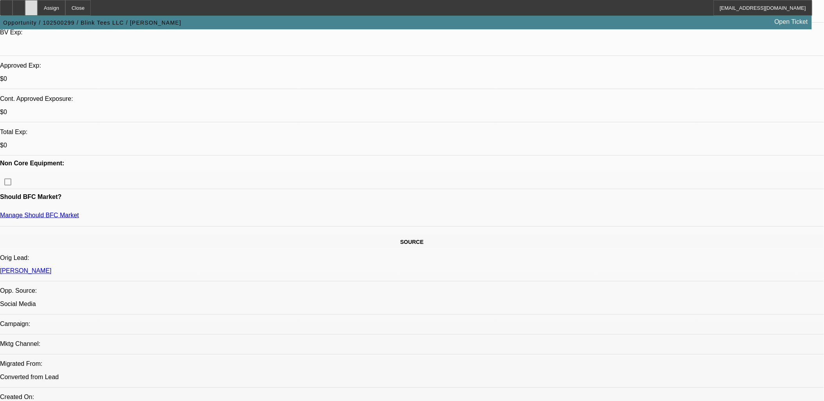
click at [31, 5] on icon at bounding box center [31, 5] width 0 height 0
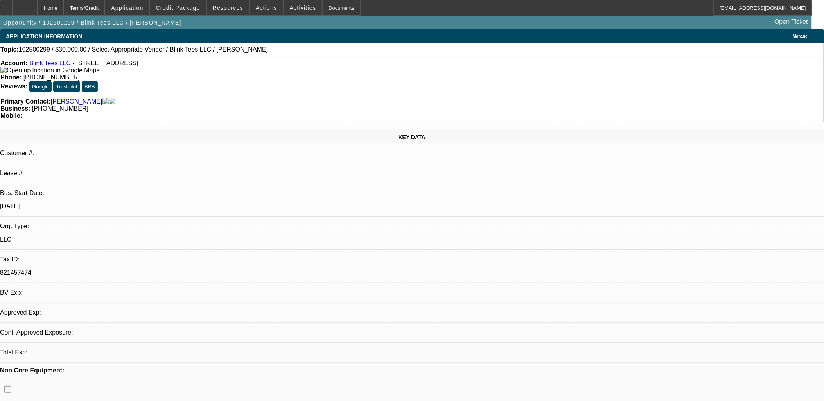
select select "0"
select select "2"
select select "0.1"
select select "1"
select select "2"
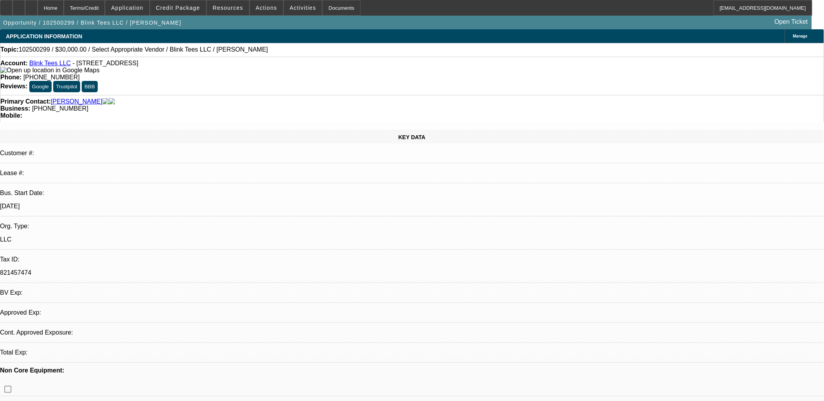
select select "4"
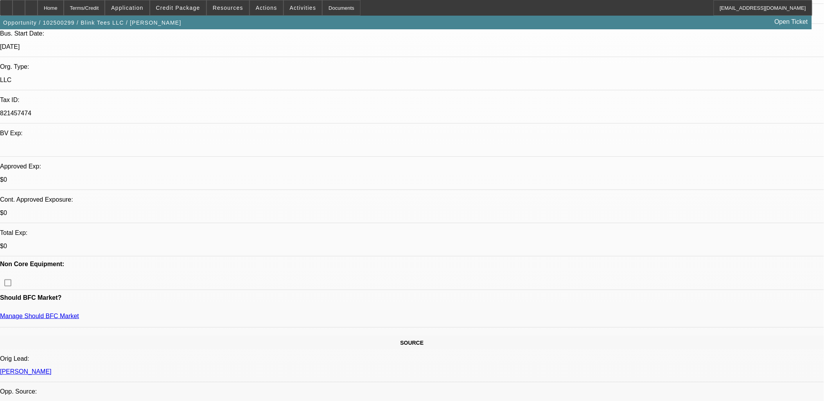
scroll to position [174, 0]
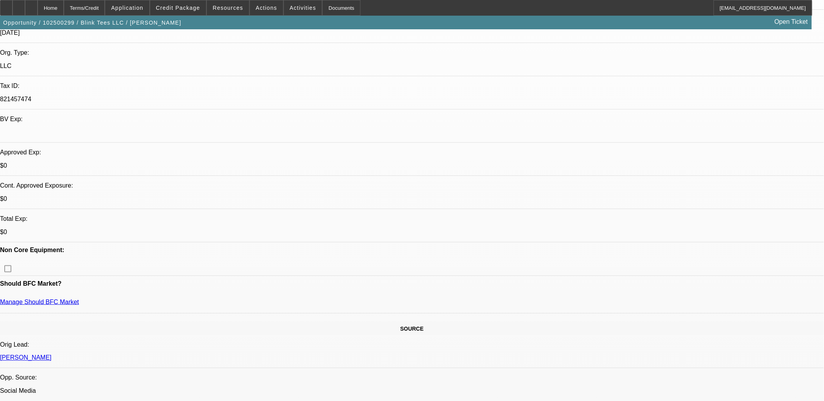
click at [193, 13] on span at bounding box center [178, 7] width 56 height 19
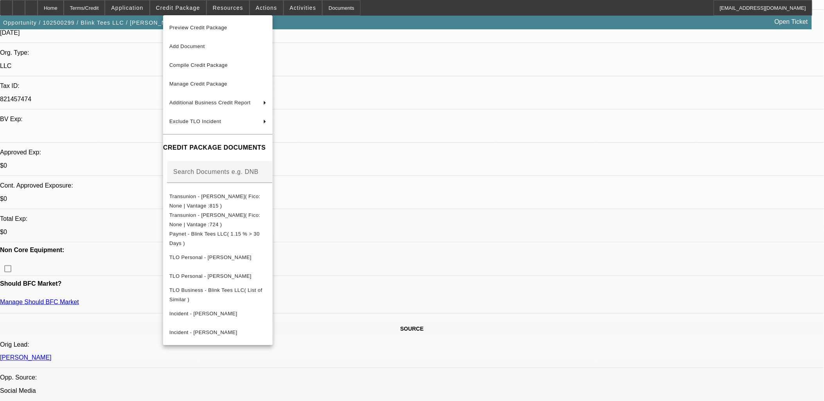
click at [189, 8] on div at bounding box center [412, 200] width 824 height 401
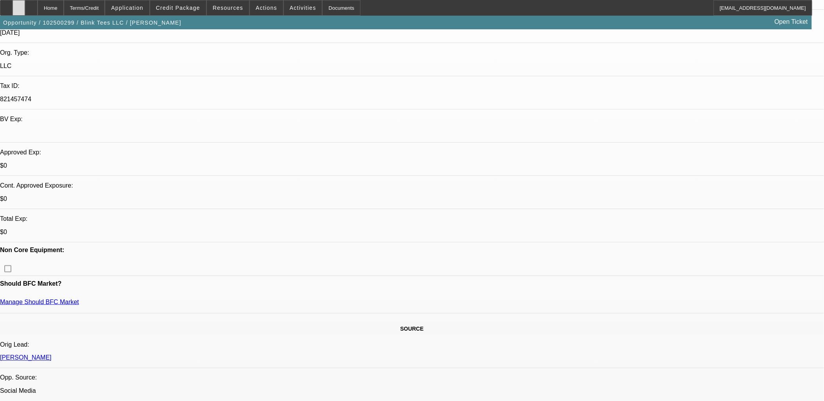
drag, startPoint x: 42, startPoint y: 9, endPoint x: 36, endPoint y: 9, distance: 6.3
click at [36, 9] on div "Home Terms/Credit Application Credit Package Resources Actions Activities Docum…" at bounding box center [406, 8] width 812 height 16
click at [19, 5] on icon at bounding box center [19, 5] width 0 height 0
click at [143, 9] on span "Application" at bounding box center [127, 8] width 32 height 6
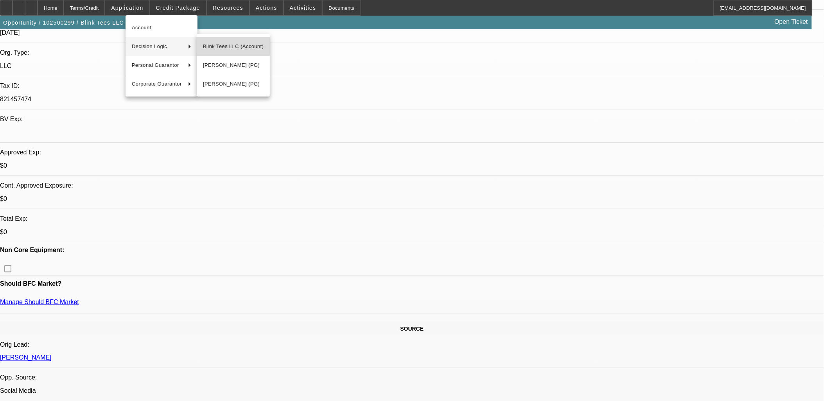
click at [210, 43] on span "Blink Tees LLC (Account)" at bounding box center [233, 46] width 61 height 9
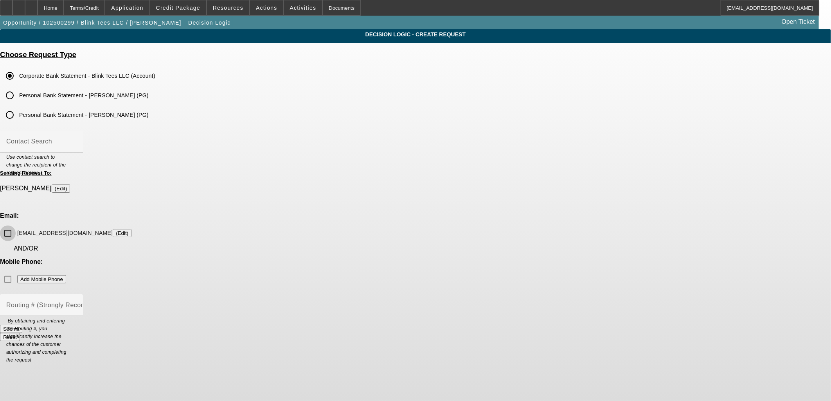
click at [16, 226] on input "nate@blinktees.com (Edit)" at bounding box center [8, 234] width 16 height 16
checkbox input "false"
click at [64, 6] on div "Home" at bounding box center [51, 8] width 26 height 16
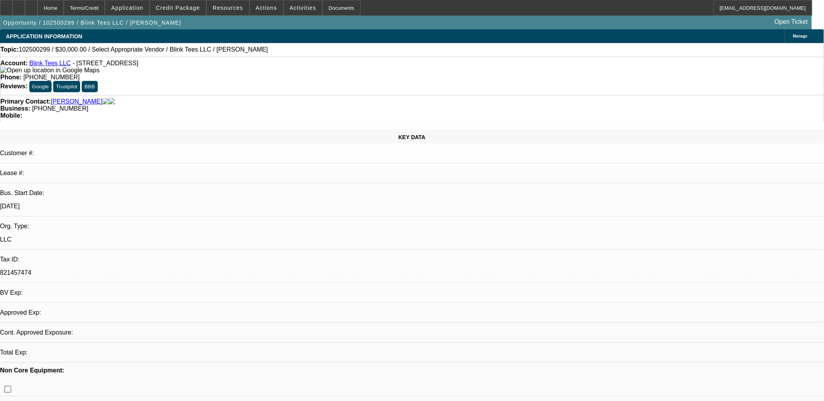
select select "0"
select select "2"
select select "0.1"
select select "4"
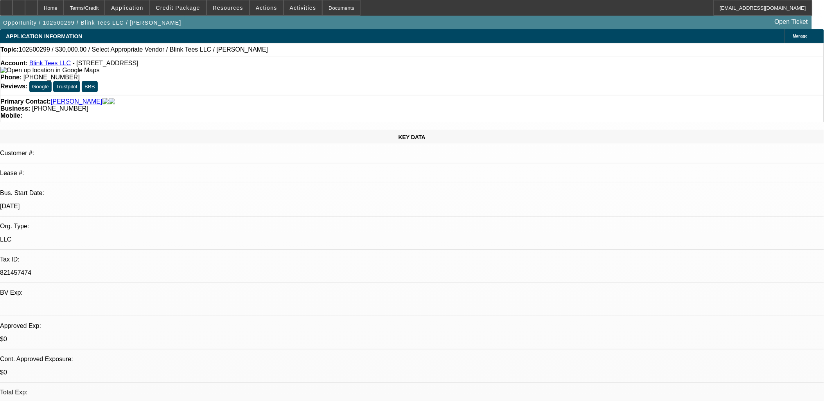
click at [53, 65] on link "Blink Tees LLC" at bounding box center [49, 63] width 41 height 7
click at [38, 7] on div at bounding box center [31, 8] width 13 height 16
select select "0"
select select "2"
select select "0.1"
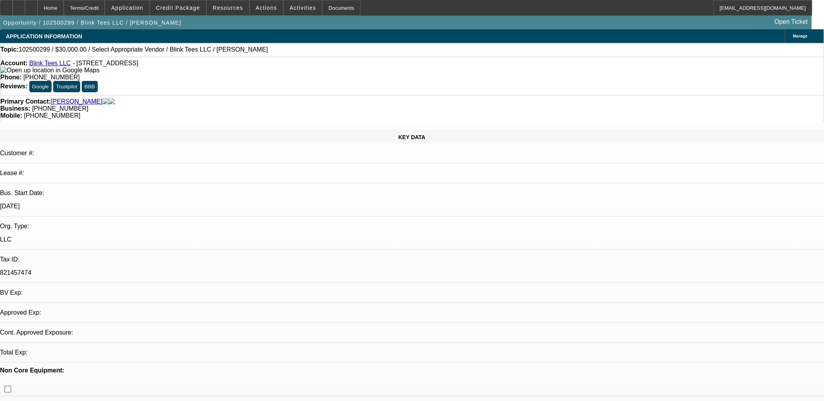
select select "1"
select select "2"
select select "4"
click at [38, 11] on div at bounding box center [31, 8] width 13 height 16
select select "0"
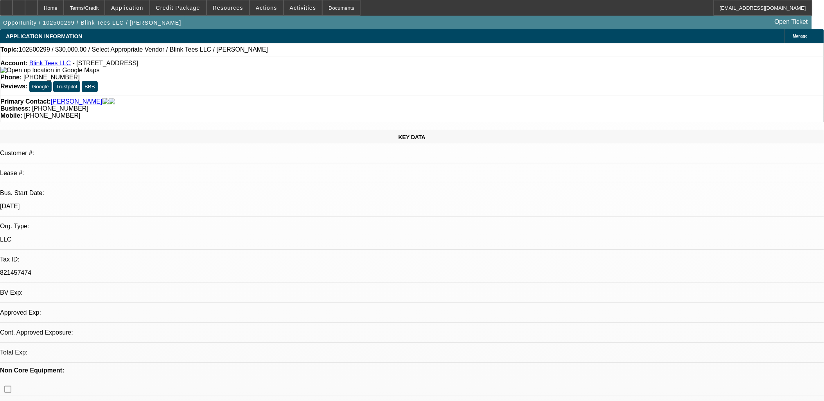
select select "2"
select select "0.1"
select select "1"
select select "2"
select select "4"
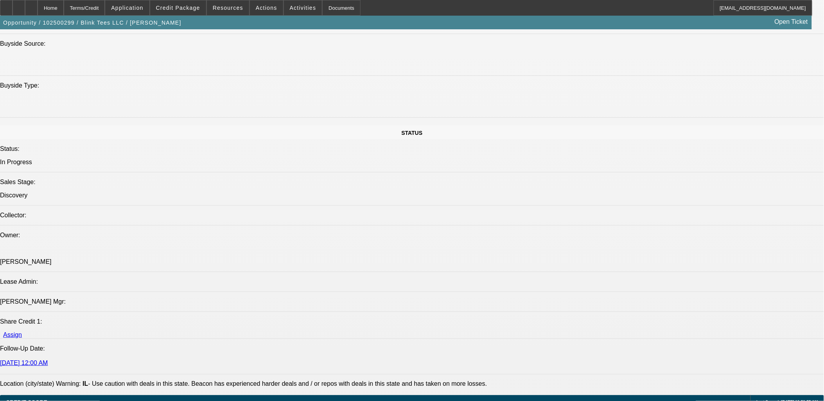
scroll to position [825, 0]
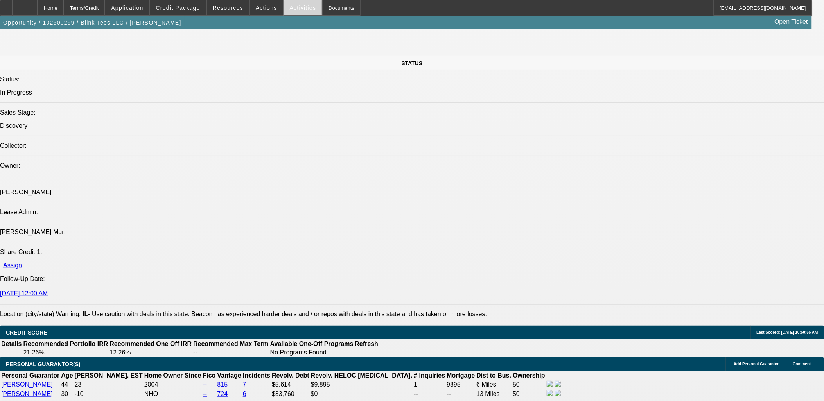
click at [284, 11] on span at bounding box center [303, 7] width 38 height 19
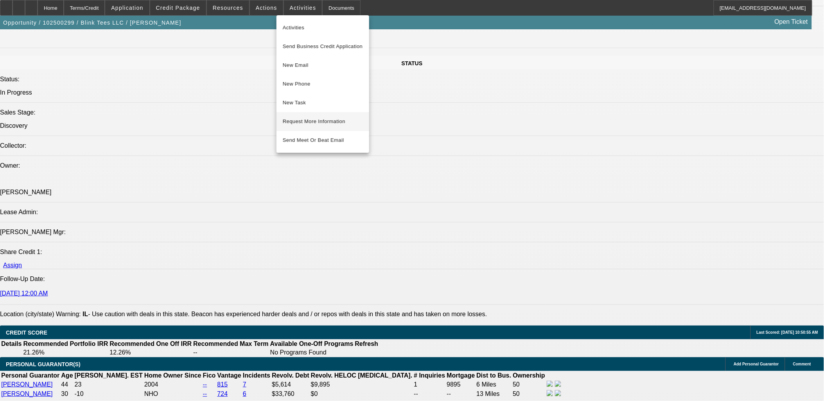
click at [301, 120] on span "Request More Information" at bounding box center [323, 121] width 80 height 9
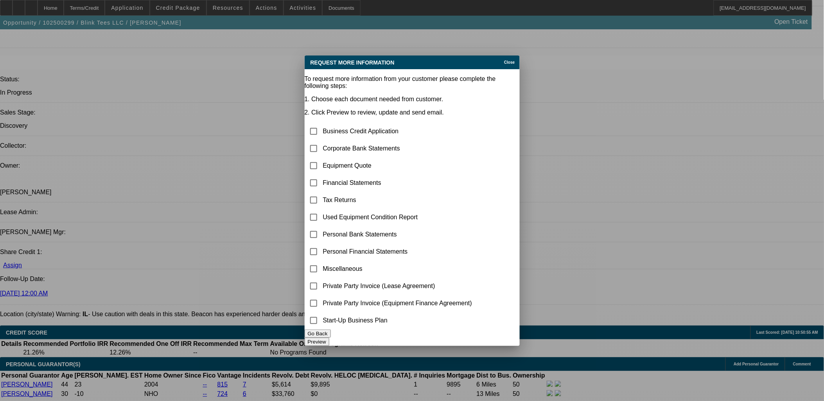
drag, startPoint x: 509, startPoint y: 59, endPoint x: 310, endPoint y: 32, distance: 200.5
click at [509, 60] on span "Close" at bounding box center [509, 62] width 11 height 4
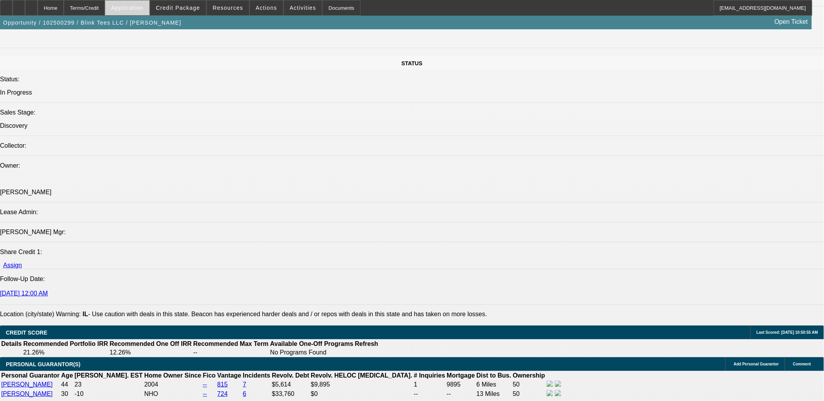
click at [133, 5] on span "Application" at bounding box center [127, 8] width 32 height 6
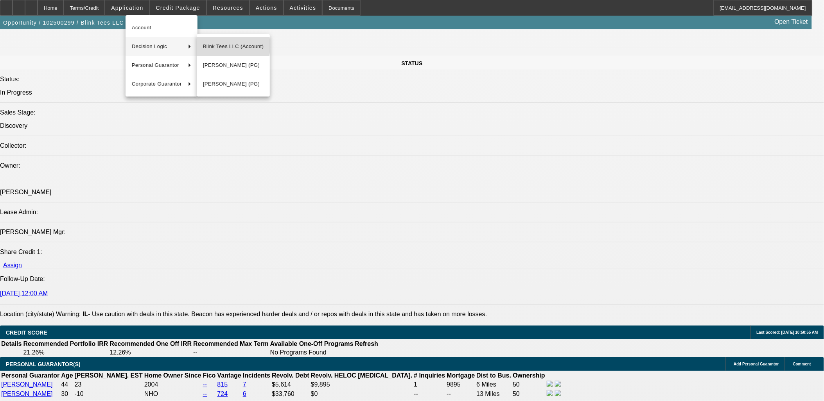
click at [211, 46] on span "Blink Tees LLC (Account)" at bounding box center [233, 46] width 61 height 9
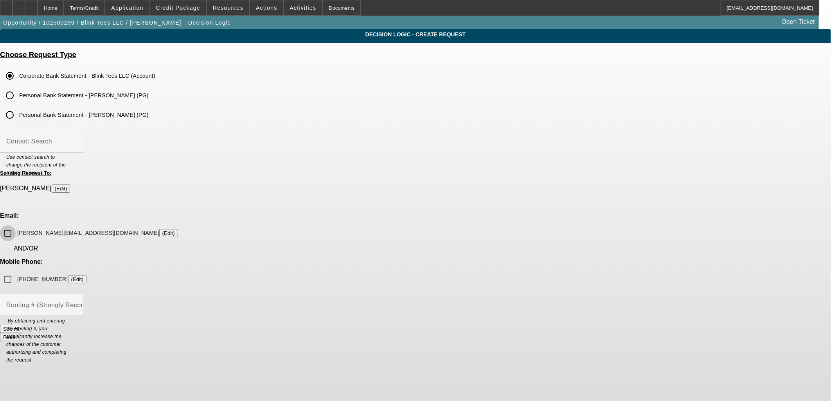
click at [16, 226] on input "[PERSON_NAME][EMAIL_ADDRESS][DOMAIN_NAME] (Edit)" at bounding box center [8, 234] width 16 height 16
checkbox input "true"
click at [16, 272] on input "[PHONE_NUMBER] (Edit)" at bounding box center [8, 280] width 16 height 16
checkbox input "true"
click at [196, 11] on span at bounding box center [178, 7] width 56 height 19
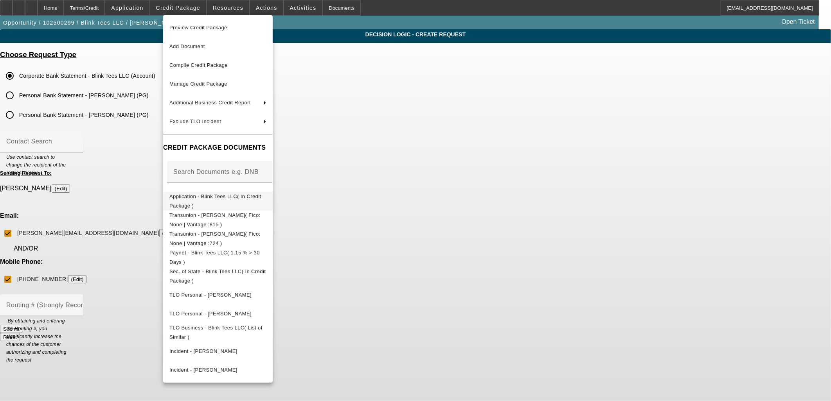
click at [196, 199] on span "Application - Blink Tees LLC( In Credit Package )" at bounding box center [215, 200] width 92 height 15
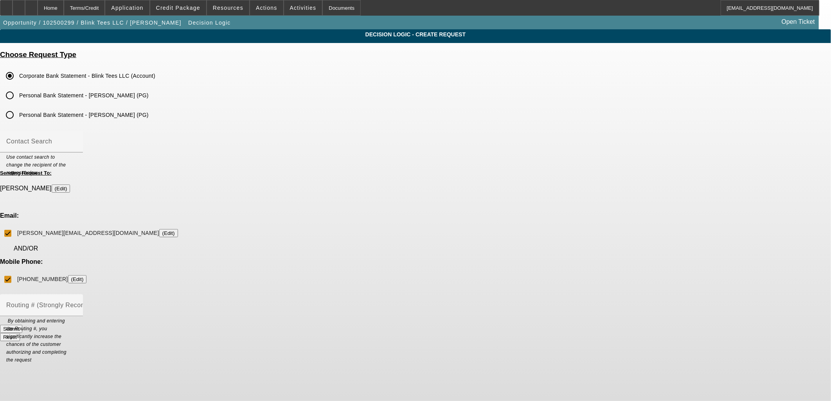
click at [22, 325] on button "Submit" at bounding box center [11, 329] width 22 height 8
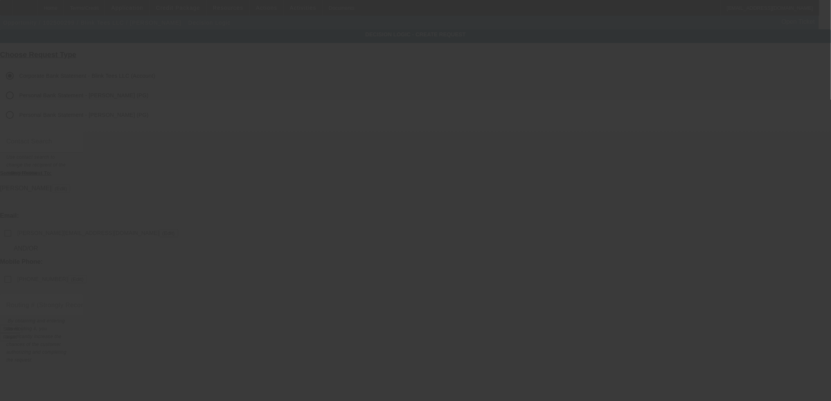
checkbox input "false"
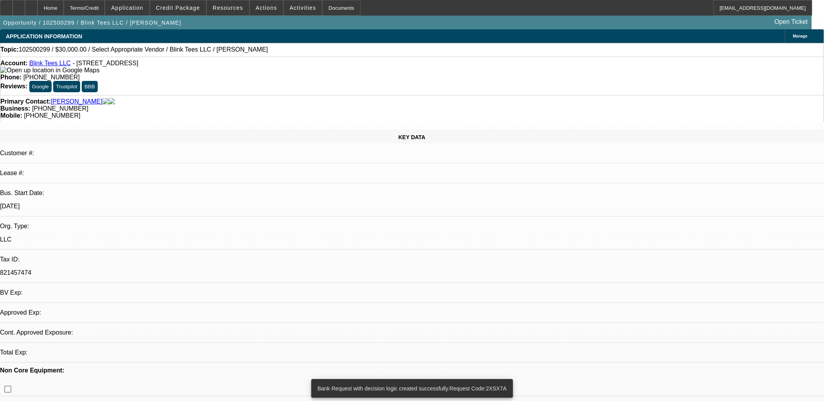
select select "0"
select select "2"
select select "0.1"
select select "4"
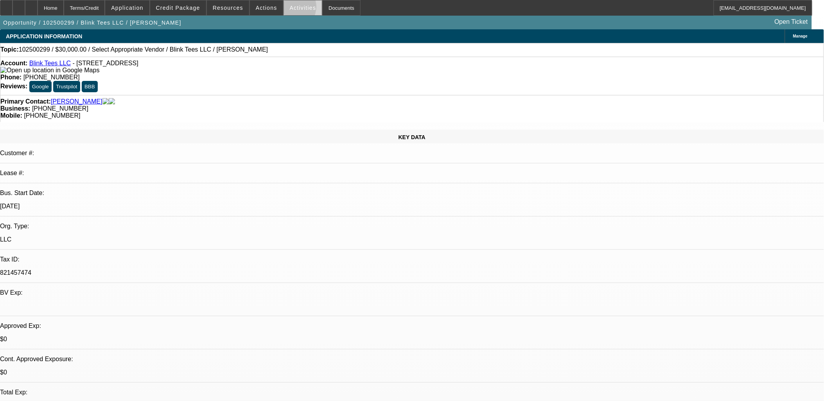
click at [290, 9] on span "Activities" at bounding box center [303, 8] width 27 height 6
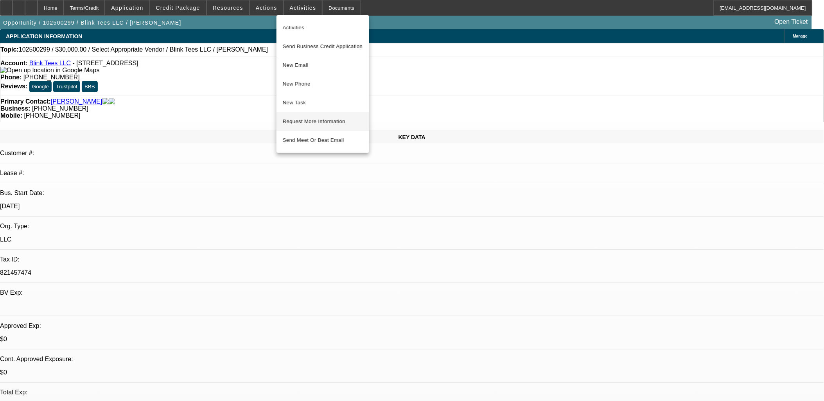
click at [303, 117] on span "Request More Information" at bounding box center [323, 121] width 80 height 9
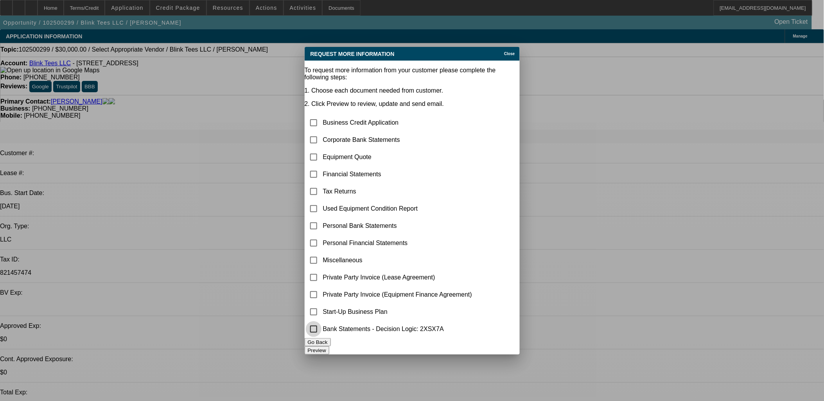
click at [321, 326] on input "checkbox" at bounding box center [314, 329] width 16 height 16
checkbox input "true"
click at [321, 149] on input "checkbox" at bounding box center [314, 157] width 16 height 16
checkbox input "true"
click at [329, 346] on button "Preview" at bounding box center [317, 350] width 25 height 8
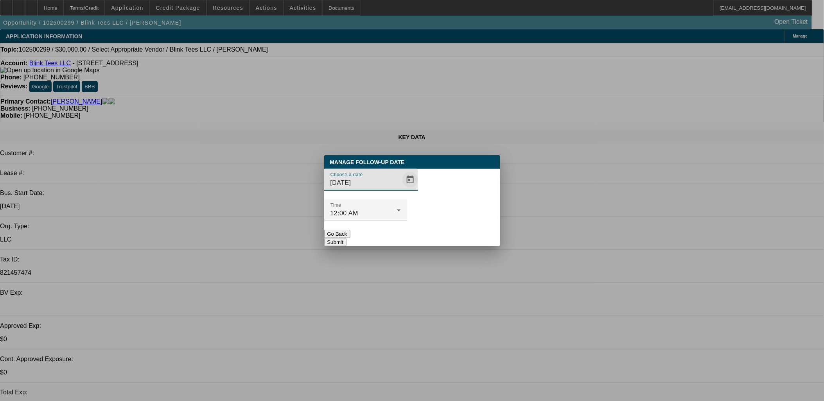
click at [401, 189] on span "Open calendar" at bounding box center [410, 179] width 19 height 19
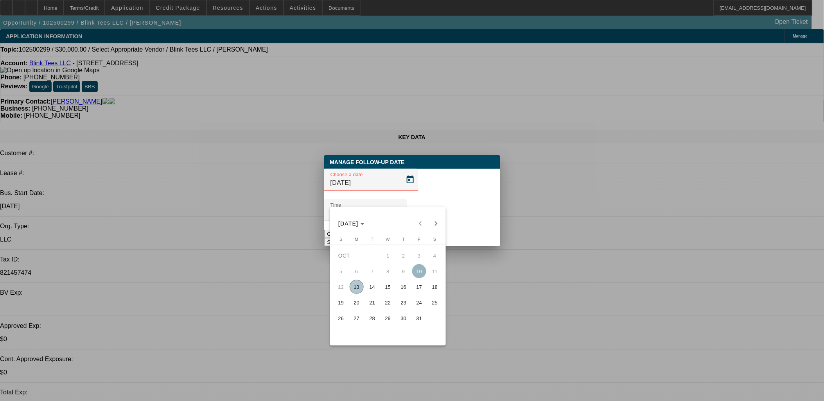
click at [360, 287] on span "13" at bounding box center [357, 287] width 14 height 14
type input "10/13/2025"
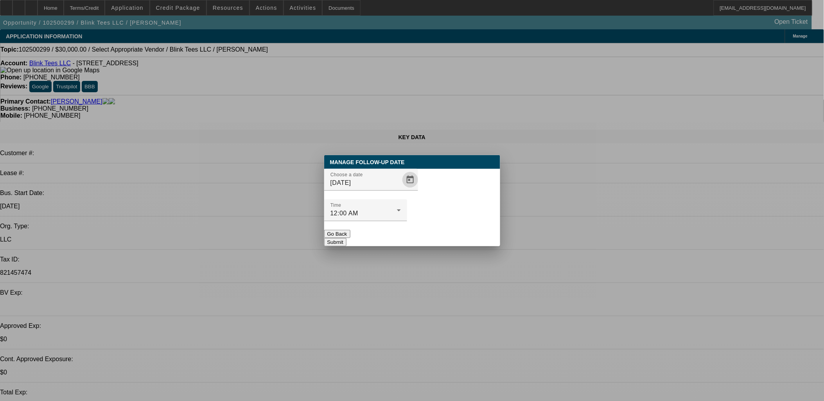
click at [346, 238] on button "Submit" at bounding box center [335, 242] width 22 height 8
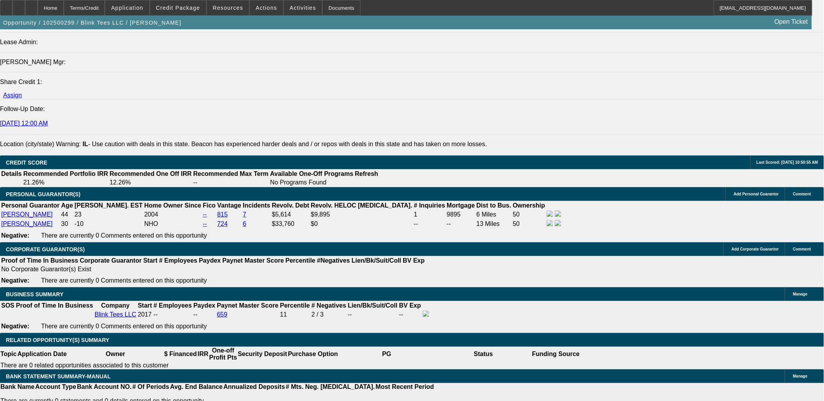
scroll to position [912, 0]
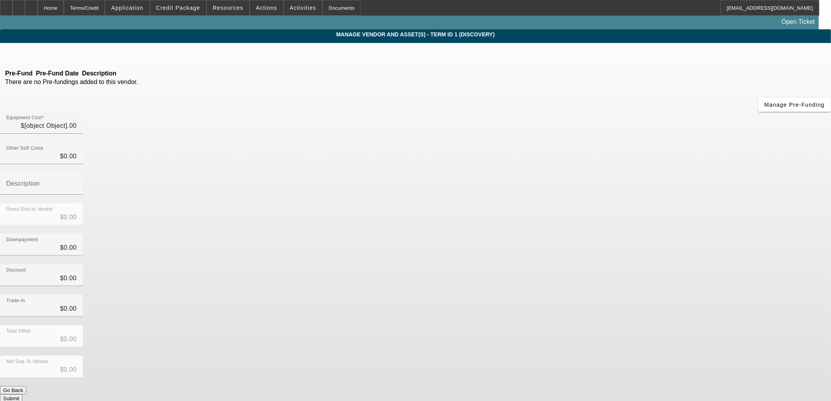
type input "$30,000.00"
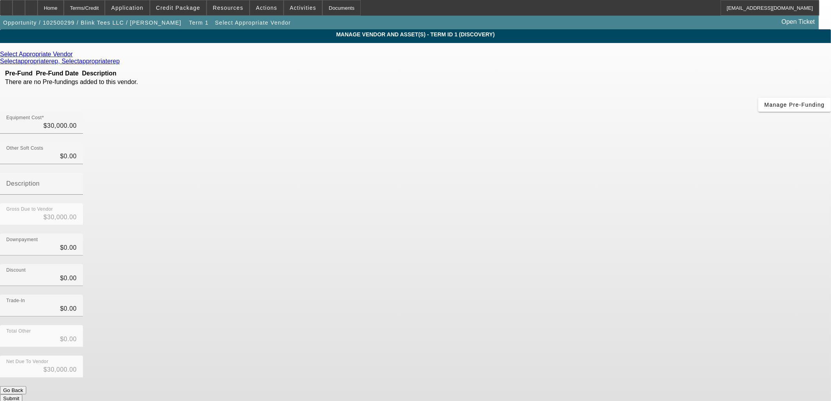
click at [259, 57] on div "Select Appropriate Vendor" at bounding box center [415, 54] width 831 height 7
click at [75, 57] on icon at bounding box center [75, 54] width 0 height 7
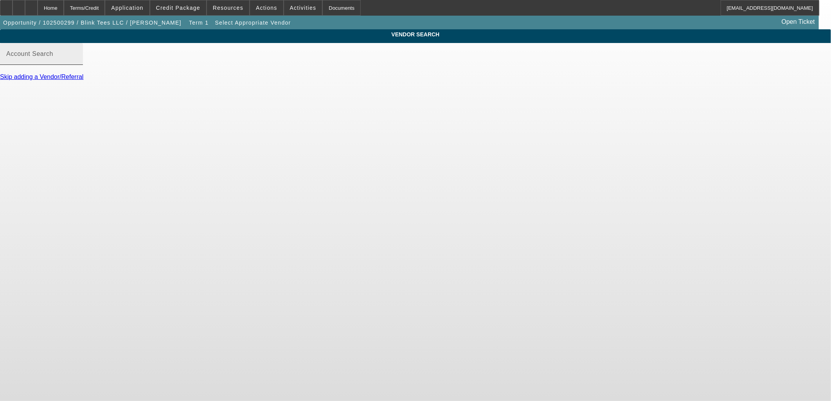
click at [53, 57] on mat-label "Account Search" at bounding box center [29, 53] width 47 height 7
click at [77, 62] on input "Account Search" at bounding box center [41, 56] width 70 height 9
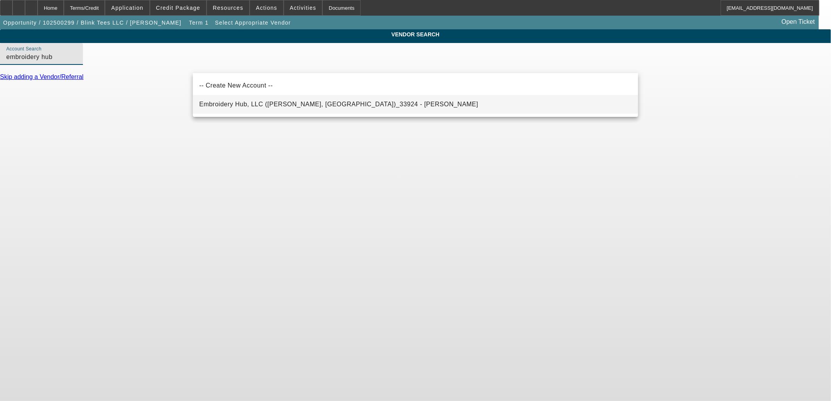
click at [267, 108] on span "Embroidery Hub, LLC (Patton, MO)_33924 - Fountain, David" at bounding box center [338, 104] width 279 height 9
type input "Embroidery Hub, LLC (Patton, MO)_33924 - Fountain, David"
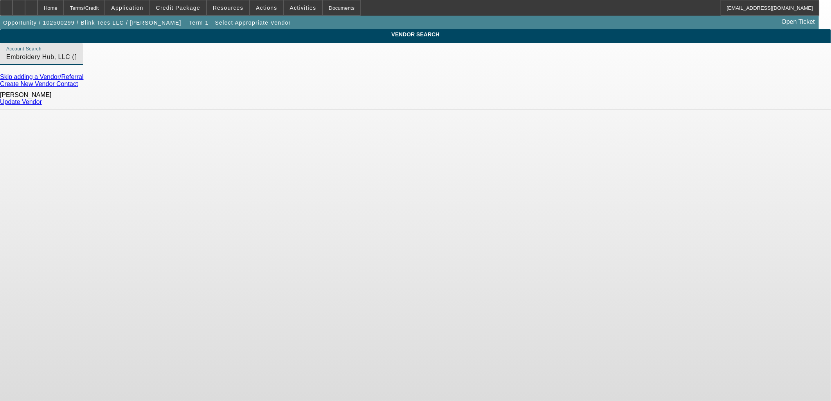
click at [42, 100] on link "Update Vendor" at bounding box center [21, 102] width 42 height 7
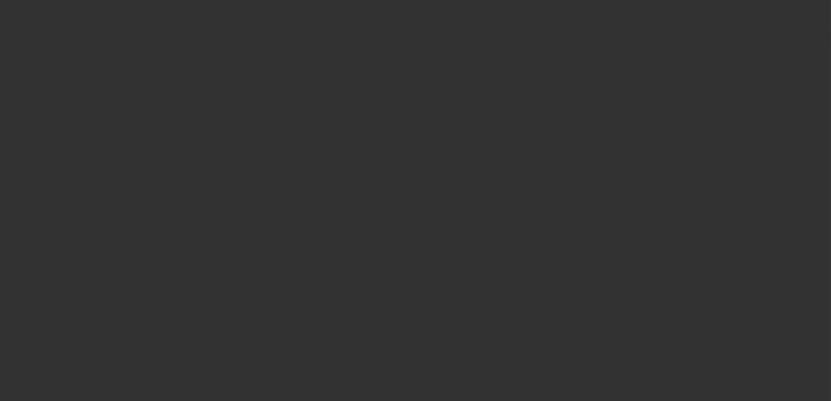
type input "$30,000.00"
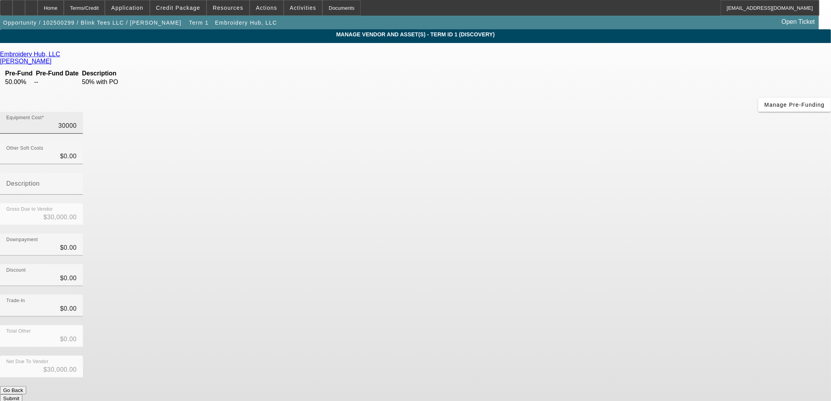
click at [77, 121] on input "30000" at bounding box center [41, 125] width 70 height 9
type input "3"
type input "$3.00"
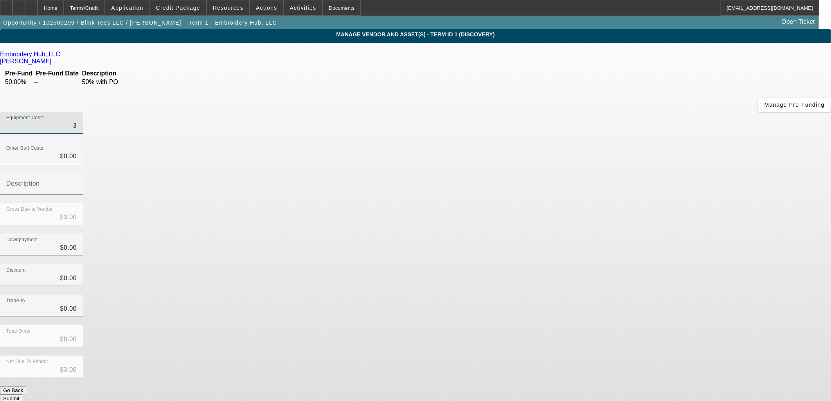
type input "31"
type input "$31.00"
type input "310"
type input "$310.00"
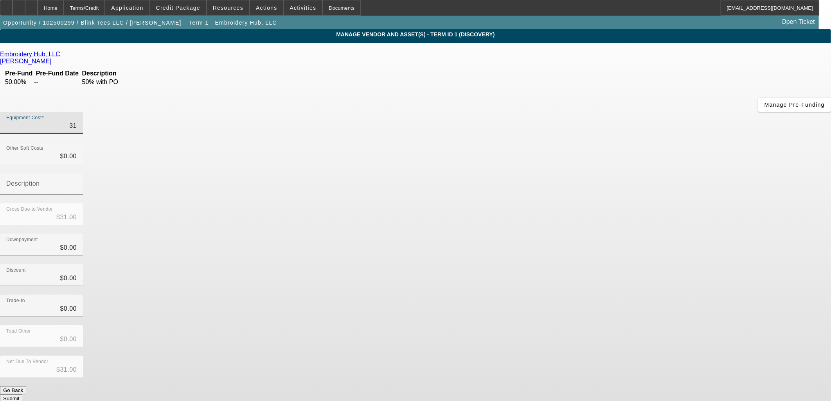
type input "$310.00"
type input "3100"
type input "$3,100.00"
type input "31000"
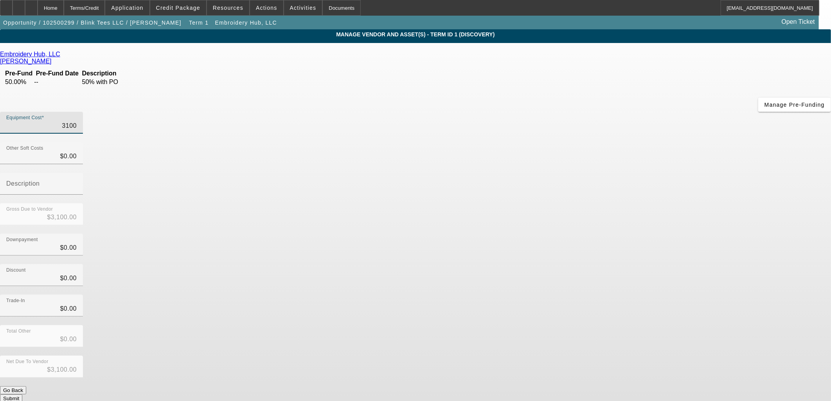
type input "$31,000.00"
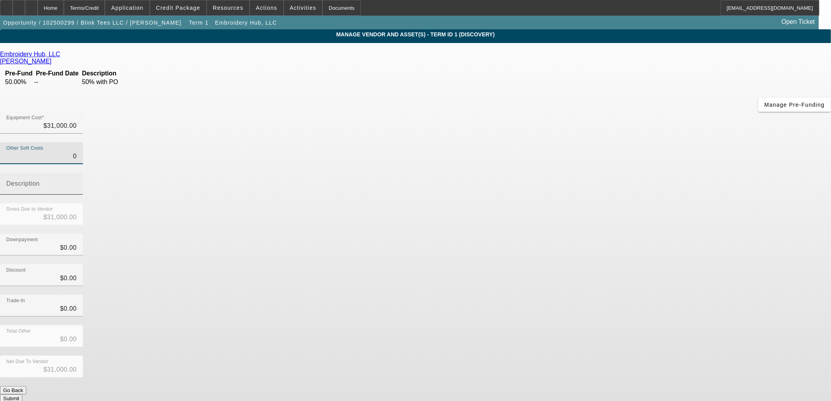
drag, startPoint x: 501, startPoint y: 99, endPoint x: 592, endPoint y: 99, distance: 91.5
click at [576, 142] on div "Other Soft Costs 0 Description" at bounding box center [415, 172] width 831 height 61
type input "1"
type input "$31,001.00"
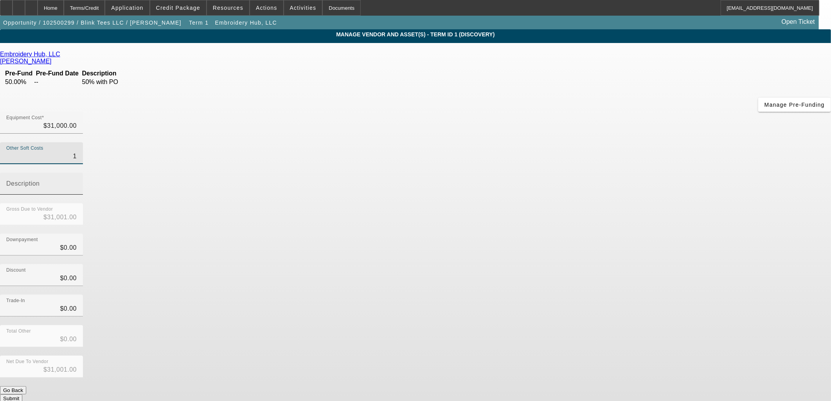
type input "10"
type input "$31,010.00"
type input "100"
type input "$31,100.00"
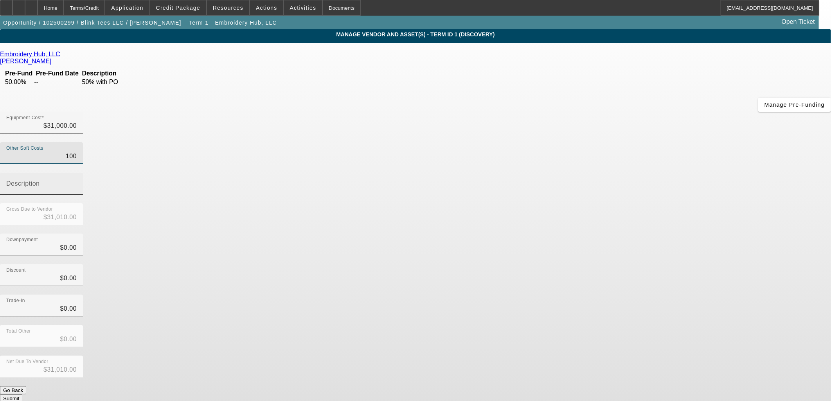
type input "$31,100.00"
type input "1000"
type input "$32,000.00"
type input "$1,000.00"
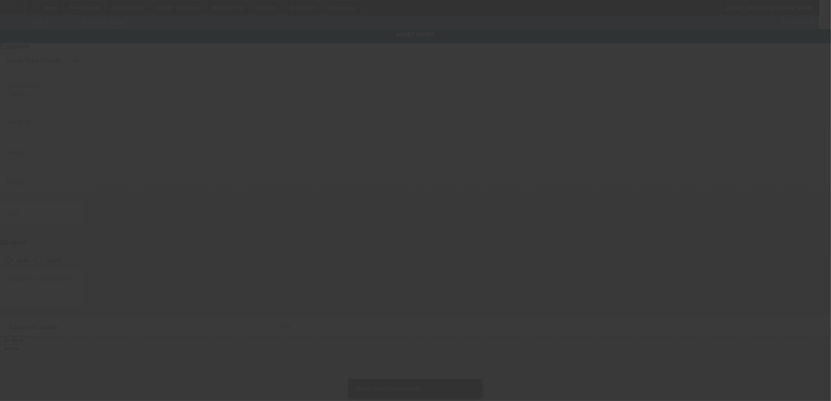
type input "2000 Center Drive"
type input "Hoffman Estates"
type input "60192"
type input "Cook"
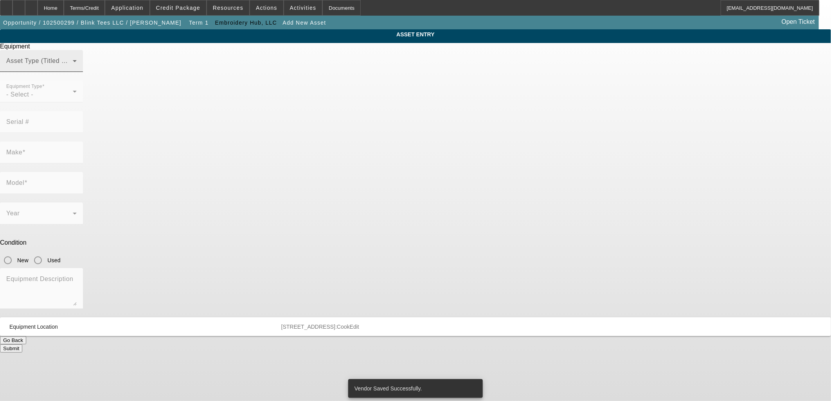
click at [73, 69] on span at bounding box center [39, 63] width 66 height 9
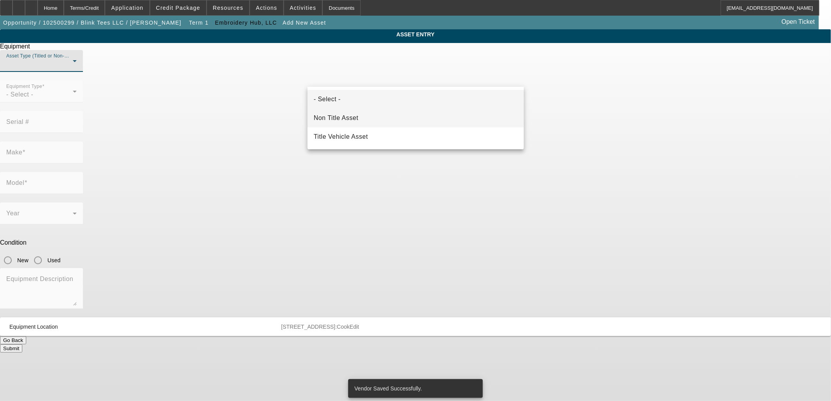
click at [362, 120] on mat-option "Non Title Asset" at bounding box center [415, 118] width 216 height 19
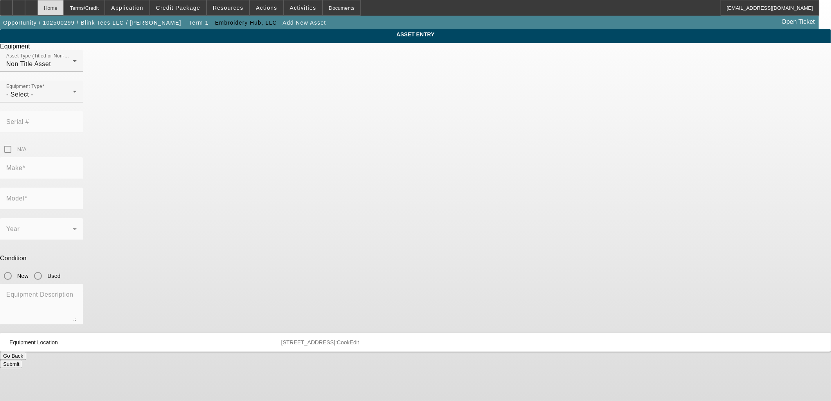
click at [64, 9] on div "Home" at bounding box center [51, 8] width 26 height 16
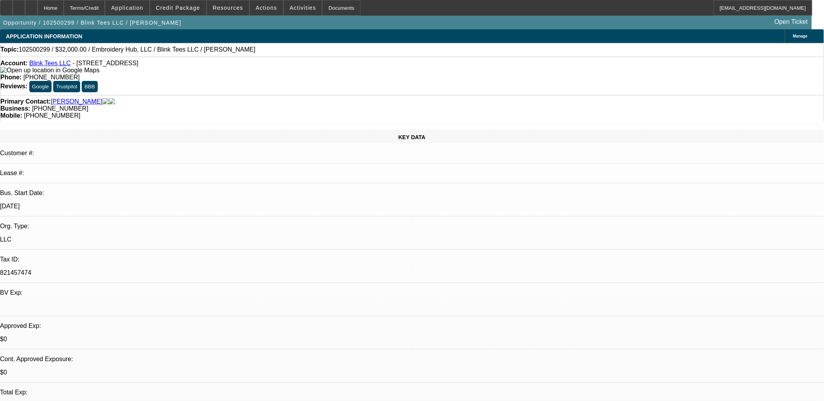
select select "0"
select select "2"
select select "0.1"
select select "4"
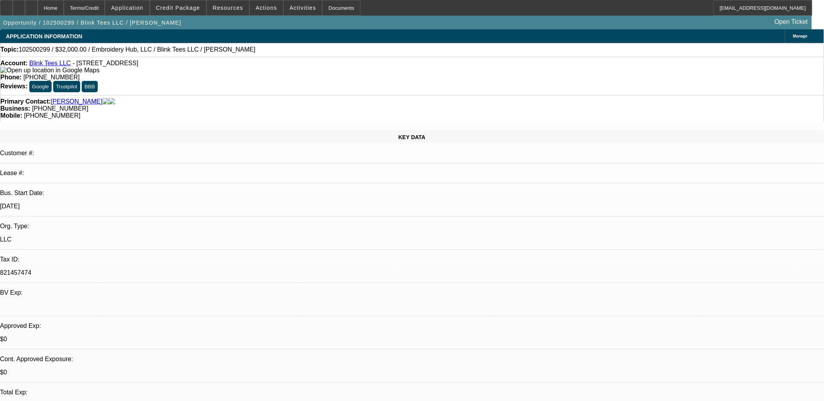
click at [16, 72] on img at bounding box center [49, 70] width 99 height 7
click at [19, 5] on icon at bounding box center [19, 5] width 0 height 0
click at [31, 5] on icon at bounding box center [31, 5] width 0 height 0
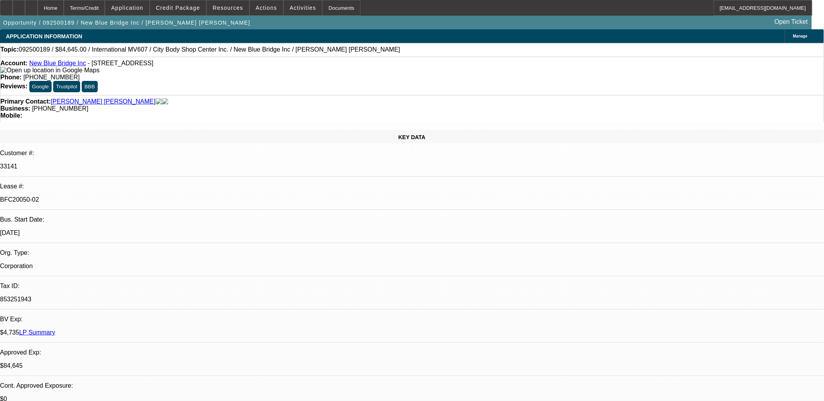
select select "0"
select select "2"
select select "0.1"
select select "2"
select select "0.1"
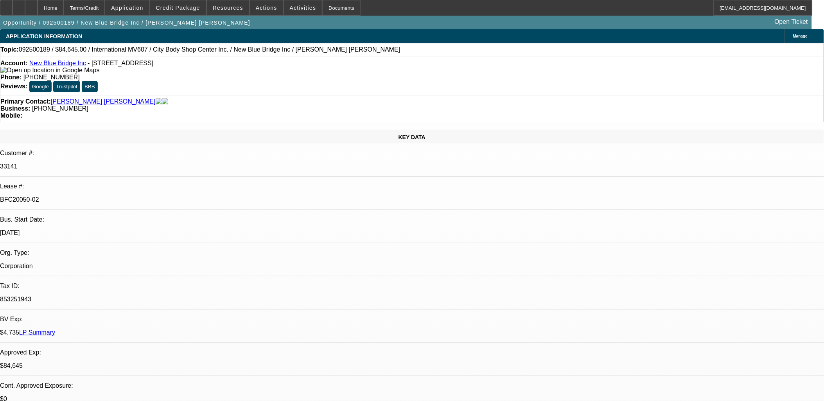
select select "0"
select select "2"
select select "0.1"
select select "0"
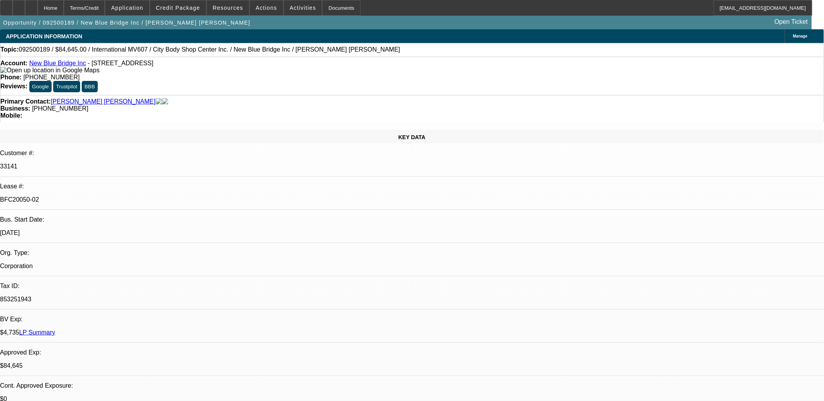
select select "0.1"
select select "1"
select select "2"
select select "4"
select select "1"
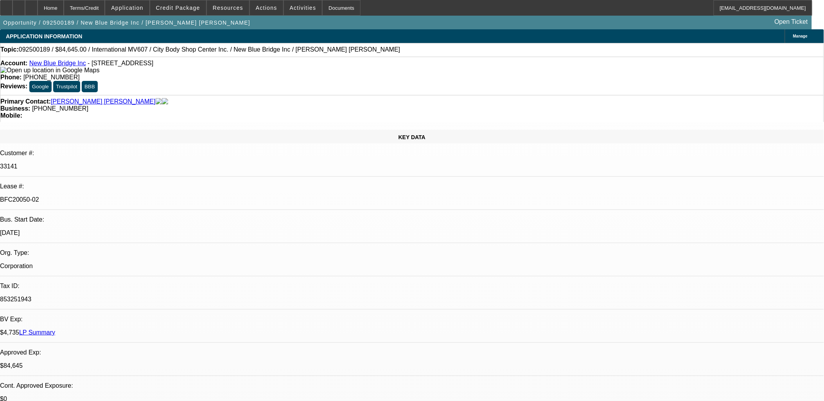
select select "2"
select select "4"
select select "1"
select select "2"
select select "4"
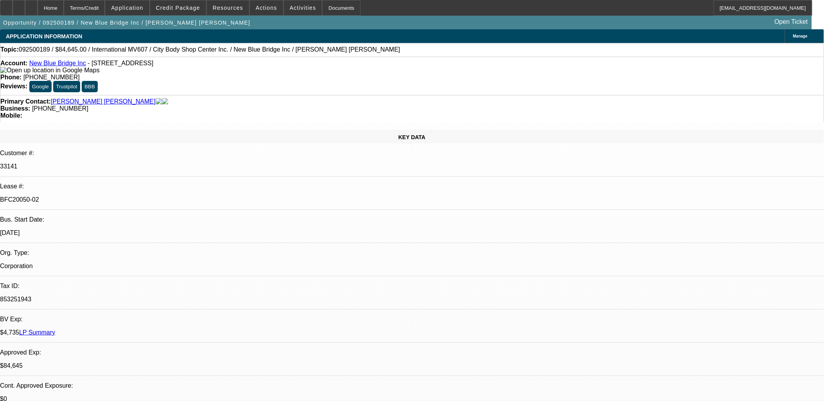
select select "1"
select select "2"
select select "4"
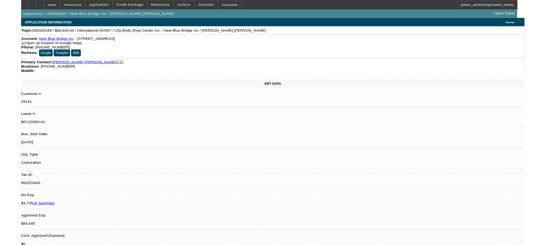
scroll to position [36, 0]
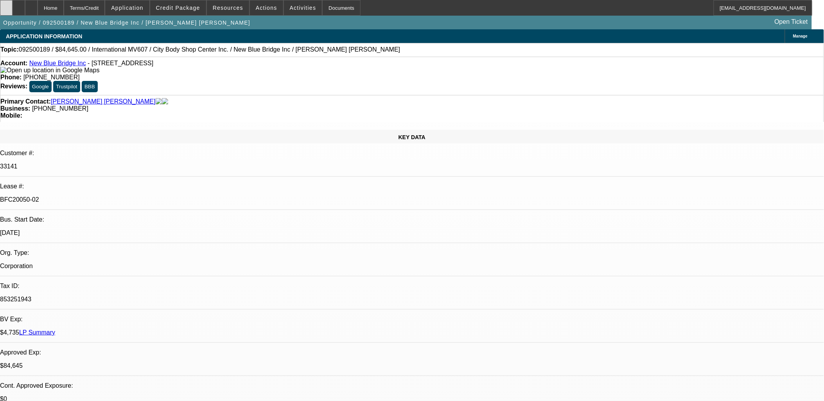
click at [6, 5] on icon at bounding box center [6, 5] width 0 height 0
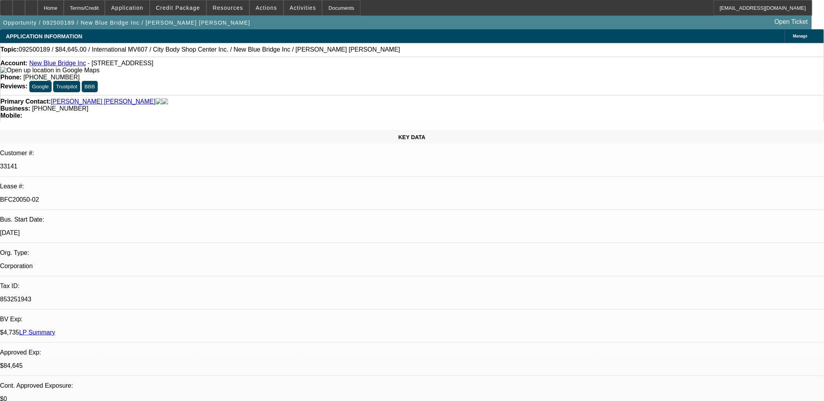
scroll to position [36, 0]
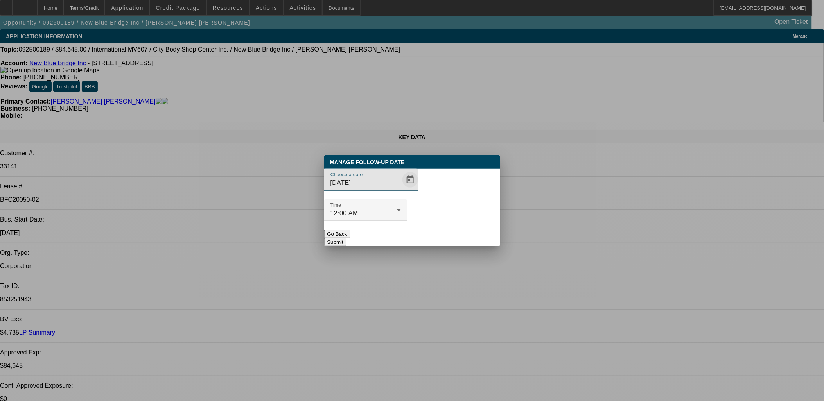
click at [401, 189] on span "Open calendar" at bounding box center [410, 179] width 19 height 19
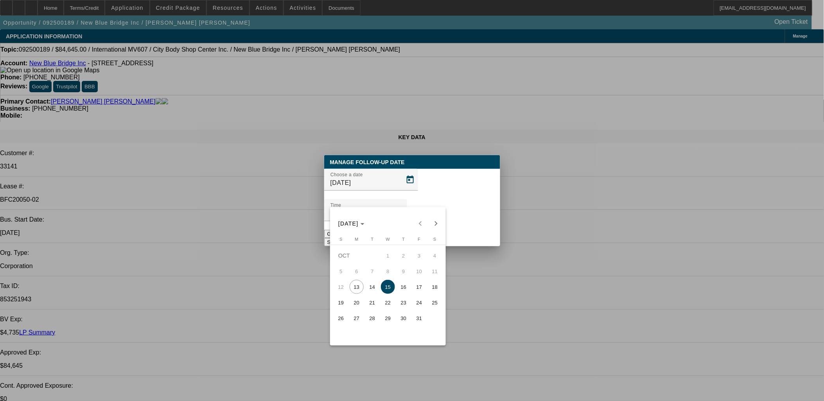
click at [374, 290] on span "14" at bounding box center [372, 287] width 14 height 14
type input "10/14/2025"
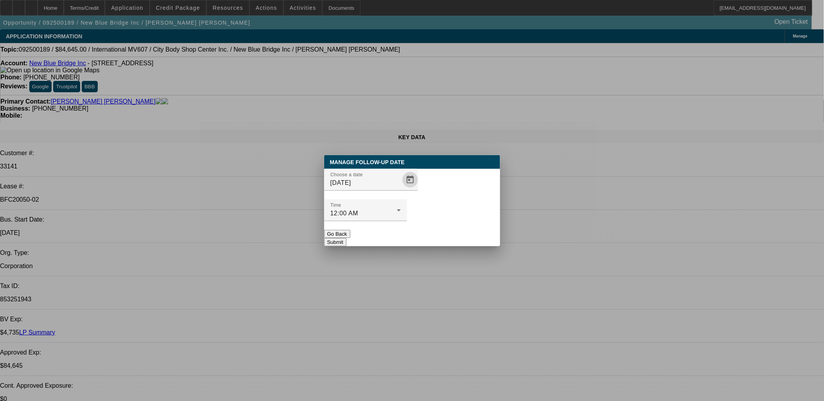
click at [346, 238] on button "Submit" at bounding box center [335, 242] width 22 height 8
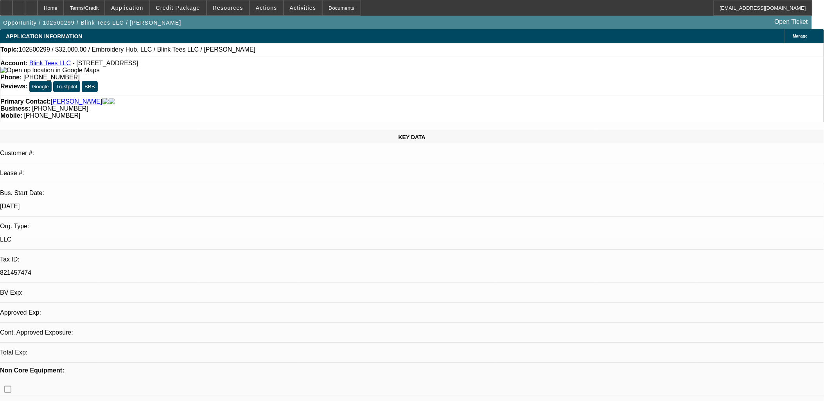
select select "0"
select select "2"
select select "0.1"
select select "4"
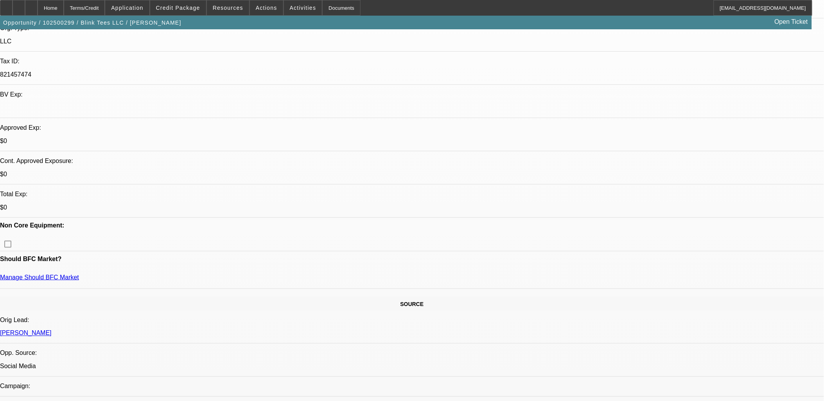
scroll to position [217, 0]
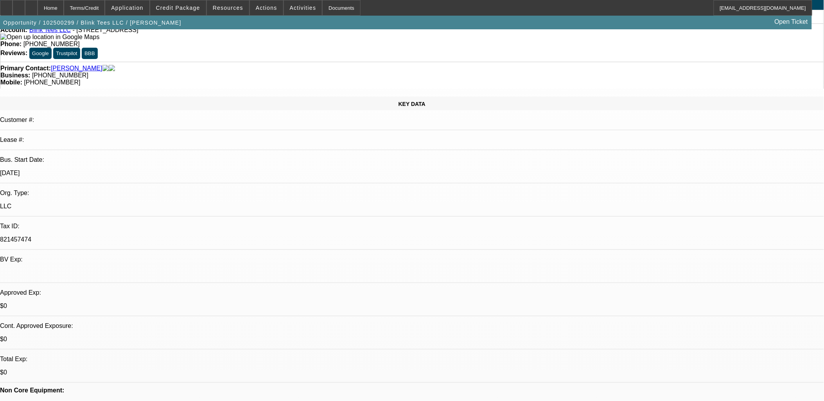
scroll to position [0, 0]
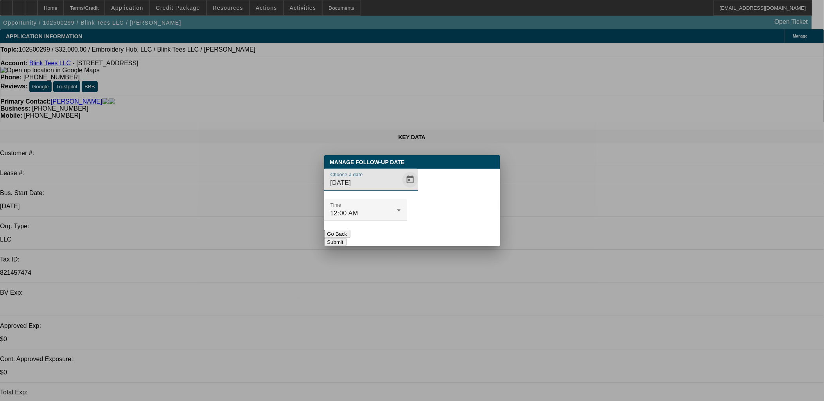
click at [403, 189] on span "Open calendar" at bounding box center [410, 179] width 19 height 19
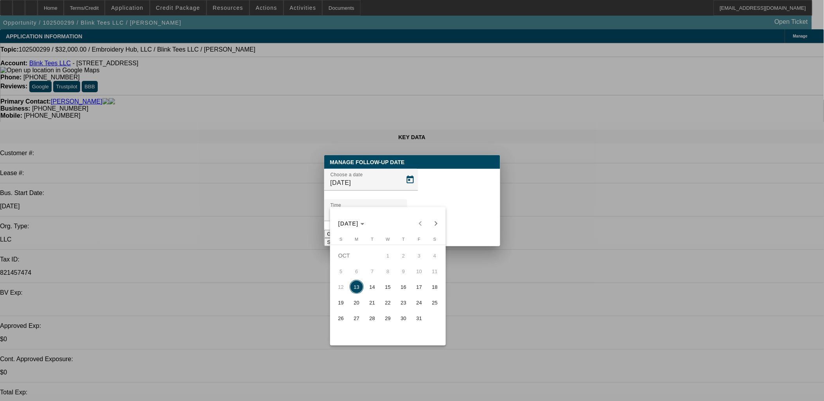
click at [366, 287] on span "14" at bounding box center [372, 287] width 14 height 14
type input "[DATE]"
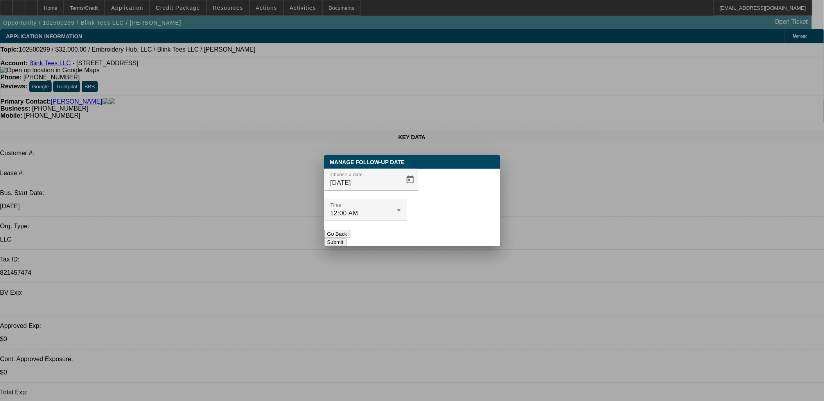
click at [346, 238] on button "Submit" at bounding box center [335, 242] width 22 height 8
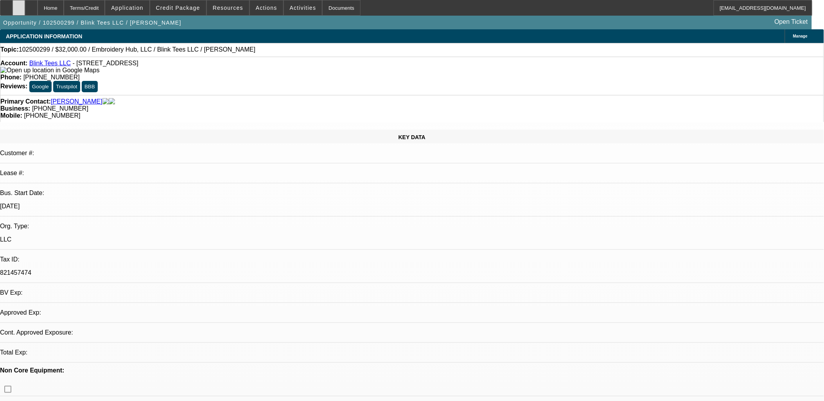
select select "0"
select select "2"
select select "0.1"
select select "1"
select select "2"
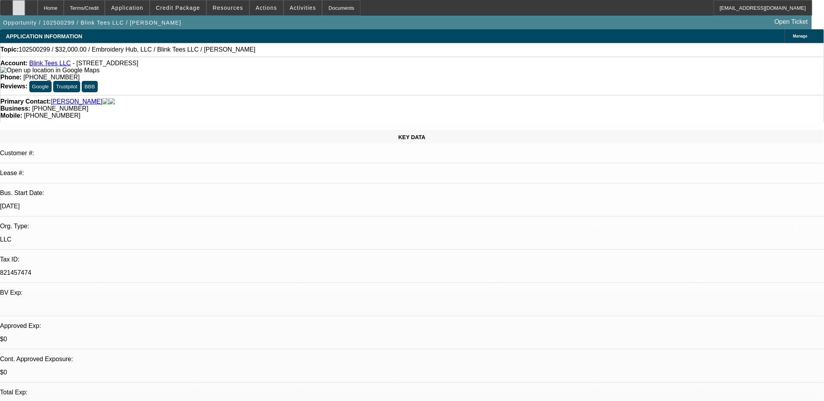
select select "4"
click at [19, 5] on icon at bounding box center [19, 5] width 0 height 0
click at [184, 10] on button "Credit Package" at bounding box center [178, 7] width 56 height 15
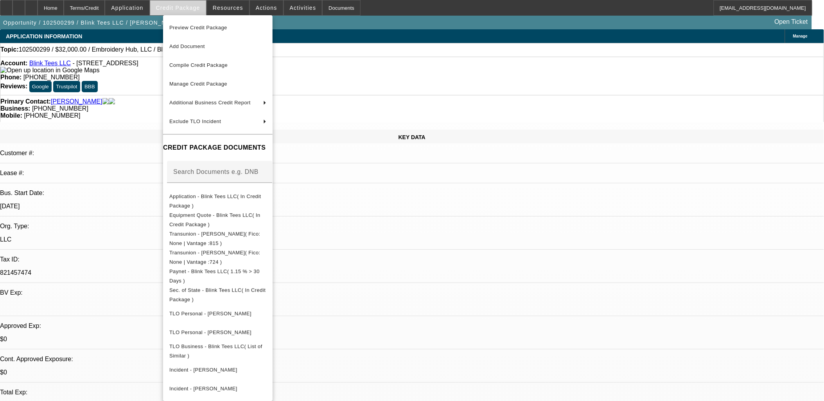
click at [184, 10] on div at bounding box center [412, 200] width 824 height 401
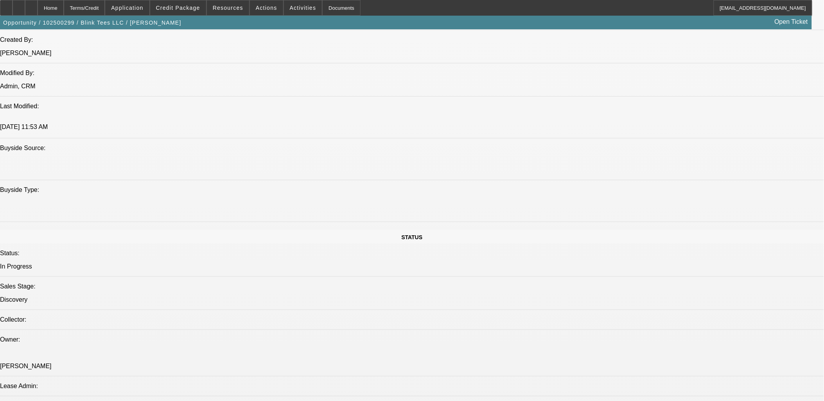
scroll to position [956, 0]
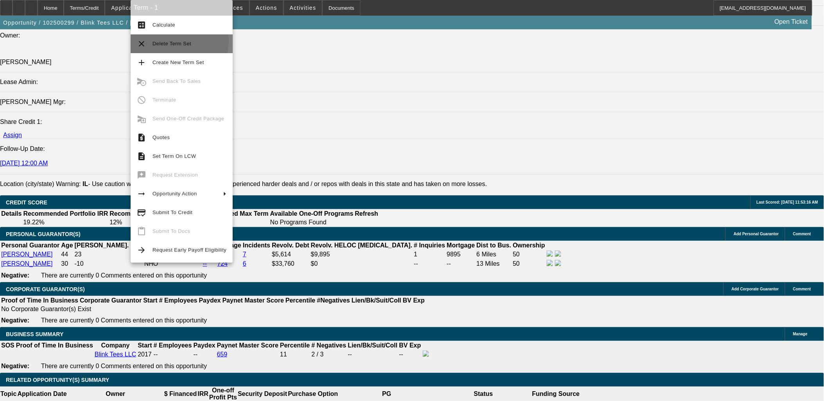
click at [167, 41] on span "Delete Term Set" at bounding box center [171, 44] width 39 height 6
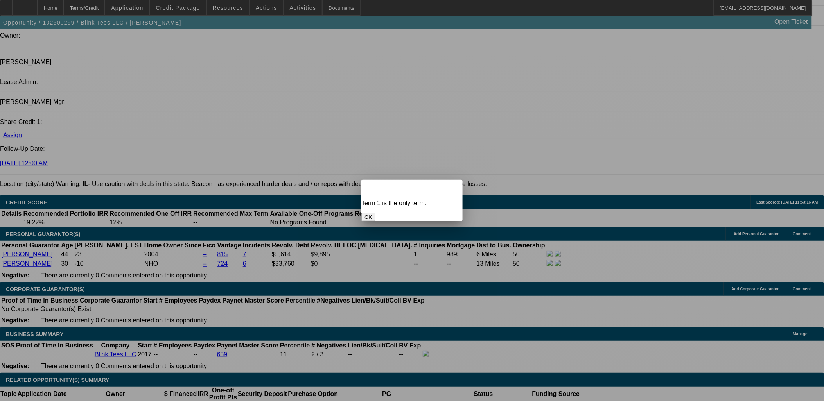
click at [452, 185] on span "Close" at bounding box center [452, 187] width 11 height 4
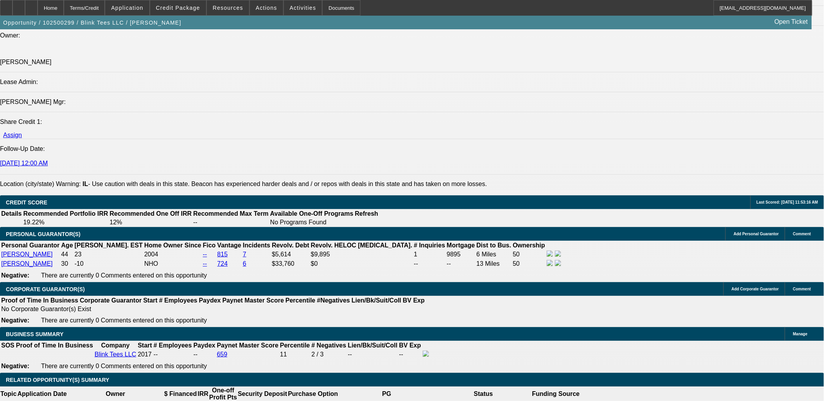
scroll to position [956, 0]
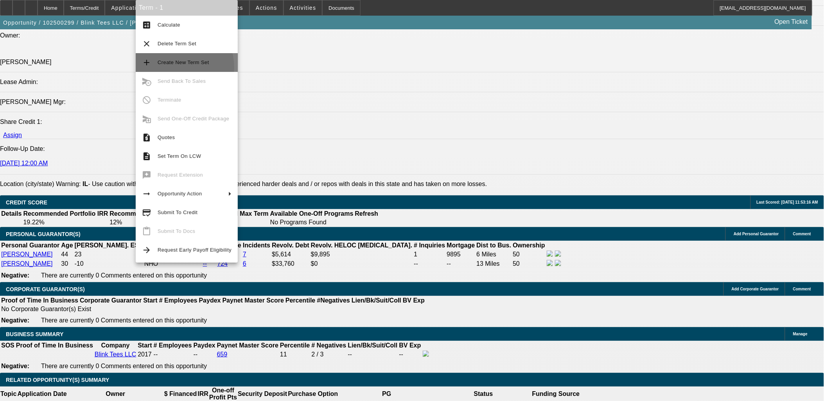
click at [167, 68] on button "add Create New Term Set" at bounding box center [187, 62] width 102 height 19
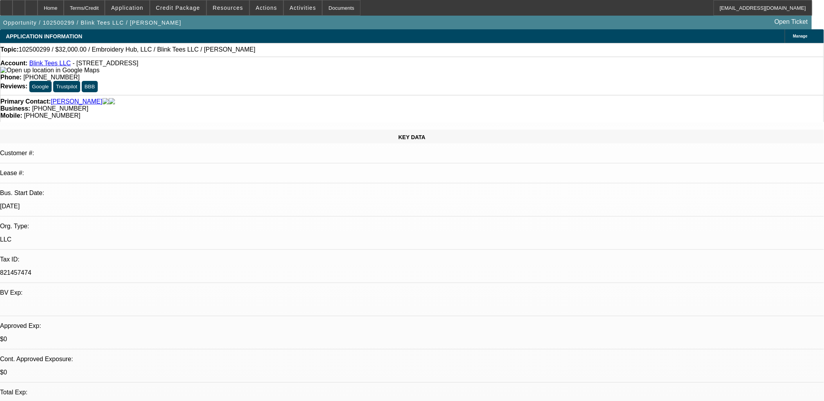
select select "0"
select select "2"
select select "0.1"
select select "4"
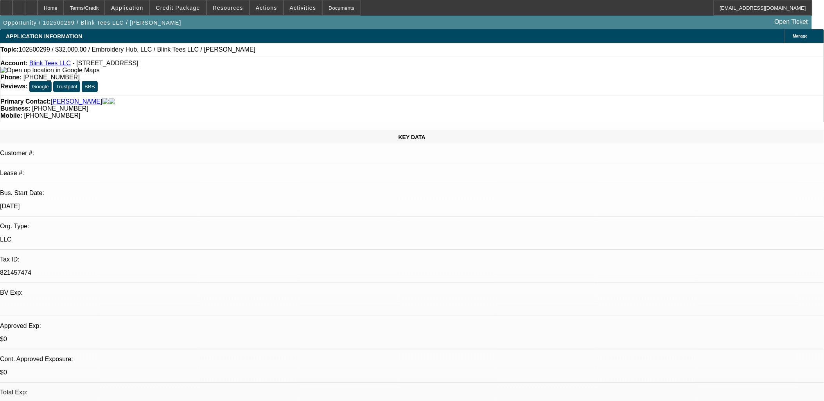
select select "0"
select select "2"
select select "0.1"
select select "4"
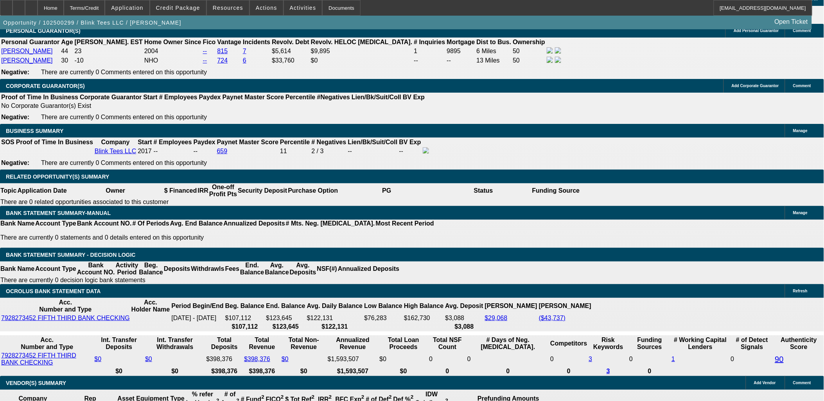
scroll to position [1046, 0]
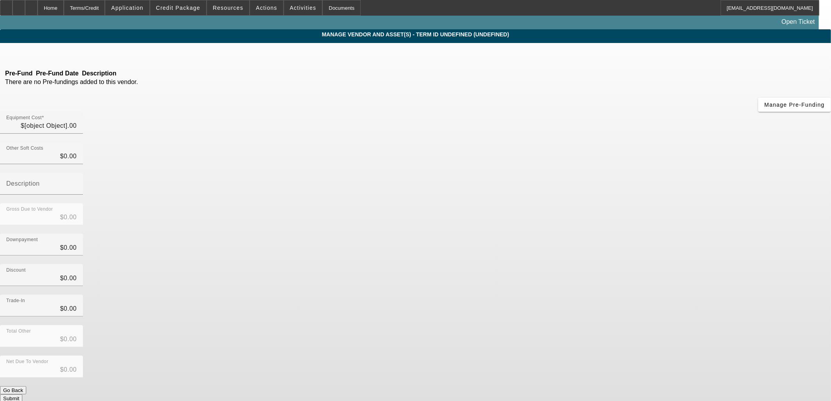
type input "$31,000.00"
type input "$1,000.00"
type input "$32,000.00"
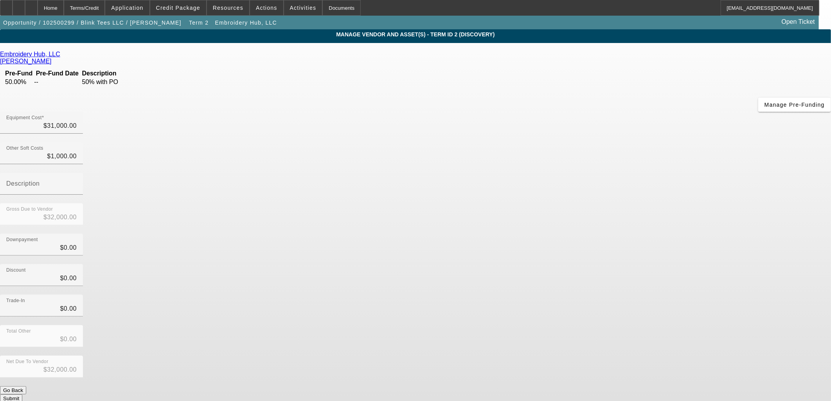
click at [62, 56] on icon at bounding box center [62, 54] width 0 height 7
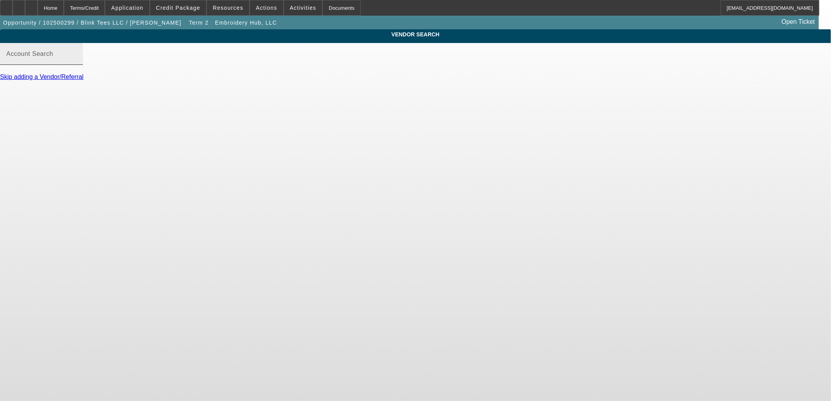
click at [53, 57] on mat-label "Account Search" at bounding box center [29, 53] width 47 height 7
click at [77, 62] on input "Account Search" at bounding box center [41, 56] width 70 height 9
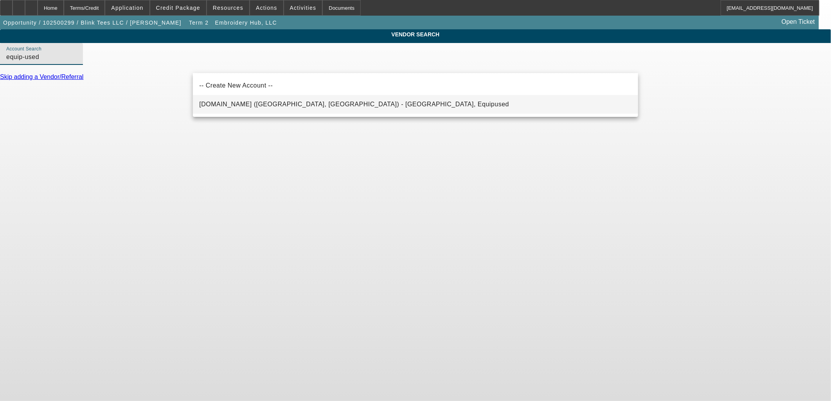
click at [272, 101] on span "Equip-Used.com (Northbrook, IL) - Equipused, Equipused" at bounding box center [354, 104] width 310 height 9
type input "Equip-Used.com (Northbrook, IL) - Equipused, Equipused"
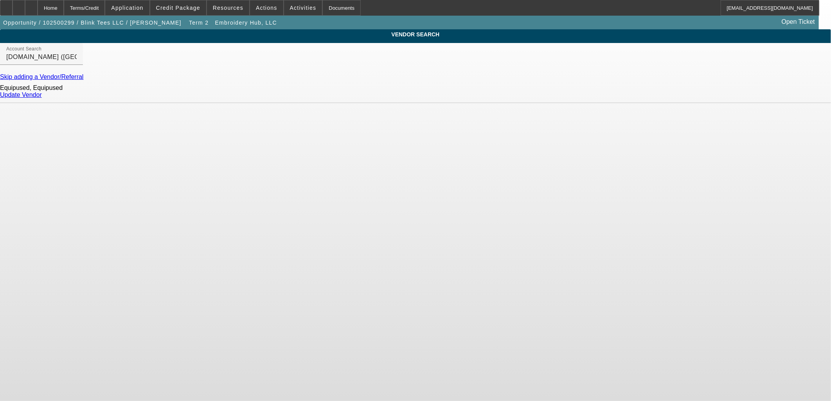
click at [42, 98] on link "Update Vendor" at bounding box center [21, 94] width 42 height 7
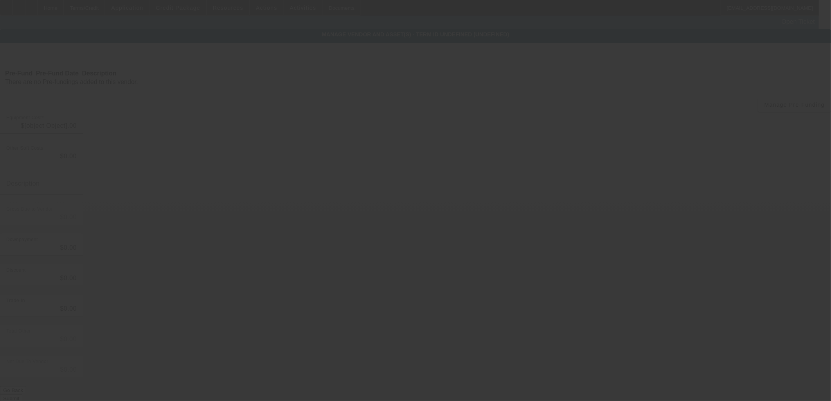
type input "$31,000.00"
type input "$1,000.00"
type input "$32,000.00"
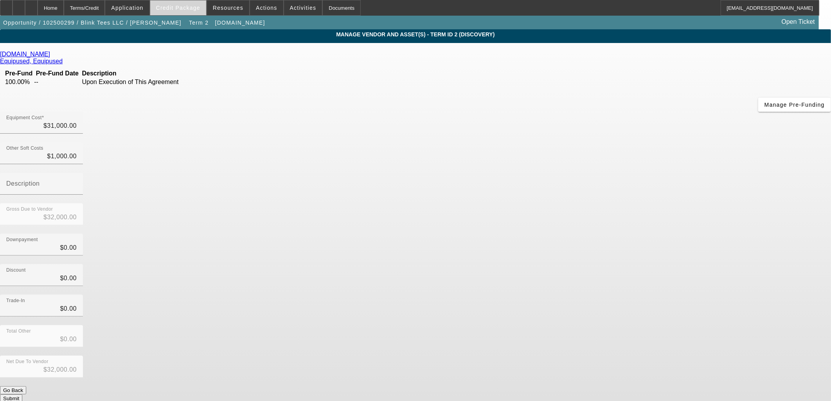
click at [182, 12] on span at bounding box center [178, 7] width 56 height 19
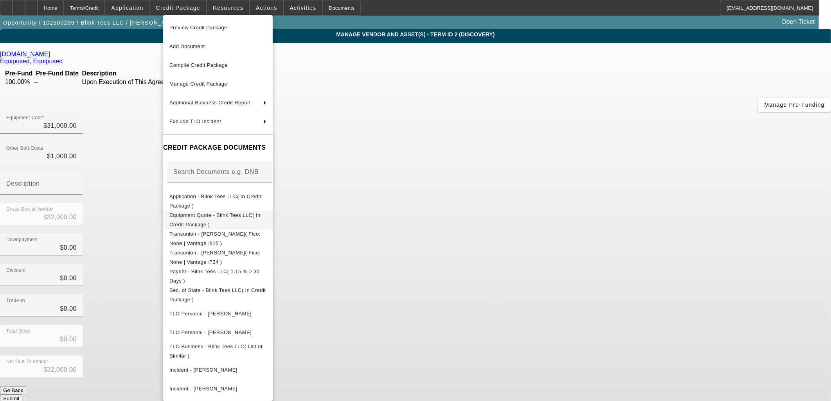
click at [210, 216] on span "Equipment Quote - Blink Tees LLC( In Credit Package )" at bounding box center [214, 219] width 91 height 15
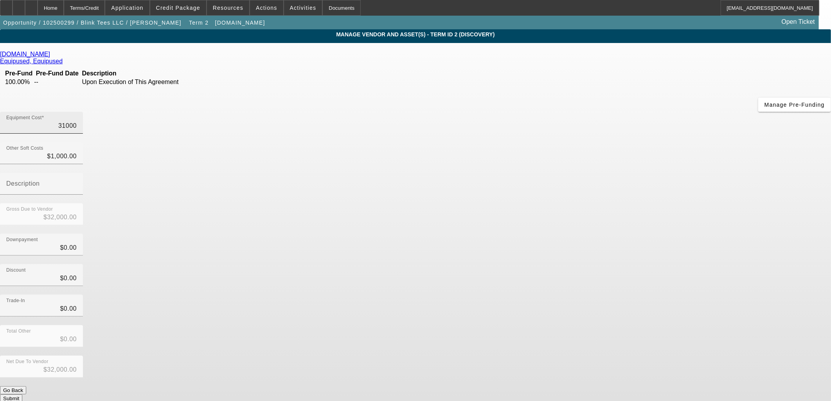
click at [77, 121] on input "31000" at bounding box center [41, 125] width 70 height 9
type input "3"
type input "$1,003.00"
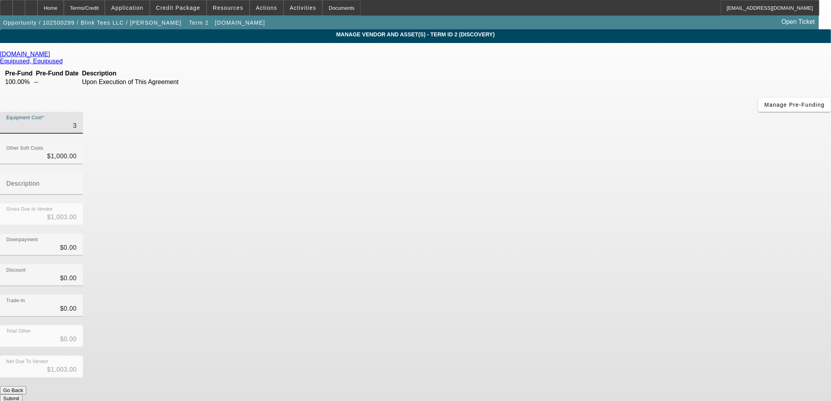
type input "34"
type input "$1,034.00"
type input "349"
type input "$1,349.00"
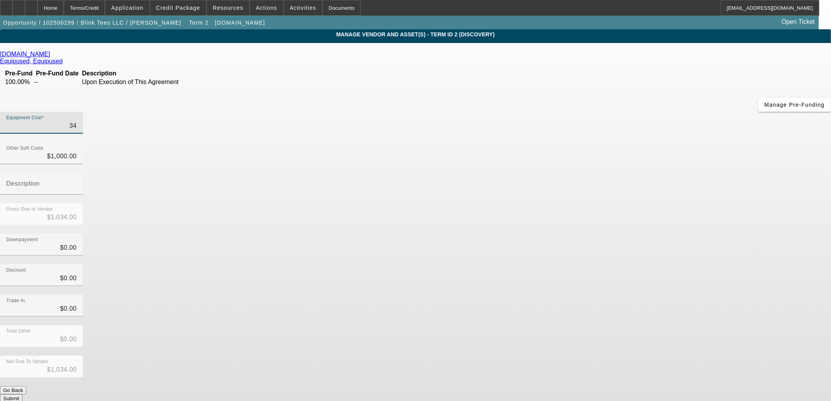
type input "$1,349.00"
type input "3499"
type input "$4,499.00"
type input "34995"
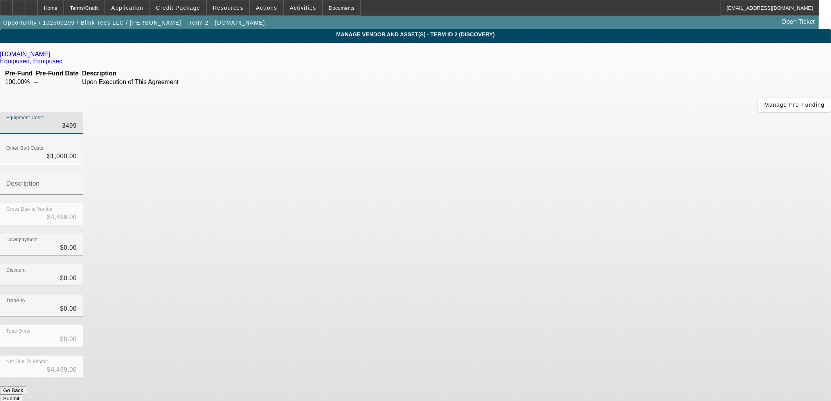
type input "$35,995.00"
type input "$34,995.00"
drag, startPoint x: 487, startPoint y: 92, endPoint x: 635, endPoint y: 112, distance: 149.5
click at [635, 142] on div "Other Soft Costs 1000 Description" at bounding box center [415, 172] width 831 height 61
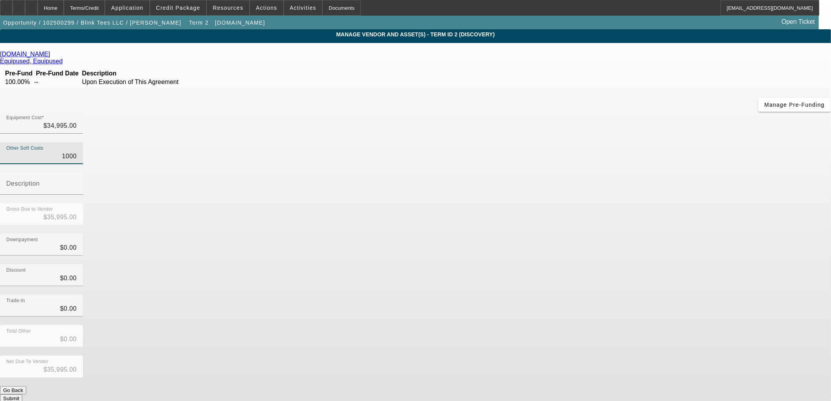
type input "0"
type input "$34,995.00"
type input "$0.00"
click at [642, 234] on div "Downpayment $0.00" at bounding box center [415, 249] width 831 height 30
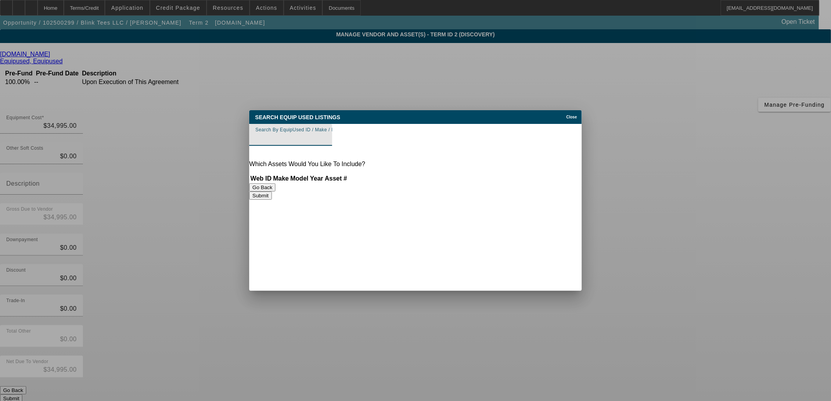
click at [326, 138] on input "Search By EquipUsed ID / Make / Model" at bounding box center [290, 137] width 70 height 9
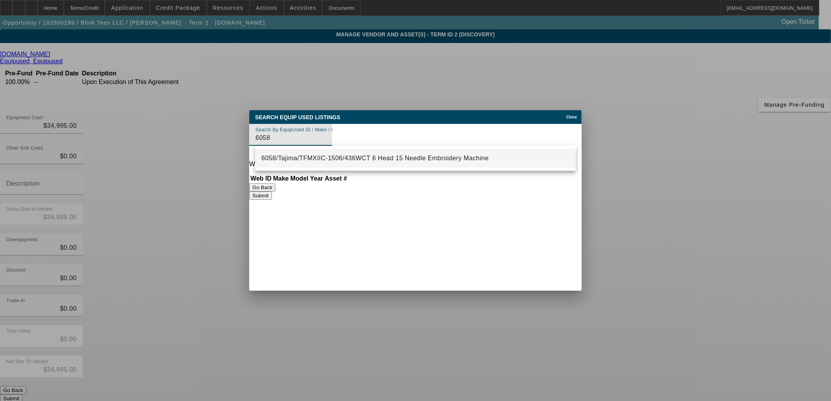
click at [349, 160] on span "6058/Tajima/TFMXIIC-1506/436WCT 6 Head 15 Needle Embroidery Machine" at bounding box center [374, 158] width 227 height 7
type input "6058/Tajima/TFMXIIC-1506/436WCT 6 Head 15 Needle Embroidery Machine"
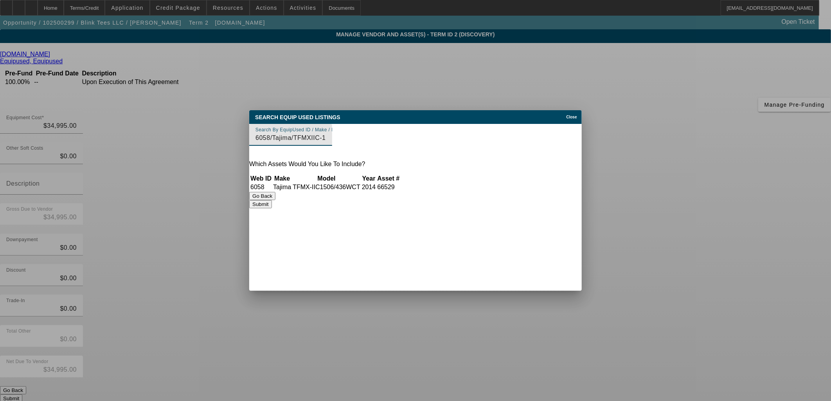
click at [271, 207] on button "Submit" at bounding box center [260, 204] width 22 height 8
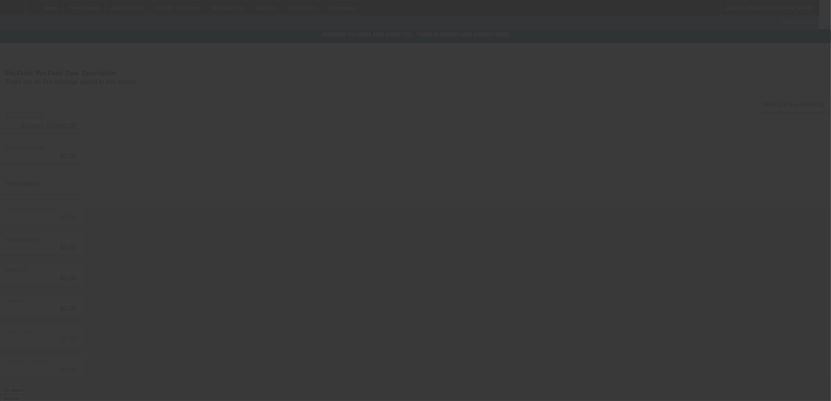
type input "$34,995.00"
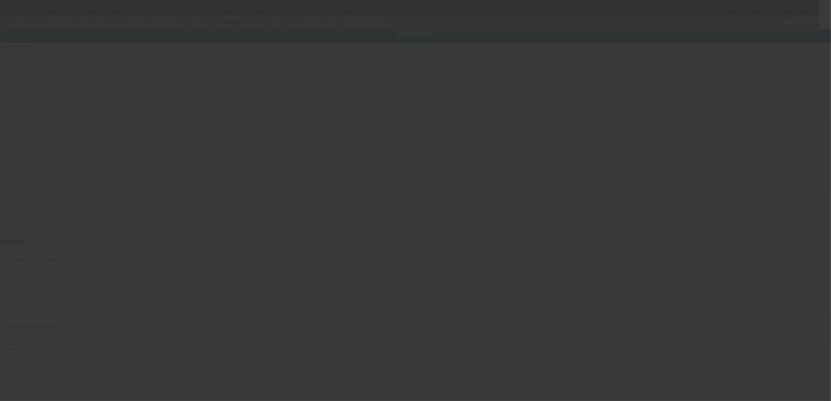
type input "S1168"
type input "Tajima"
type input "TFMX-IIC1506/436WCT"
radio input "true"
type input "[STREET_ADDRESS]"
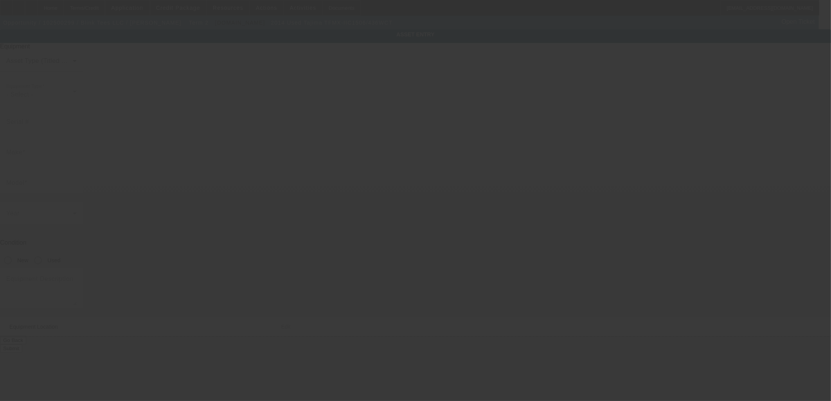
type input "[PERSON_NAME] Estates"
type input "60192"
type input "Cook"
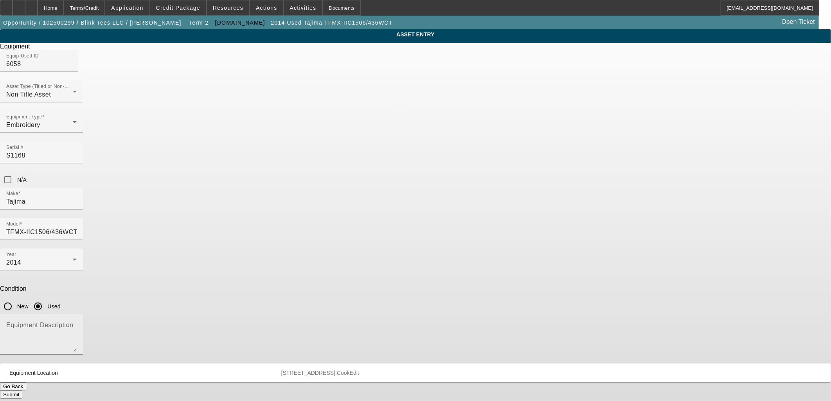
click at [73, 322] on mat-label "Equipment Description" at bounding box center [39, 325] width 67 height 7
click at [77, 324] on textarea "Equipment Description" at bounding box center [41, 338] width 70 height 28
type textarea "Embroidery machine"
click at [22, 391] on button "Submit" at bounding box center [11, 395] width 22 height 8
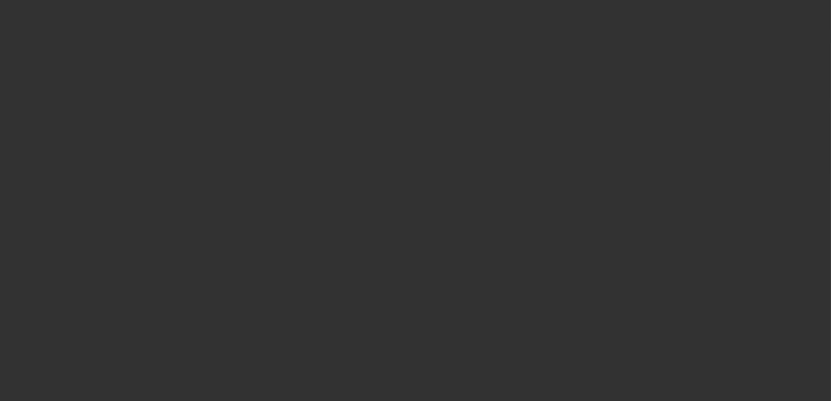
type input "$34,995.00"
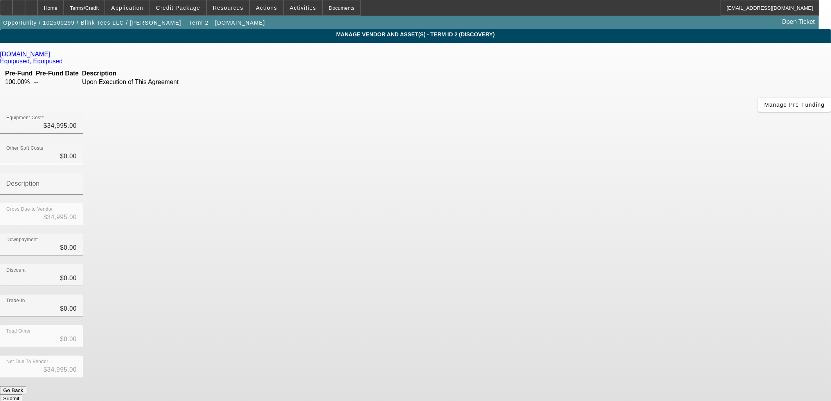
click at [22, 395] on button "Submit" at bounding box center [11, 399] width 22 height 8
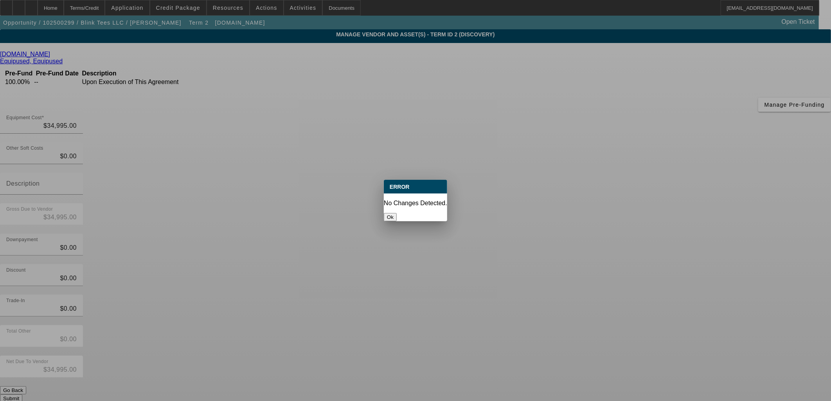
click at [396, 213] on button "Ok" at bounding box center [390, 217] width 13 height 8
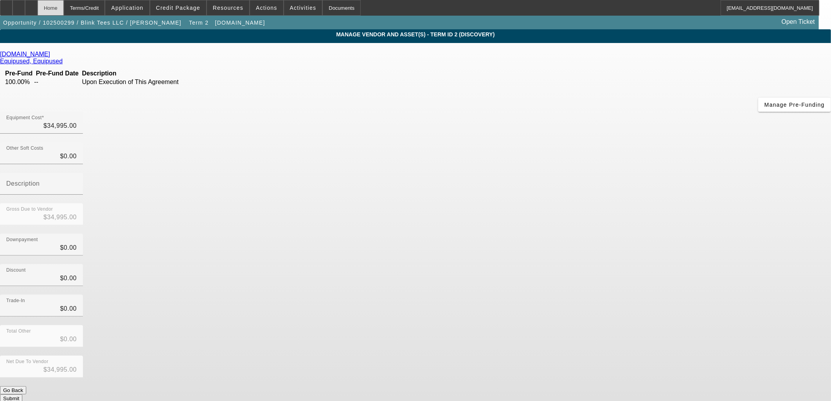
click at [59, 10] on div "Home" at bounding box center [51, 8] width 26 height 16
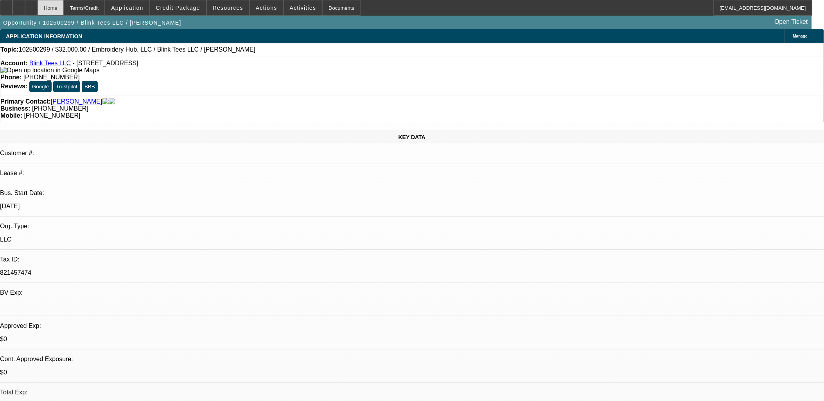
select select "0"
select select "2"
select select "0.1"
select select "0"
select select "2"
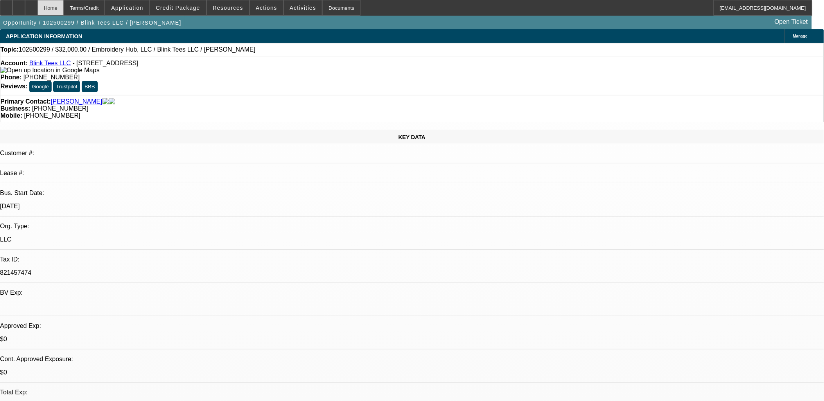
select select "0.1"
select select "1"
select select "2"
select select "4"
select select "1"
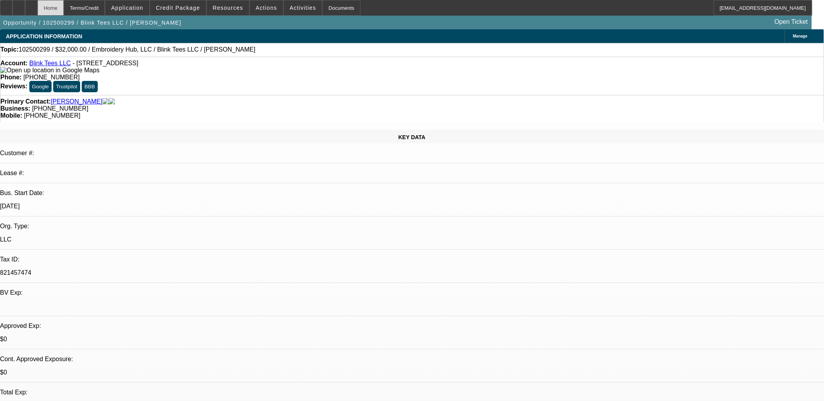
select select "2"
select select "4"
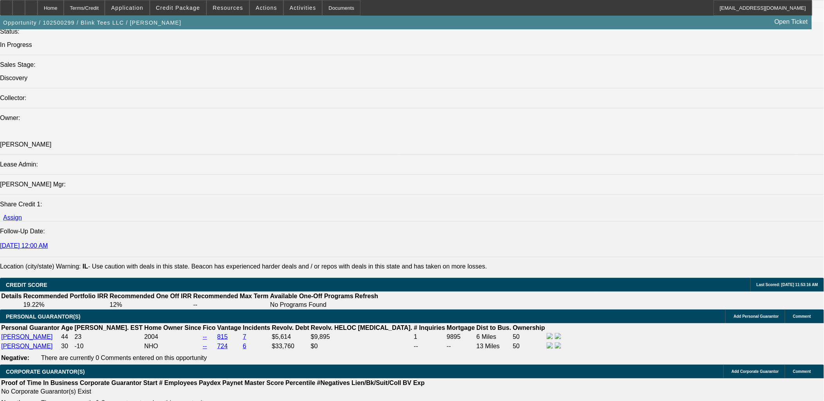
scroll to position [999, 0]
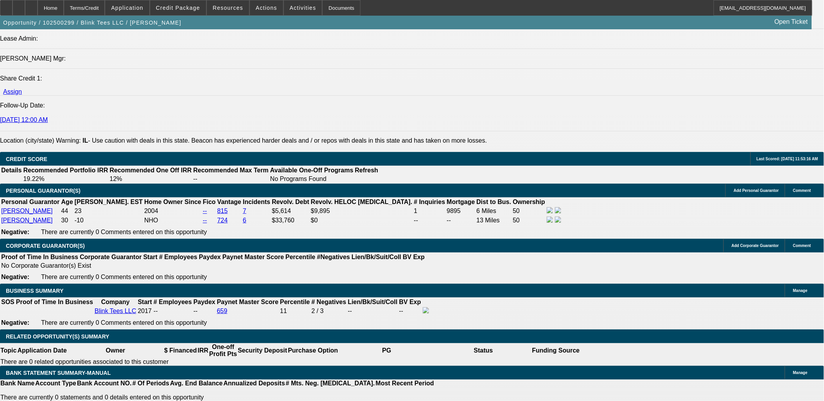
type input "$0.00"
type input "60"
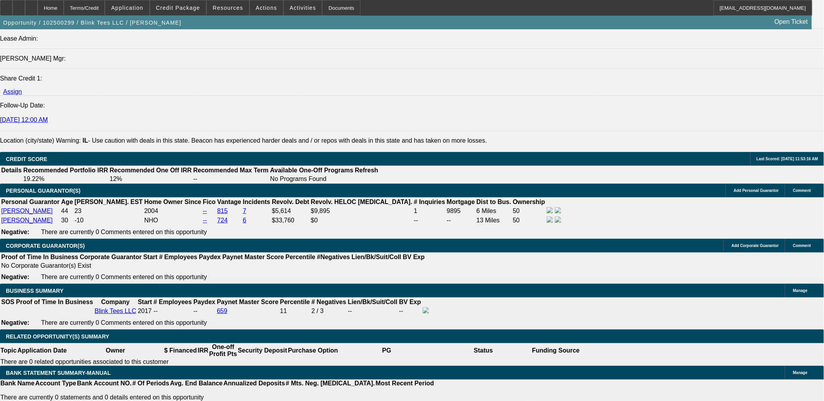
type input "9.9"
type input "$1,452.88"
type input "$726.44"
type input "$1,483.64"
type input "$741.82"
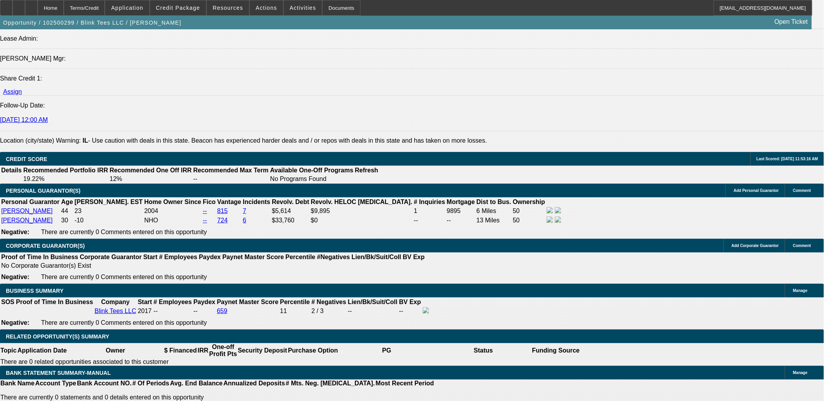
type input "9.9"
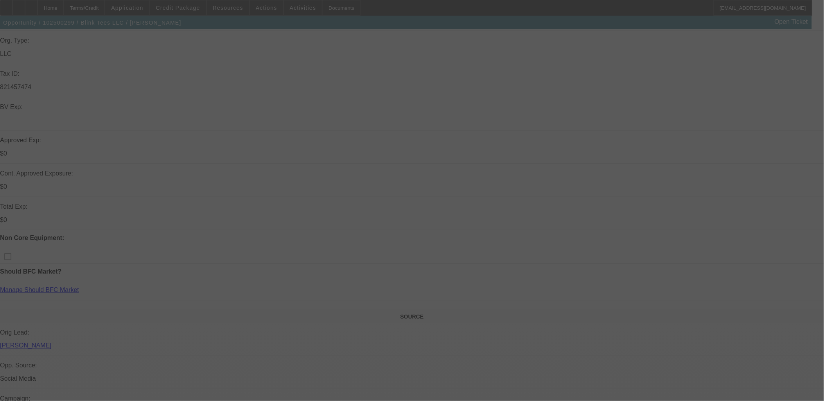
select select "0"
select select "2"
select select "0.1"
select select "4"
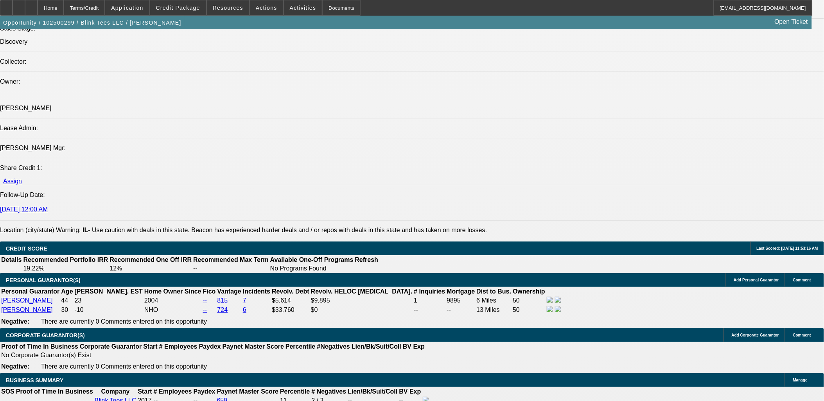
scroll to position [1042, 0]
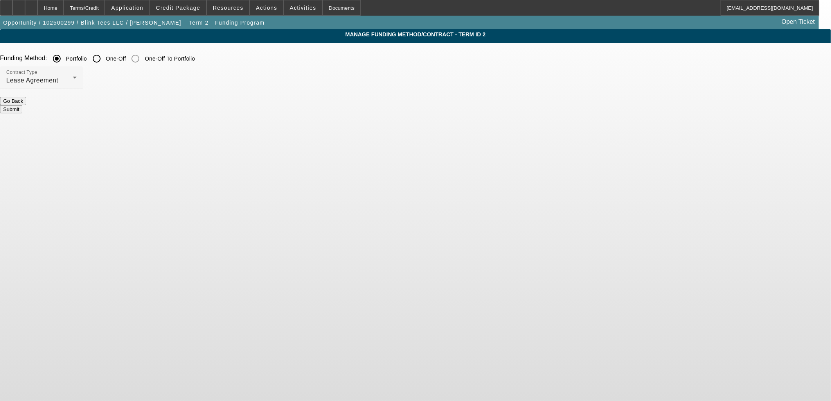
click at [104, 61] on input "One-Off" at bounding box center [97, 59] width 16 height 16
radio input "true"
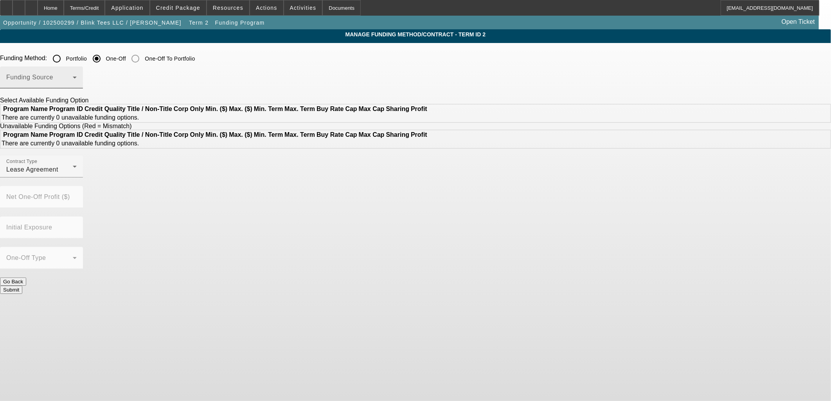
click at [73, 81] on span at bounding box center [39, 80] width 66 height 9
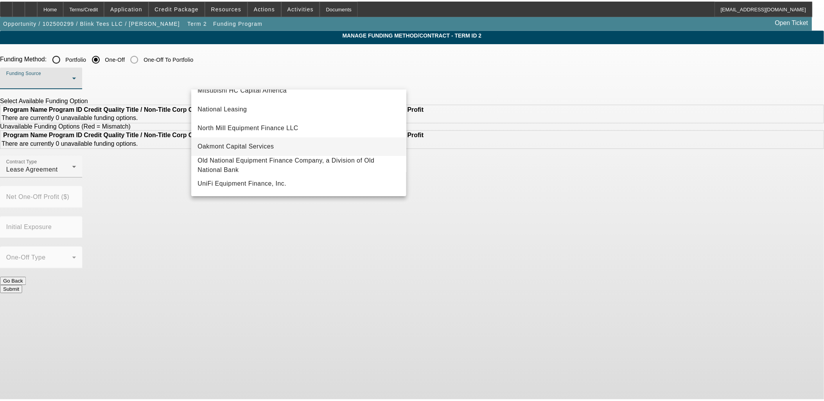
scroll to position [221, 0]
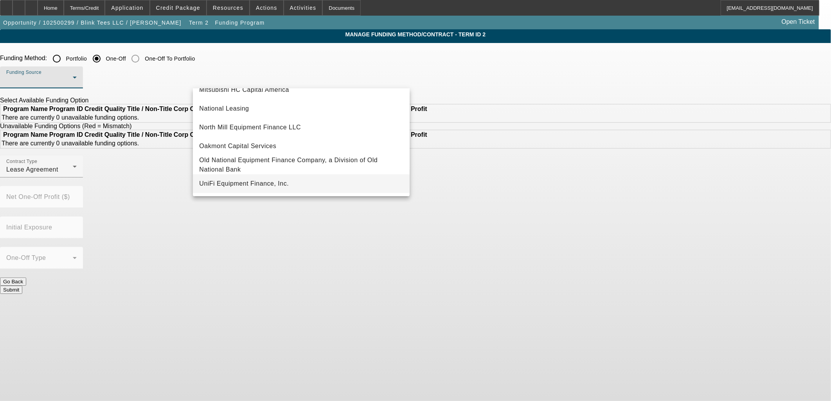
click at [259, 183] on span "UniFi Equipment Finance, Inc." at bounding box center [244, 183] width 90 height 9
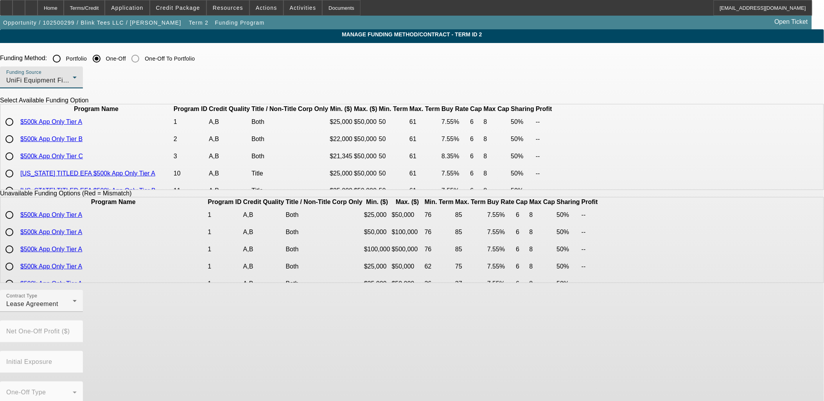
click at [17, 147] on input "radio" at bounding box center [10, 139] width 16 height 16
radio input "true"
click at [96, 83] on span "UniFi Equipment Finance, Inc." at bounding box center [51, 80] width 90 height 7
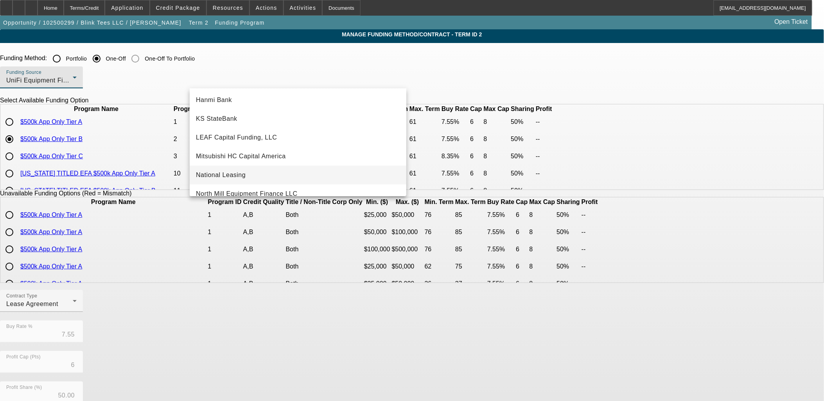
scroll to position [88, 0]
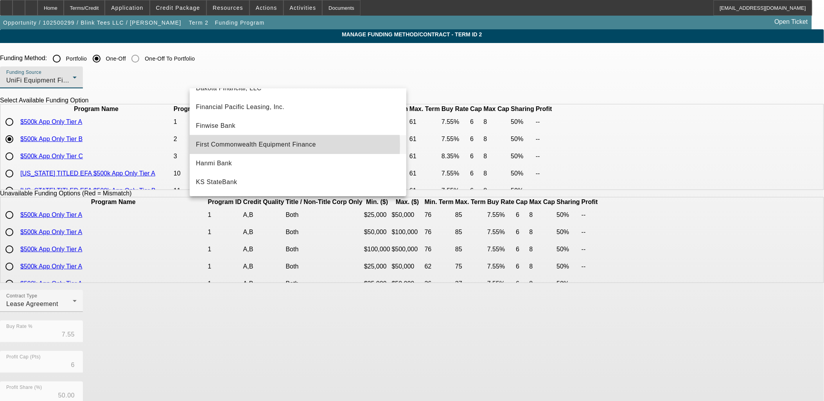
click at [236, 145] on span "First Commonwealth Equipment Finance" at bounding box center [256, 144] width 120 height 9
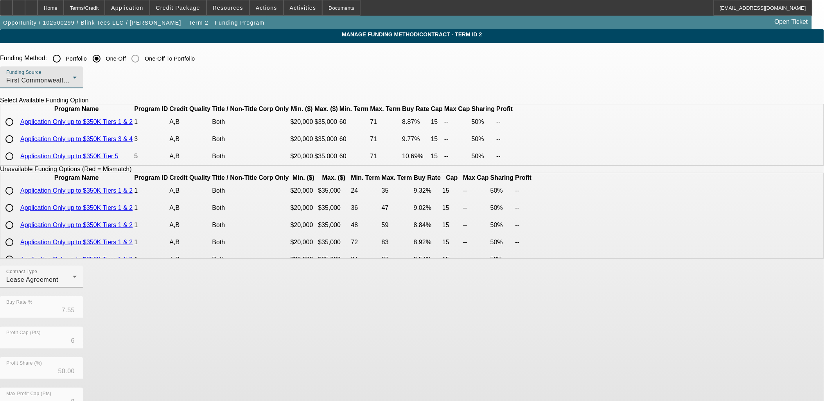
click at [126, 82] on span "First Commonwealth Equipment Finance" at bounding box center [66, 80] width 120 height 7
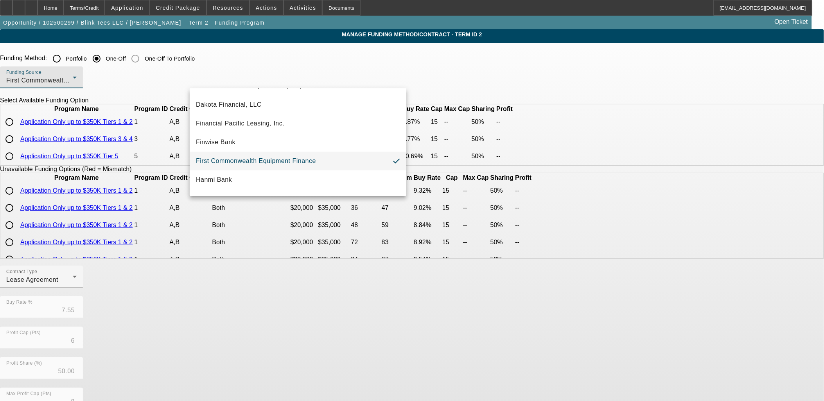
scroll to position [87, 0]
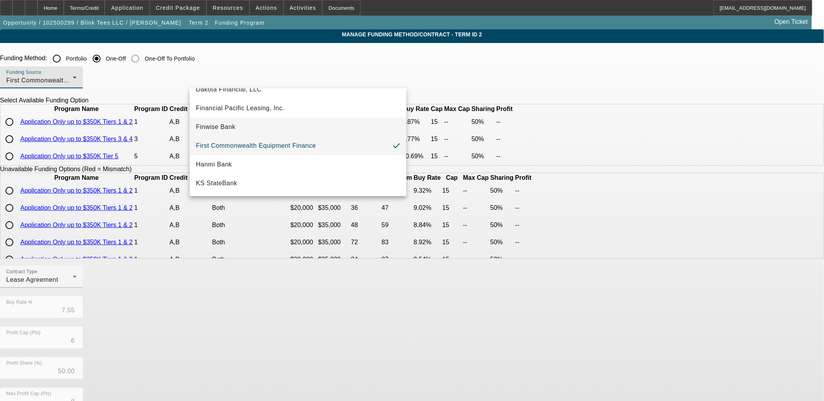
click at [228, 128] on span "Finwise Bank" at bounding box center [215, 126] width 39 height 9
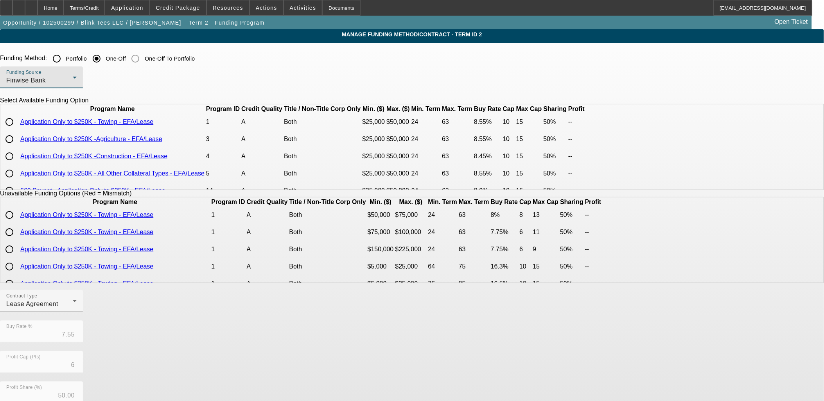
click at [77, 75] on div "Funding Source Finwise Bank" at bounding box center [41, 77] width 70 height 22
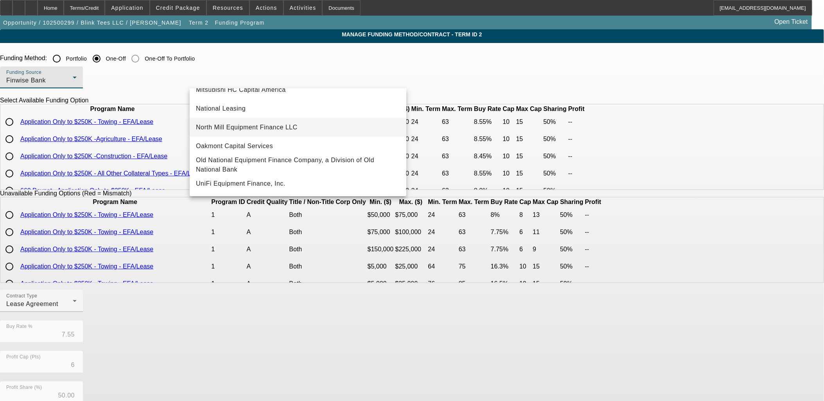
scroll to position [221, 0]
click at [249, 186] on span "UniFi Equipment Finance, Inc." at bounding box center [241, 183] width 90 height 9
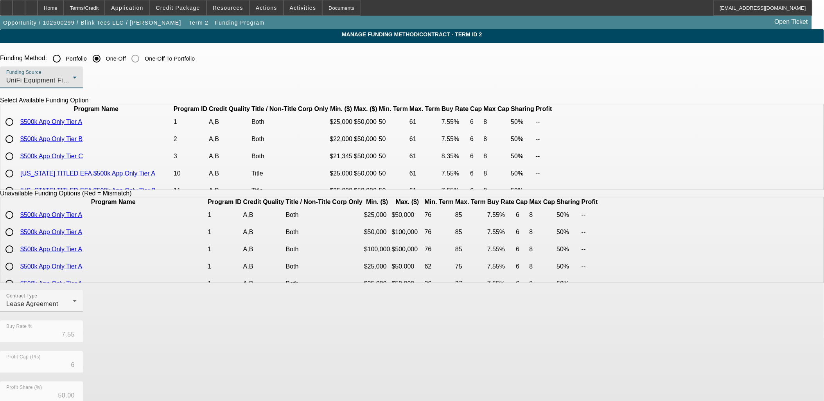
click at [17, 147] on input "radio" at bounding box center [10, 139] width 16 height 16
radio input "true"
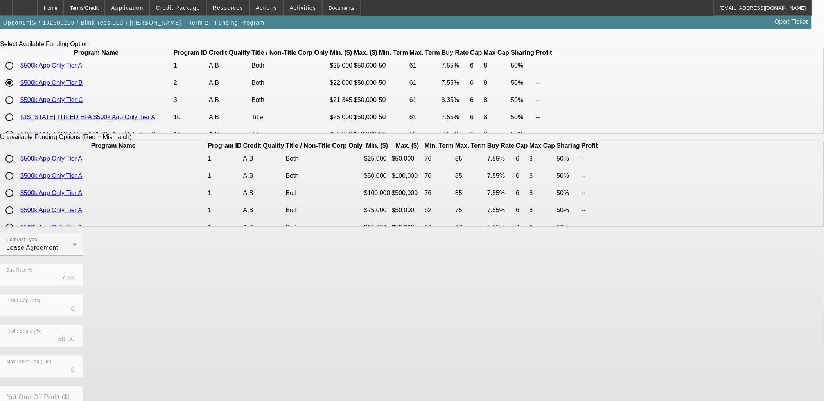
scroll to position [131, 0]
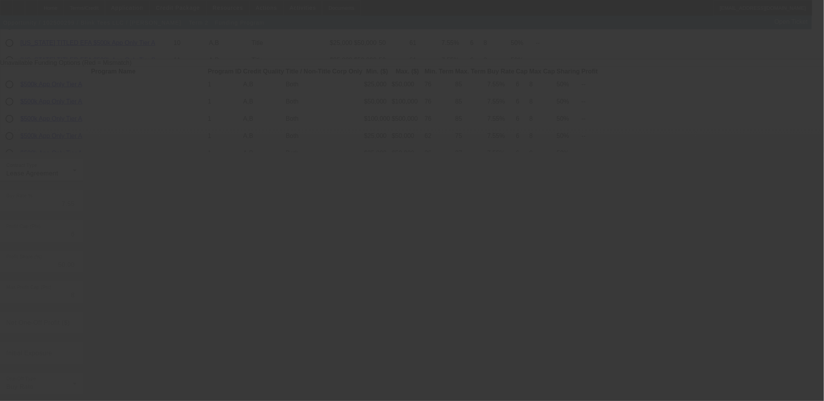
radio input "true"
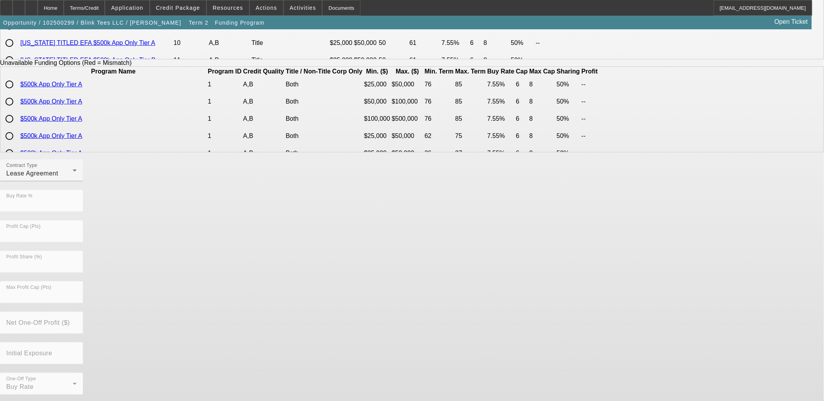
scroll to position [0, 0]
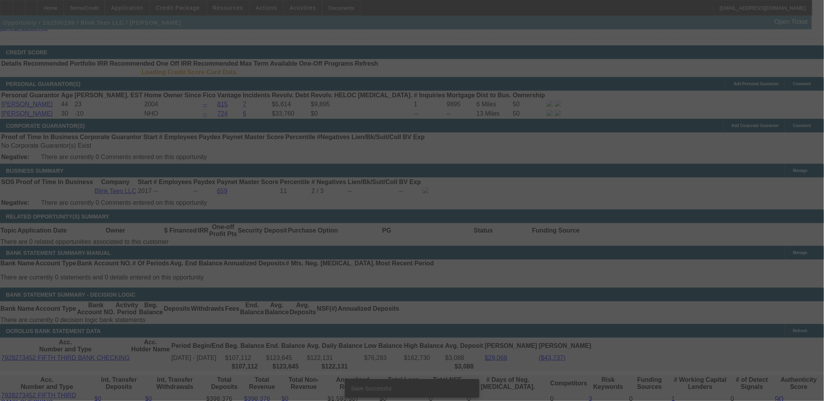
scroll to position [1034, 0]
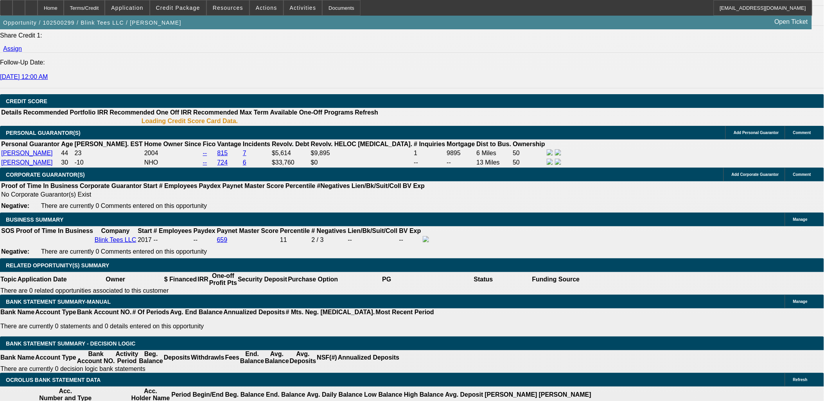
select select "0"
select select "2"
select select "0.1"
select select "4"
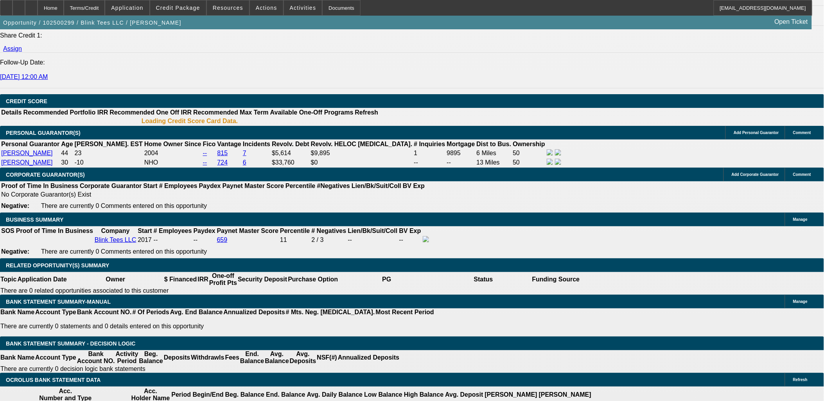
select select "0"
select select "2"
select select "0.1"
select select "4"
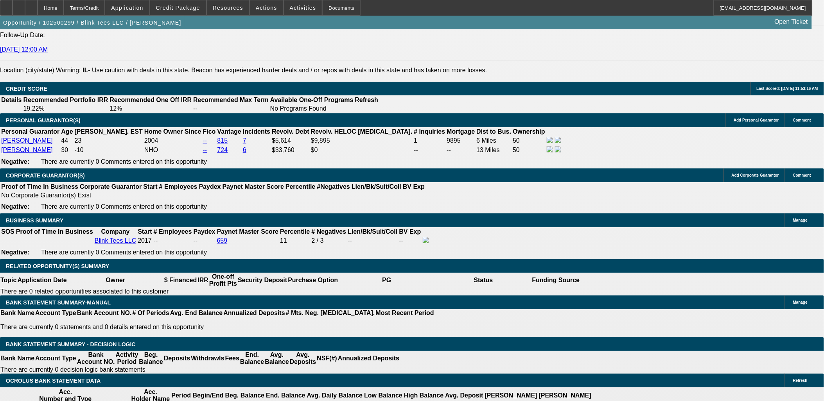
scroll to position [1081, 0]
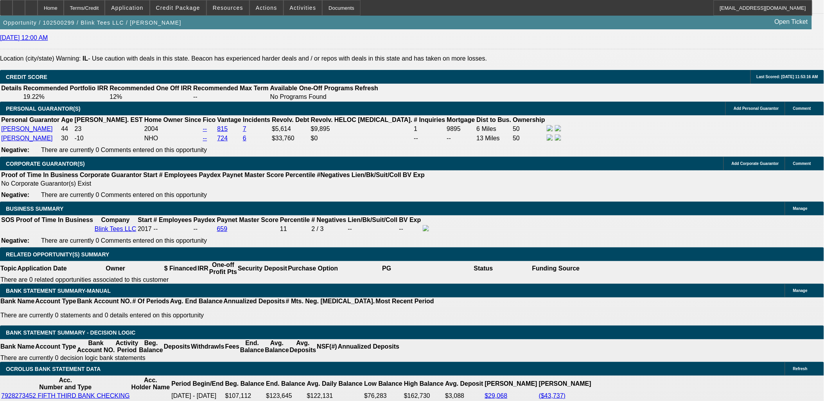
type input "$0.00"
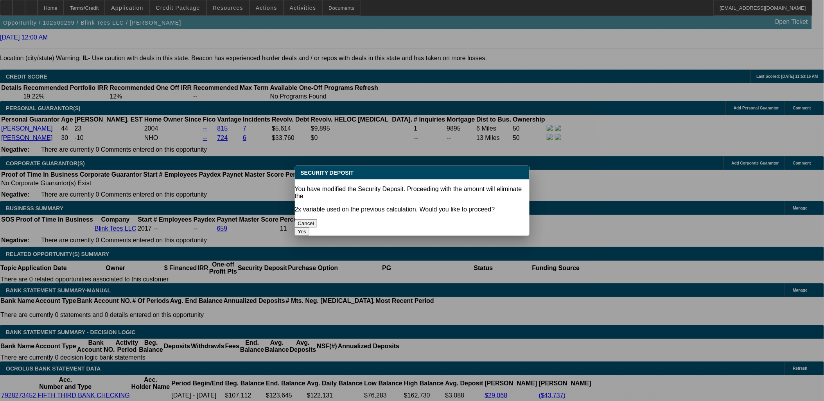
click at [67, 239] on body "Home Terms/Credit Application Credit Package Resources Actions Activities Docum…" at bounding box center [412, 393] width 824 height 2951
click at [310, 228] on button "Yes" at bounding box center [302, 232] width 15 height 8
select select "0"
type input "UNKNOWN"
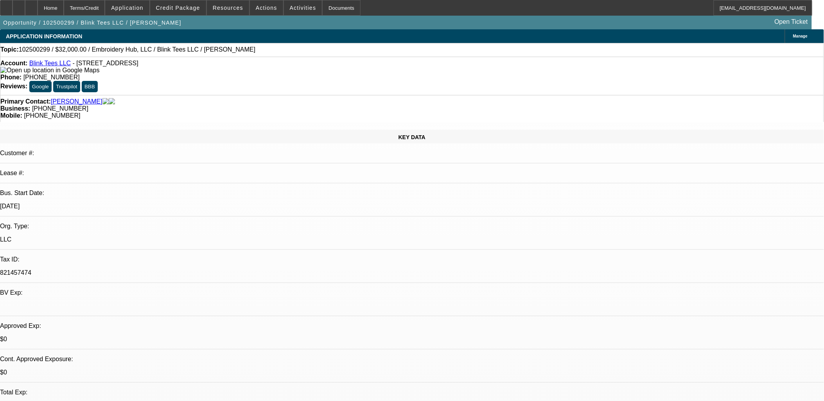
scroll to position [1081, 0]
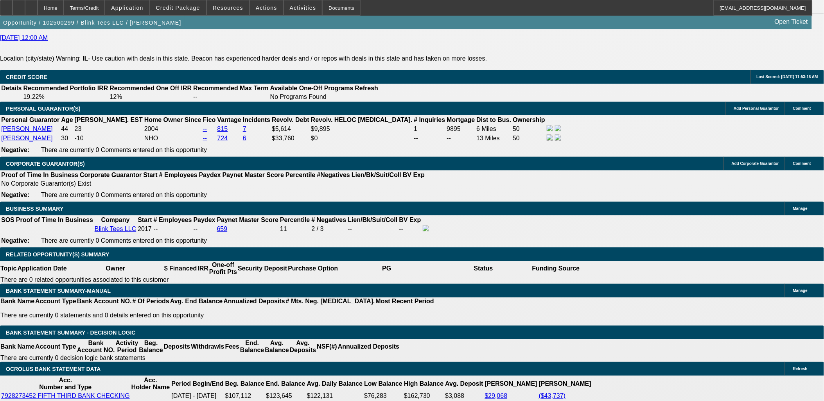
drag, startPoint x: 181, startPoint y: 249, endPoint x: 245, endPoint y: 249, distance: 63.7
type input "7.9"
type input "$707.90"
type input "7.9"
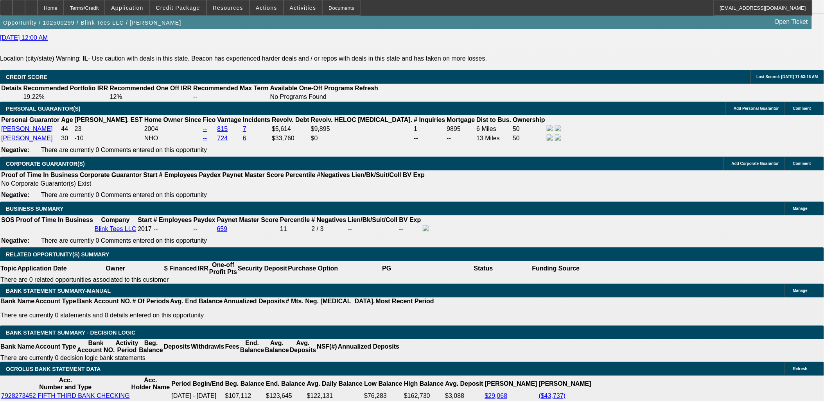
type input "708"
type input "7.9"
type input "$708.00"
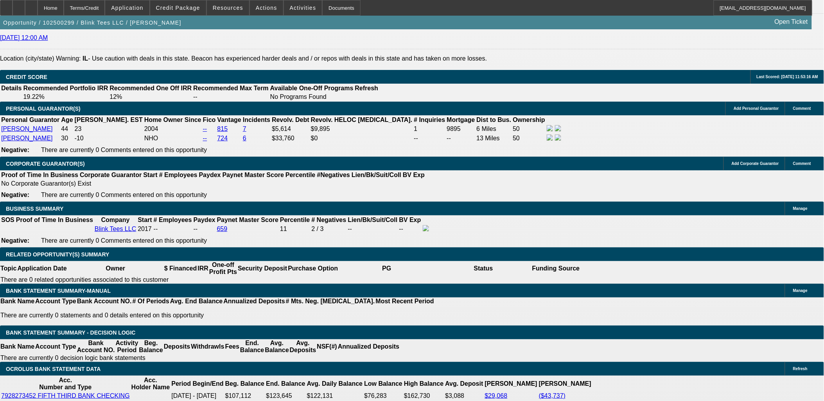
select select "3"
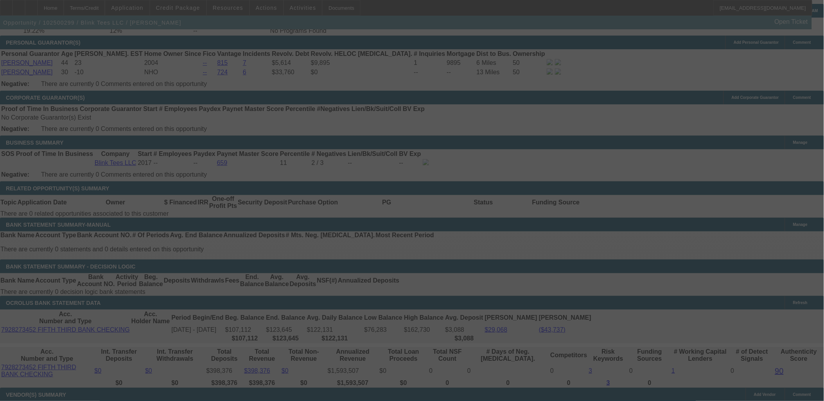
scroll to position [1168, 0]
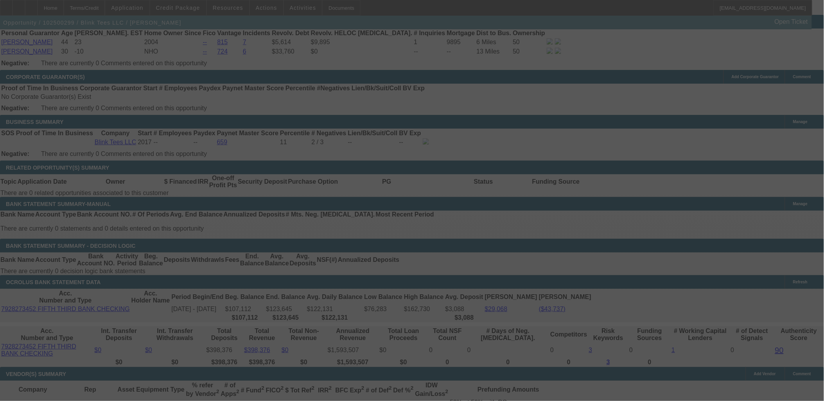
select select "0"
select select "3"
select select "0.1"
select select "4"
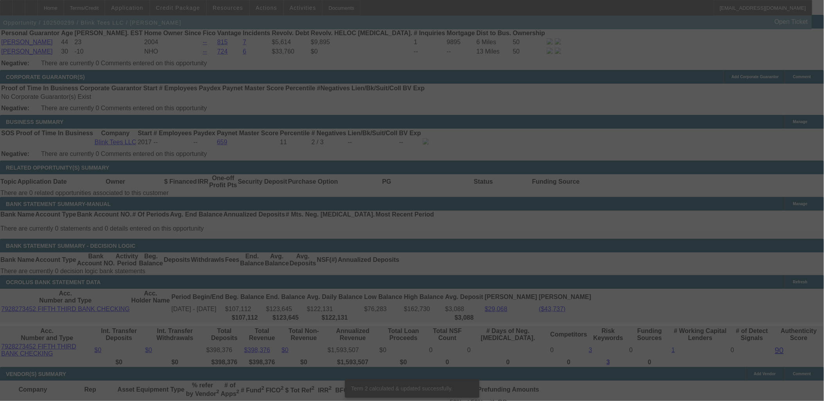
scroll to position [1157, 0]
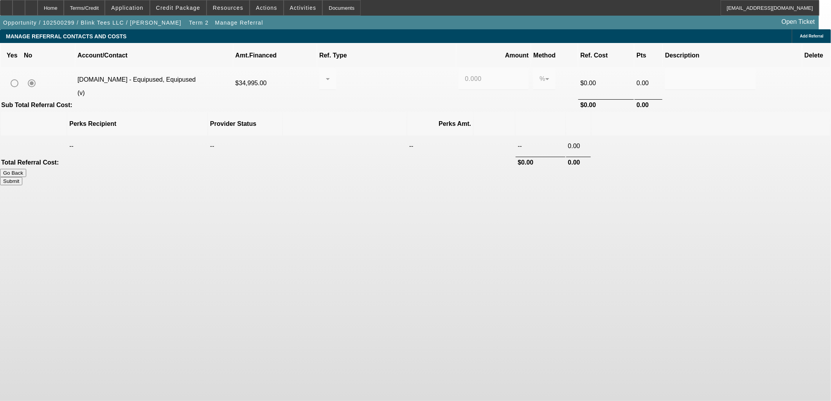
click at [41, 75] on mat-radio-group at bounding box center [24, 83] width 34 height 16
click at [800, 38] on span "Add Referral" at bounding box center [811, 36] width 23 height 4
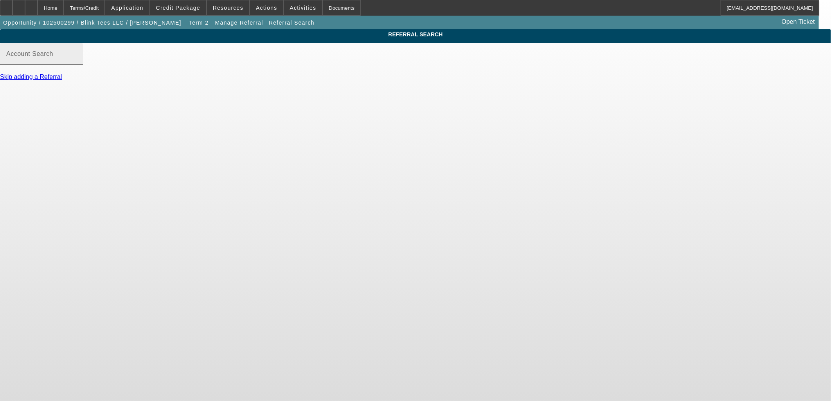
click at [53, 57] on mat-label "Account Search" at bounding box center [29, 53] width 47 height 7
click at [77, 62] on input "Account Search" at bounding box center [41, 56] width 70 height 9
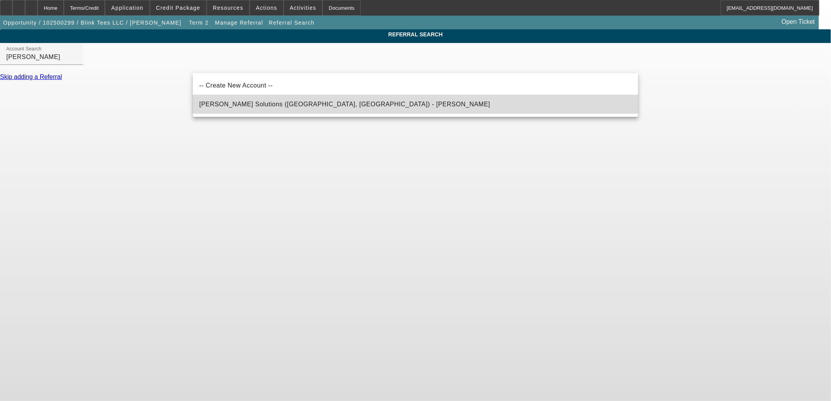
click at [256, 104] on span "Hirsch Solutions (Huntersville, NC) - Janowski, Kristof" at bounding box center [344, 104] width 291 height 7
type input "Hirsch Solutions (Huntersville, NC) - Janowski, Kristof"
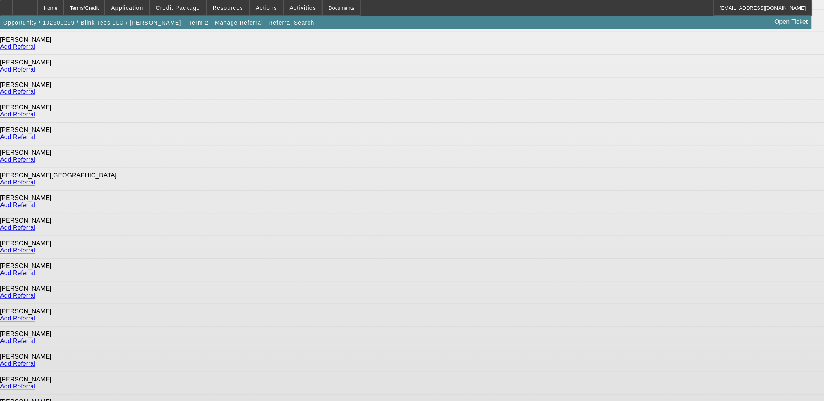
scroll to position [443, 0]
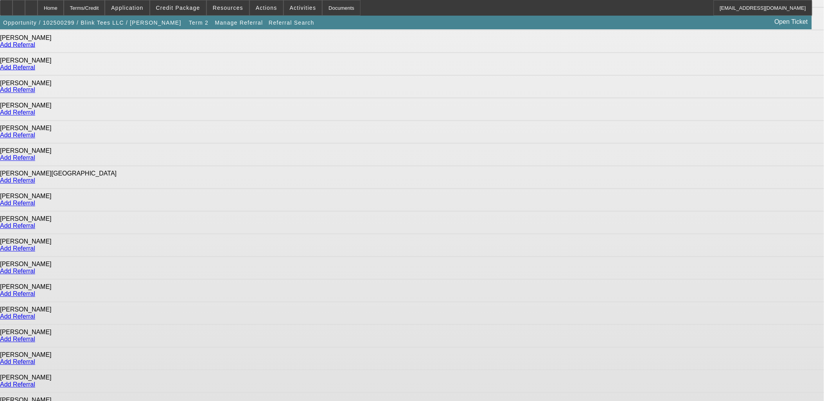
click at [35, 401] on link "Add Referral" at bounding box center [17, 407] width 35 height 7
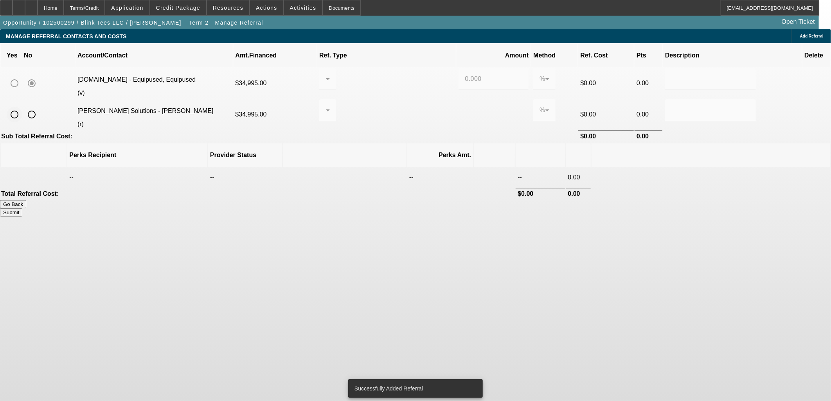
click at [22, 107] on input "radio" at bounding box center [15, 115] width 16 height 16
radio input "true"
click at [326, 106] on div at bounding box center [325, 110] width 0 height 9
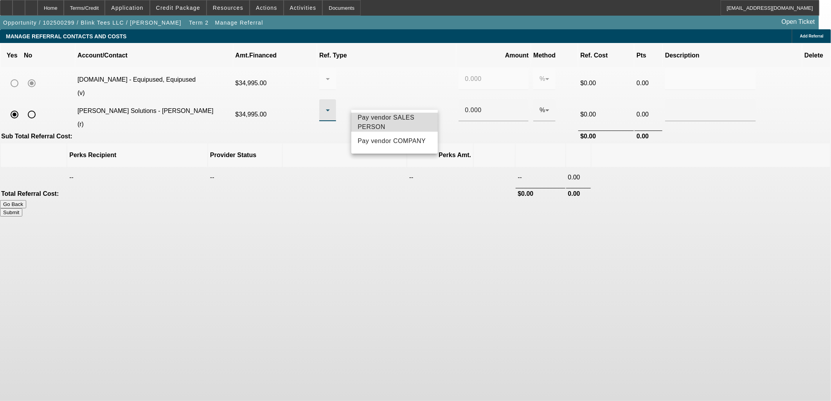
click at [389, 126] on span "Pay vendor SALES PERSON" at bounding box center [394, 122] width 74 height 19
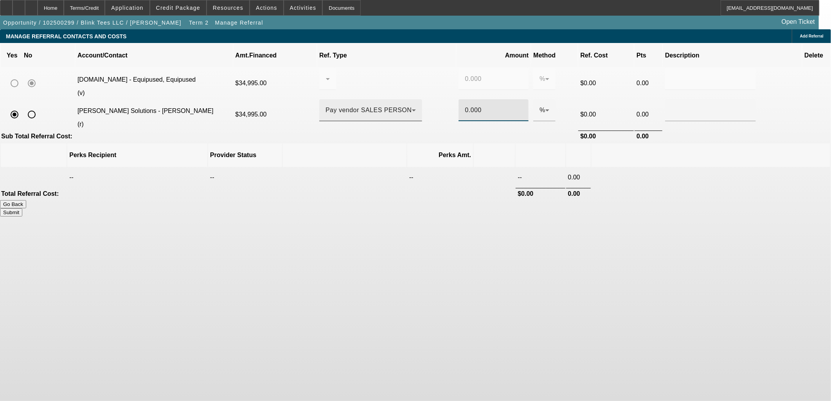
drag, startPoint x: 452, startPoint y: 102, endPoint x: 430, endPoint y: 100, distance: 21.6
click at [430, 100] on tr "Hirsch Solutions - Romero, Jose (r) $34,995.00 Pay vendor SALES PERSON 0.000 % …" at bounding box center [415, 114] width 829 height 30
type input ".5"
click at [432, 131] on td "Sub Total Referral Cost:" at bounding box center [289, 136] width 576 height 11
click at [22, 208] on button "Submit" at bounding box center [11, 212] width 22 height 8
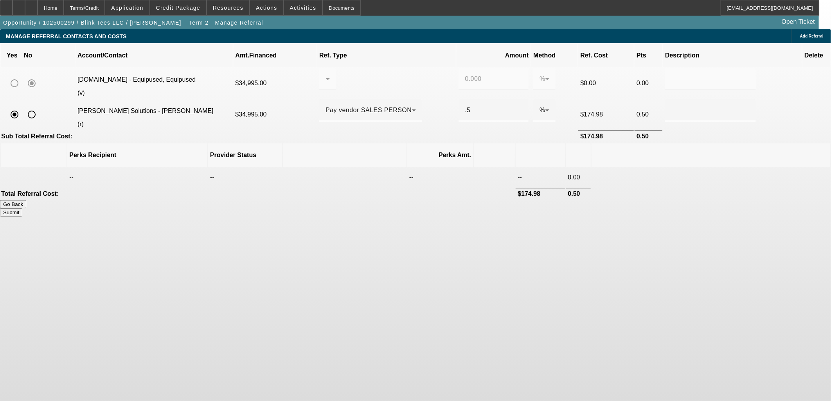
type input "0.000"
type input "0.500"
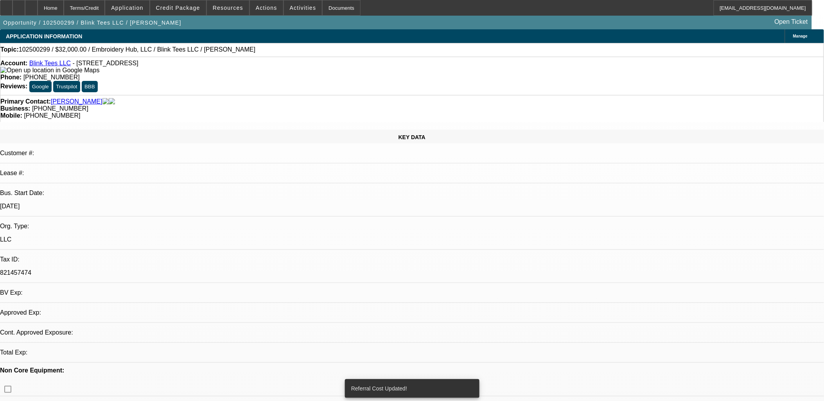
select select "0"
select select "3"
select select "0.1"
select select "4"
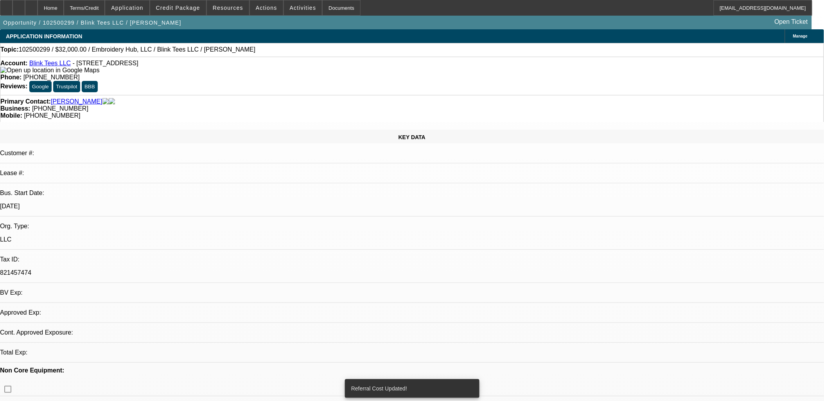
select select "0"
select select "2"
select select "0.1"
select select "4"
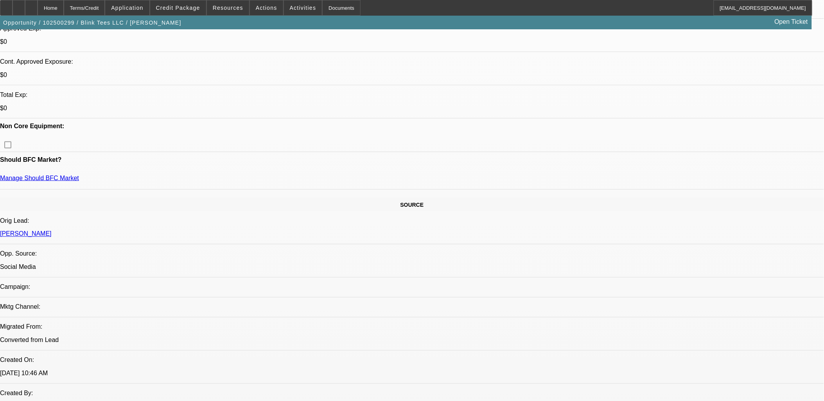
scroll to position [304, 0]
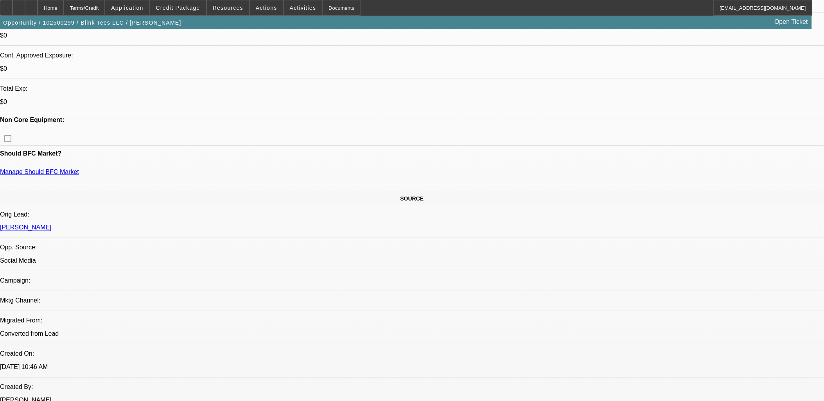
radio input "true"
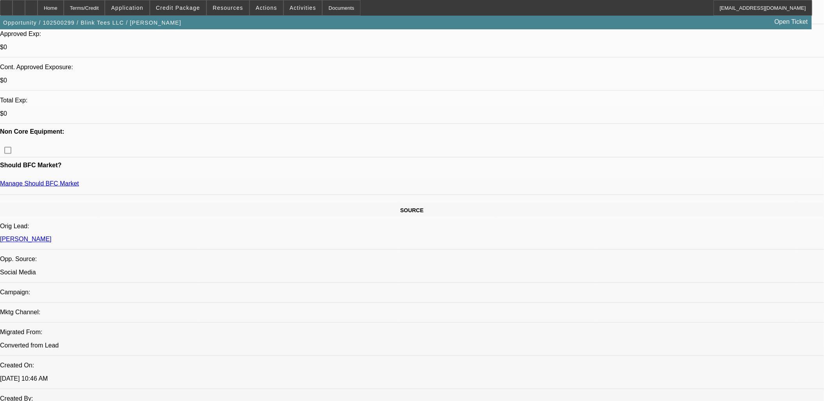
scroll to position [304, 0]
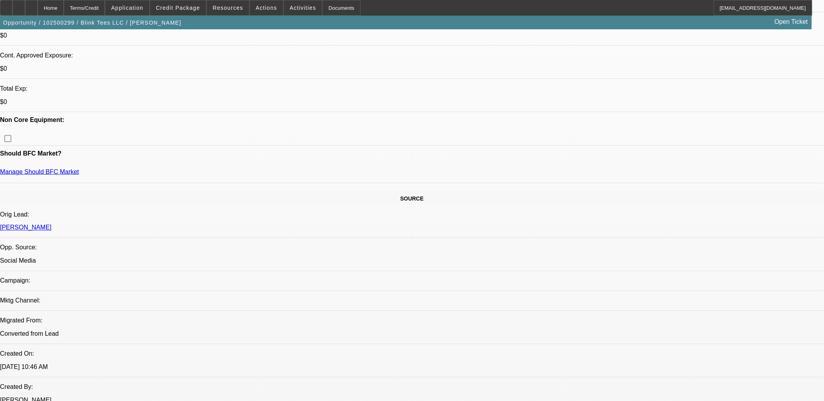
type textarea "Steven Long and Jeffrey Staten took over Blink Tees LLC in December 2020. They …"
radio input "true"
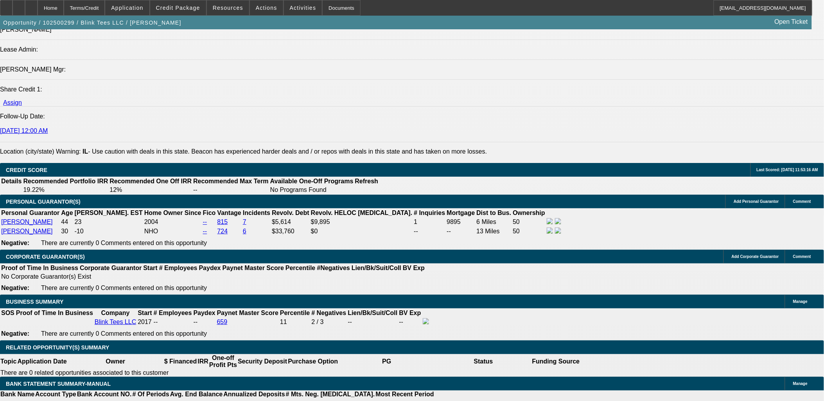
scroll to position [1042, 0]
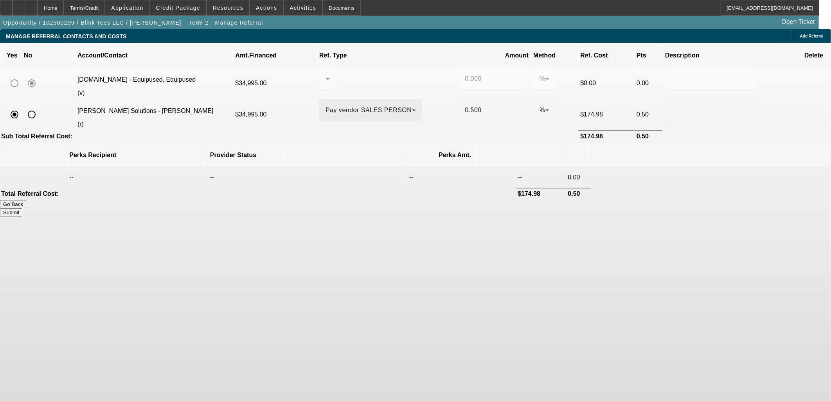
click at [409, 106] on div "Pay vendor SALES PERSON" at bounding box center [368, 110] width 86 height 9
click at [408, 104] on div at bounding box center [415, 200] width 831 height 401
click at [804, 107] on icon at bounding box center [808, 114] width 8 height 14
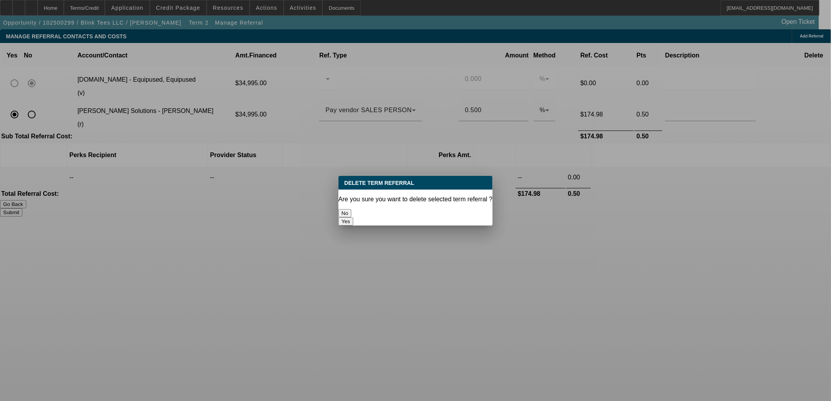
click at [353, 217] on button "Yes" at bounding box center [345, 221] width 15 height 8
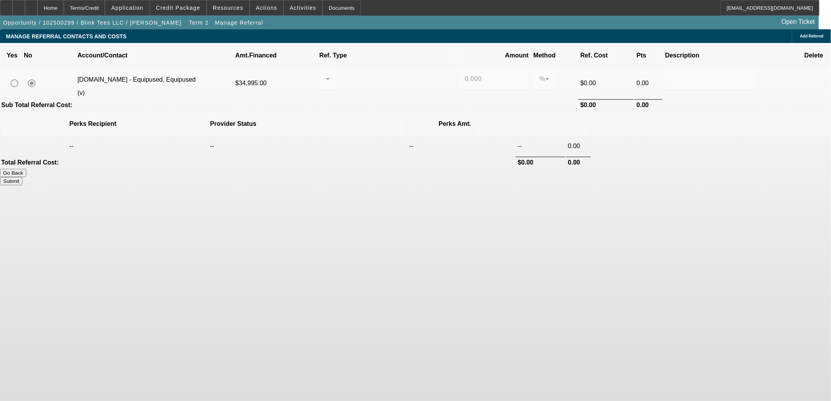
click at [800, 34] on span "Add Referral" at bounding box center [811, 36] width 23 height 4
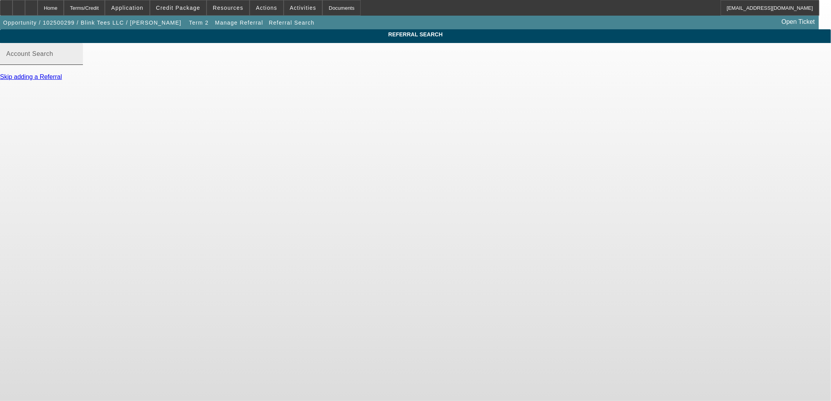
click at [53, 57] on mat-label "Account Search" at bounding box center [29, 53] width 47 height 7
click at [77, 61] on input "Account Search" at bounding box center [41, 56] width 70 height 9
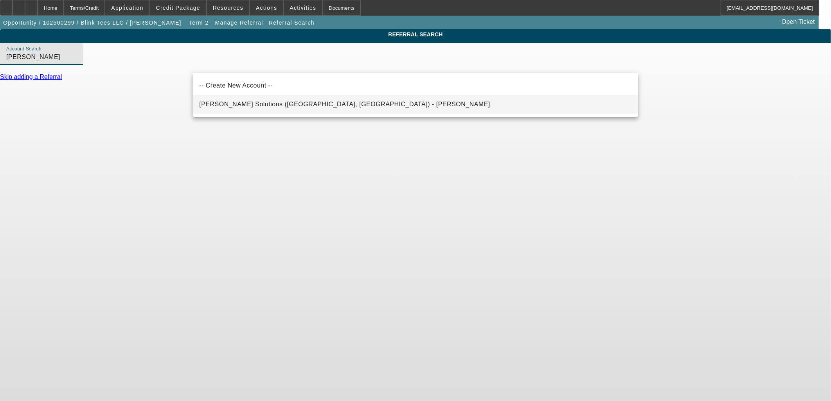
click at [246, 102] on span "[PERSON_NAME] Solutions ([GEOGRAPHIC_DATA], [GEOGRAPHIC_DATA]) - [PERSON_NAME]" at bounding box center [344, 104] width 291 height 9
type input "[PERSON_NAME] Solutions ([GEOGRAPHIC_DATA], [GEOGRAPHIC_DATA]) - [PERSON_NAME]"
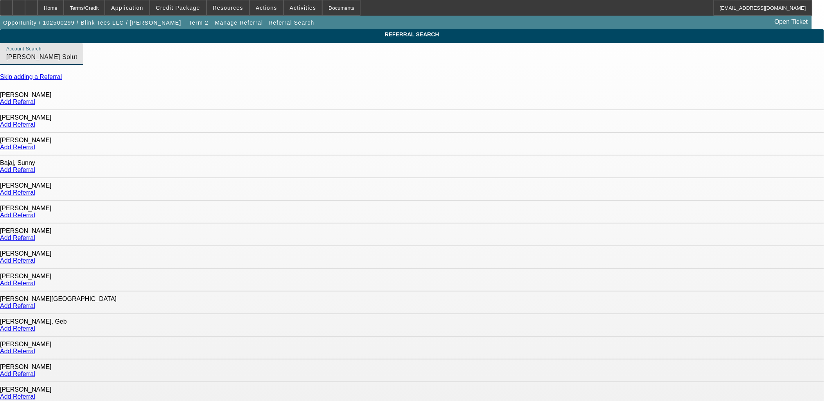
click at [35, 257] on link "Add Referral" at bounding box center [17, 260] width 35 height 7
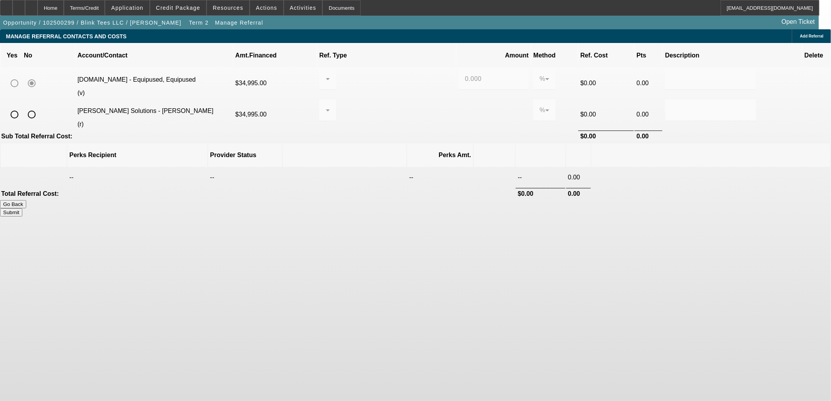
click at [22, 107] on input "radio" at bounding box center [15, 115] width 16 height 16
radio input "true"
click at [326, 106] on div at bounding box center [325, 110] width 0 height 9
click at [384, 121] on span "Pay vendor SALES PERSON" at bounding box center [394, 122] width 74 height 19
drag, startPoint x: 471, startPoint y: 100, endPoint x: 391, endPoint y: 95, distance: 80.3
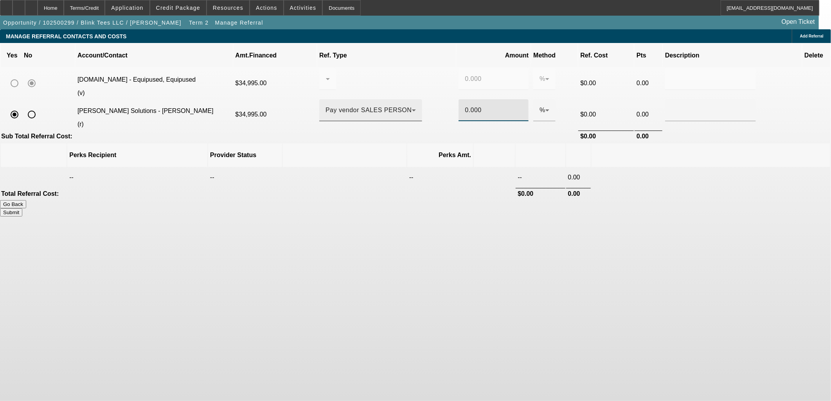
click at [409, 99] on tr "[PERSON_NAME] Solutions - [PERSON_NAME] (r) $34,995.00 Pay vendor SALES PERSON …" at bounding box center [415, 114] width 829 height 30
type input ".5"
click at [665, 121] on div at bounding box center [710, 125] width 91 height 9
click at [22, 208] on button "Submit" at bounding box center [11, 212] width 22 height 8
type input "0.000"
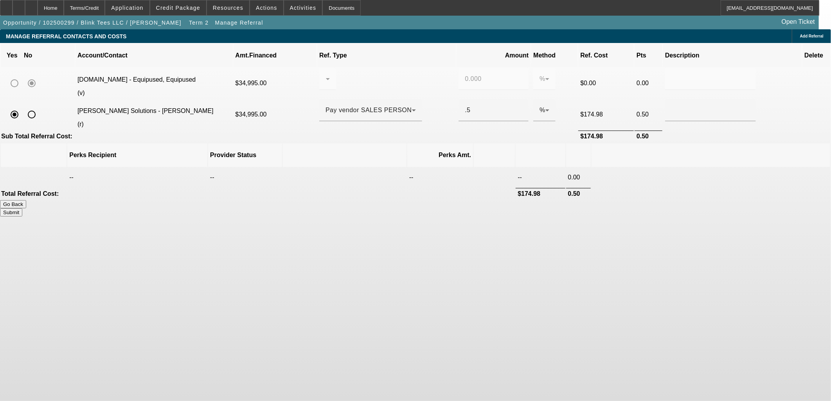
type input "0.500"
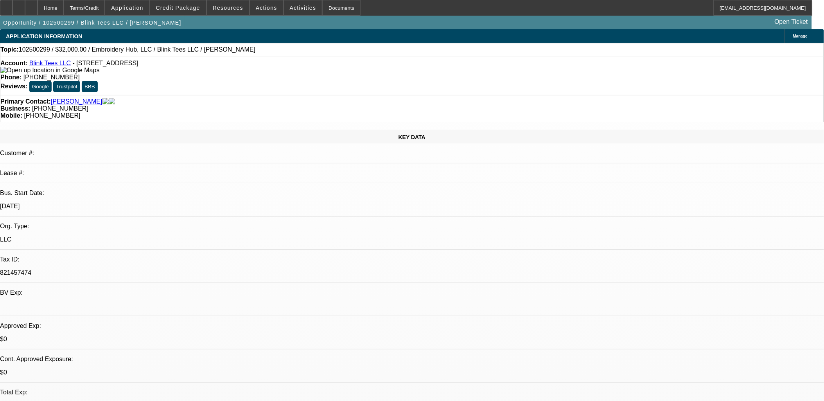
select select "0"
select select "3"
select select "0.1"
select select "4"
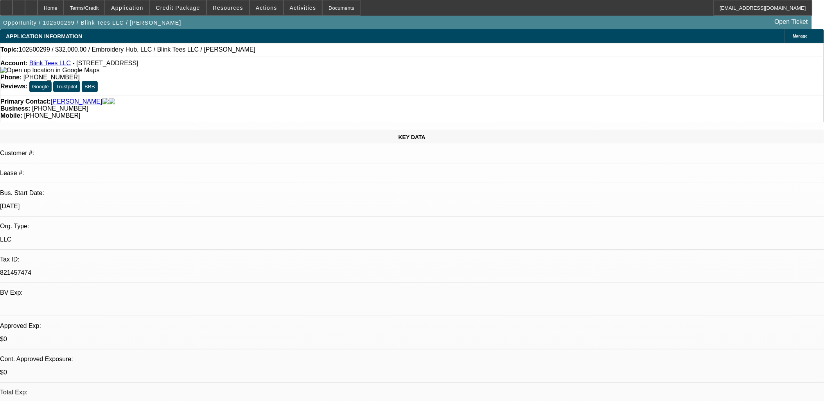
select select "0"
select select "2"
select select "0.1"
select select "4"
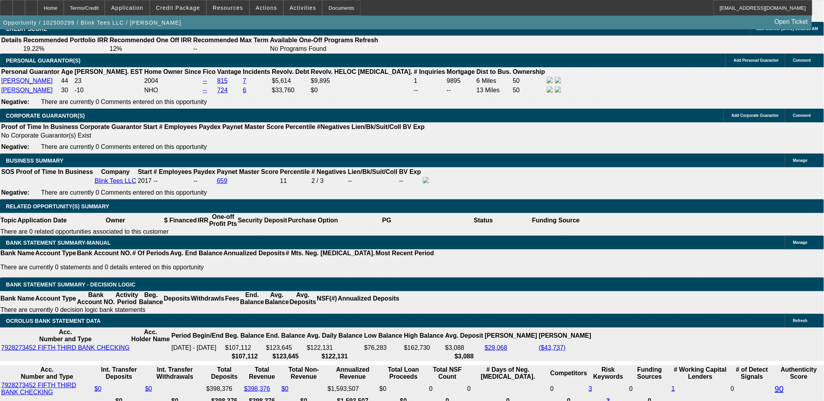
scroll to position [1141, 0]
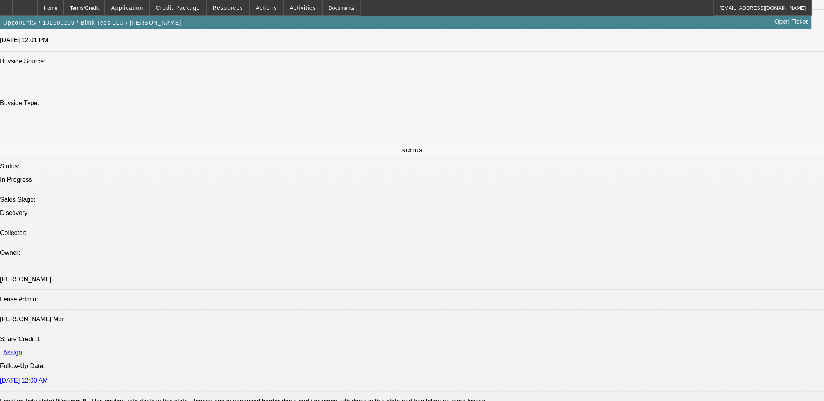
scroll to position [1086, 0]
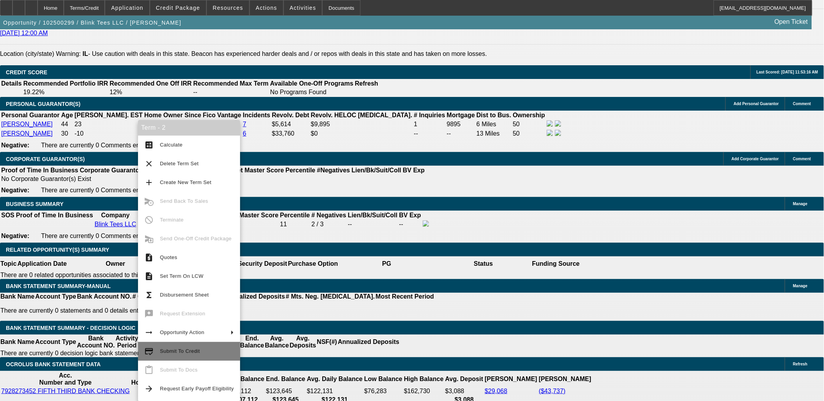
click at [187, 350] on span "Submit To Credit" at bounding box center [180, 351] width 40 height 6
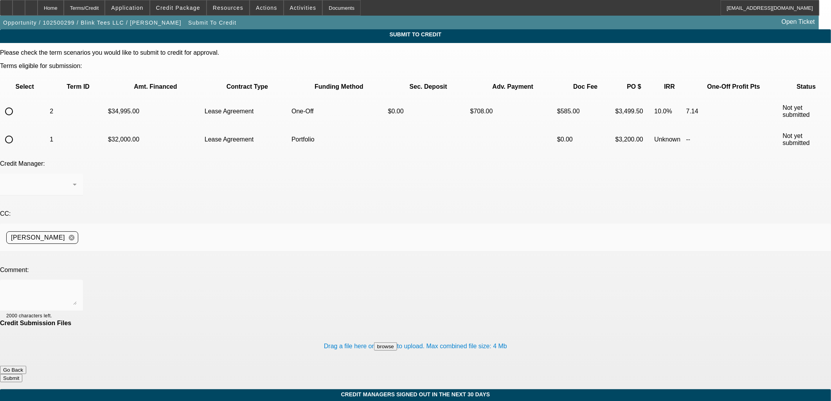
click at [34, 85] on div at bounding box center [415, 200] width 831 height 401
click at [17, 104] on input "radio" at bounding box center [9, 112] width 16 height 16
radio input "true"
click at [77, 286] on textarea at bounding box center [41, 295] width 70 height 19
click at [77, 286] on textarea "Please advise if you'd keep in Port with 2x SD. Customer was looking at $31k Ta…" at bounding box center [41, 295] width 70 height 19
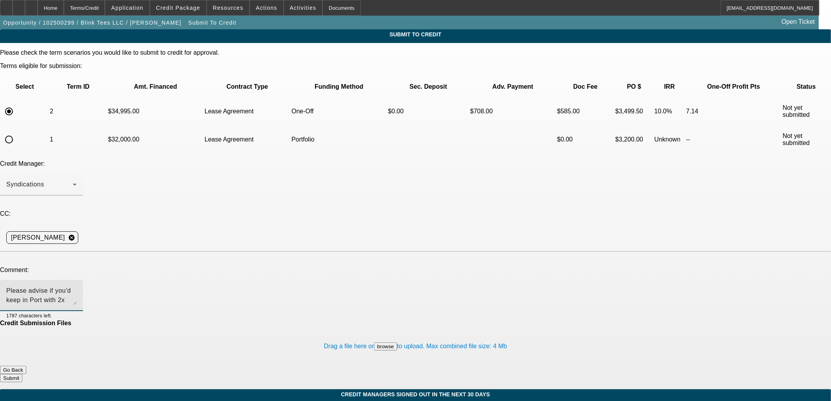
click at [77, 286] on textarea "Please advise if you'd keep in Port with 2x SD. Customer was looking at $31k Ta…" at bounding box center [41, 295] width 70 height 19
type textarea "Please advise if you'd keep in Port with 2x SD. Customer was looking at $31k Ta…"
click at [22, 374] on button "Submit" at bounding box center [11, 378] width 22 height 8
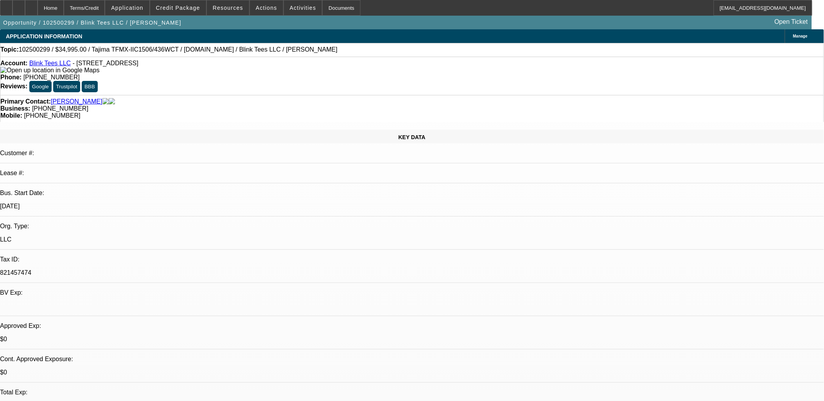
select select "0"
select select "3"
select select "0.1"
select select "4"
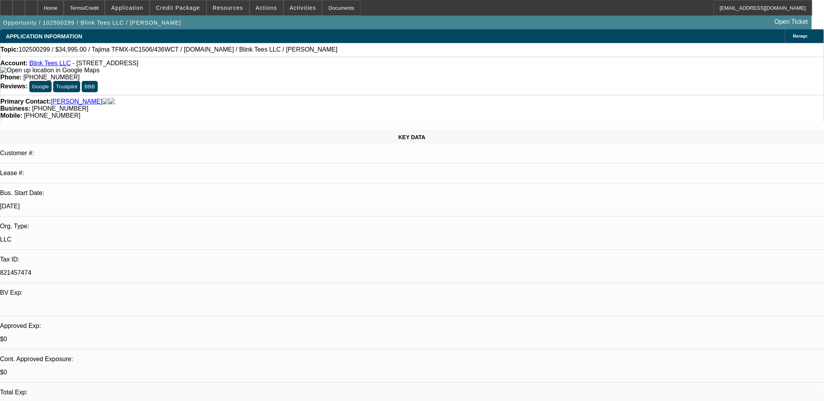
select select "0"
select select "2"
select select "0.1"
select select "4"
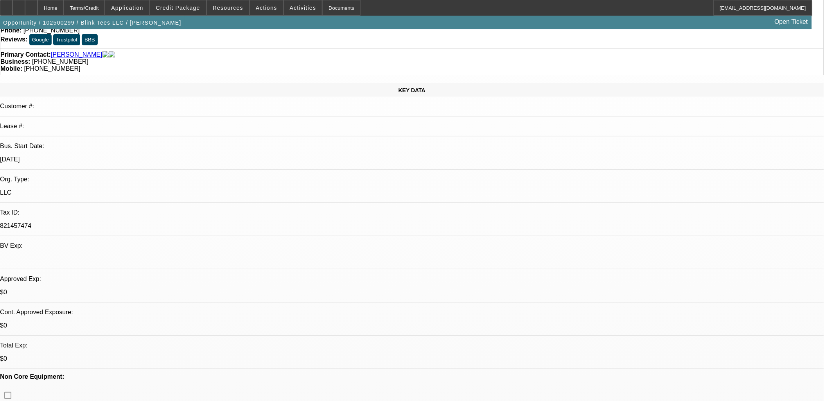
scroll to position [43, 0]
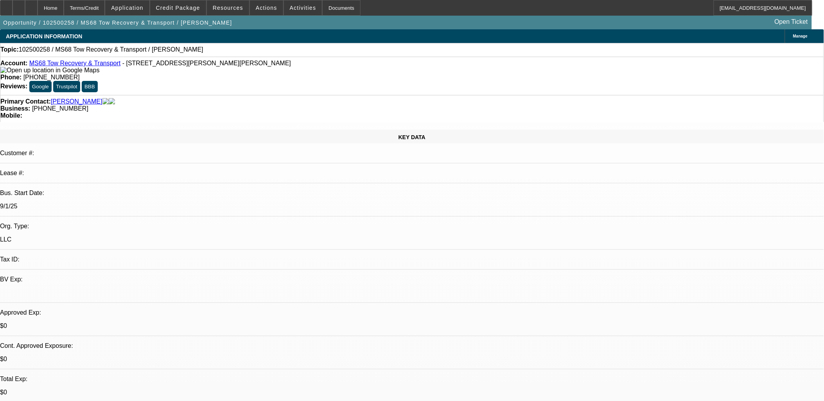
select select "0"
select select "2"
select select "0.1"
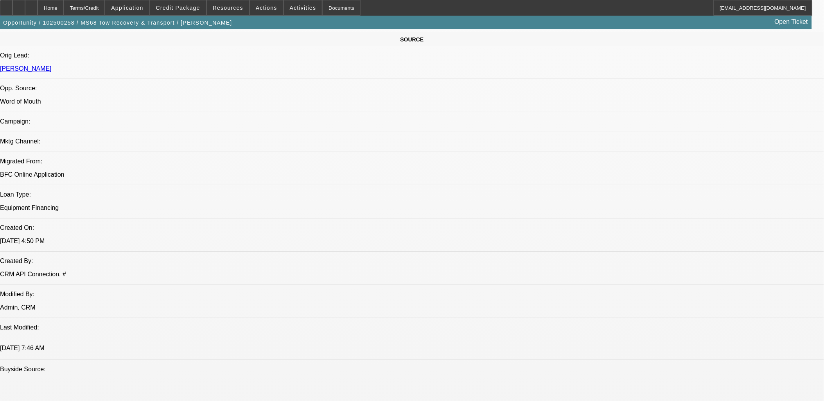
select select "1"
select select "2"
select select "4"
